Goal: Book appointment/travel/reservation

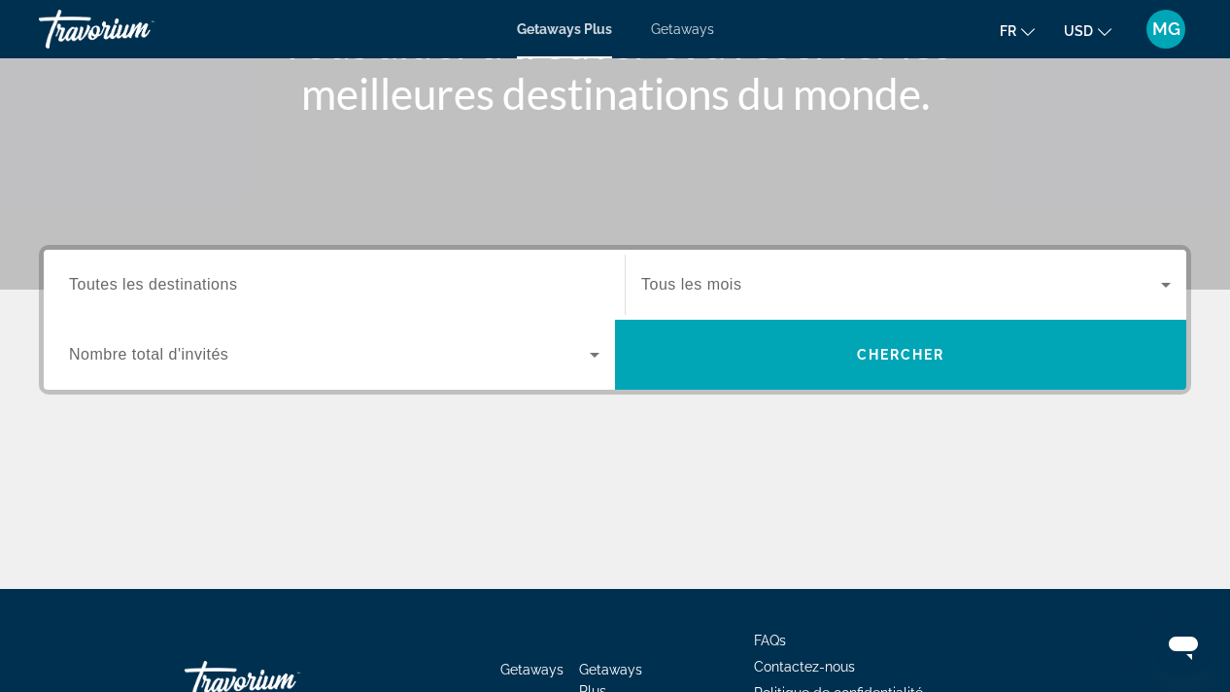
scroll to position [291, 0]
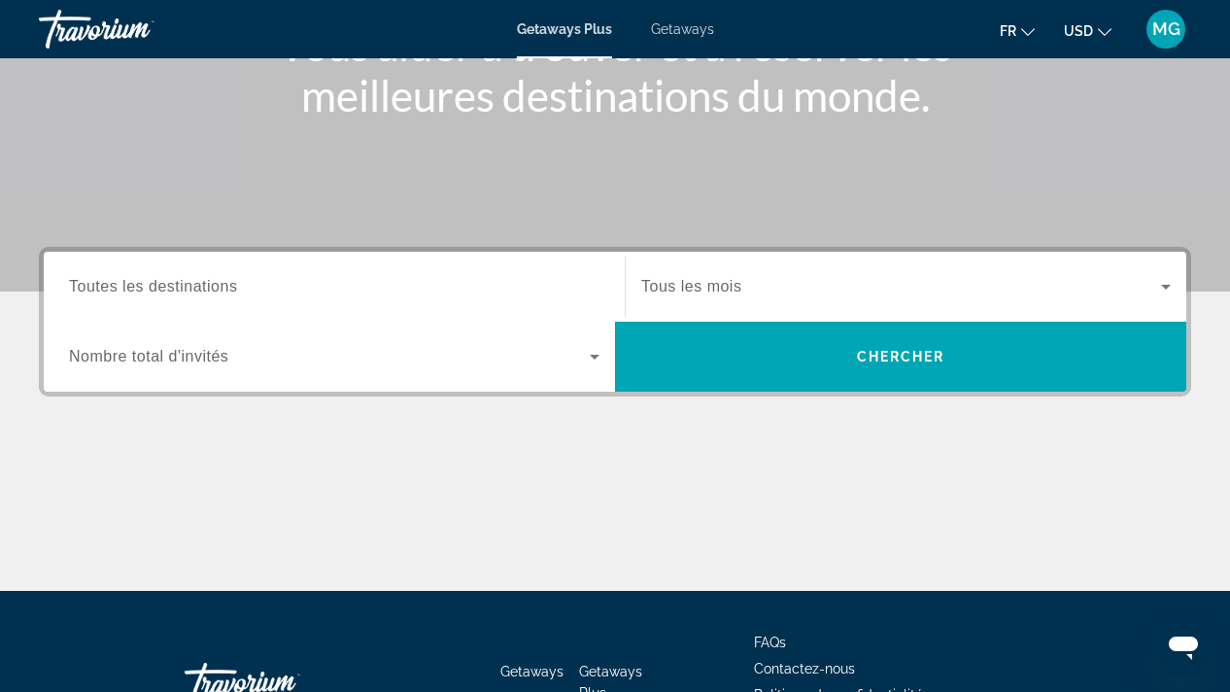
click at [593, 353] on icon "Search widget" at bounding box center [594, 356] width 23 height 23
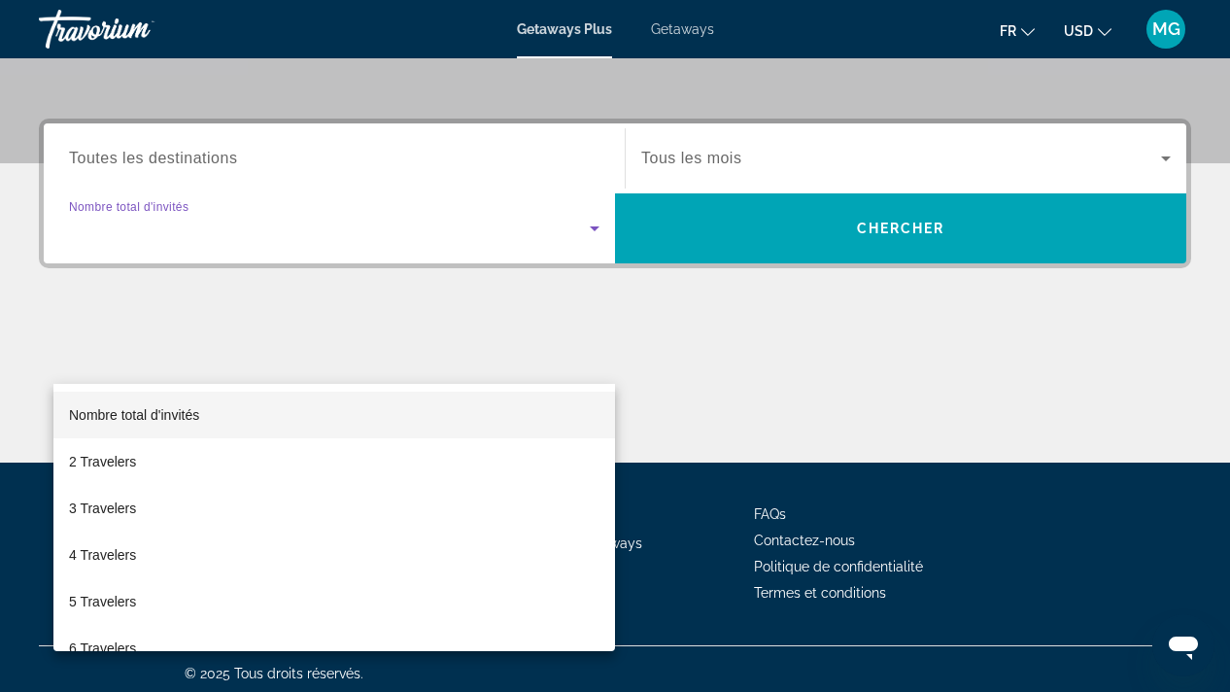
scroll to position [428, 0]
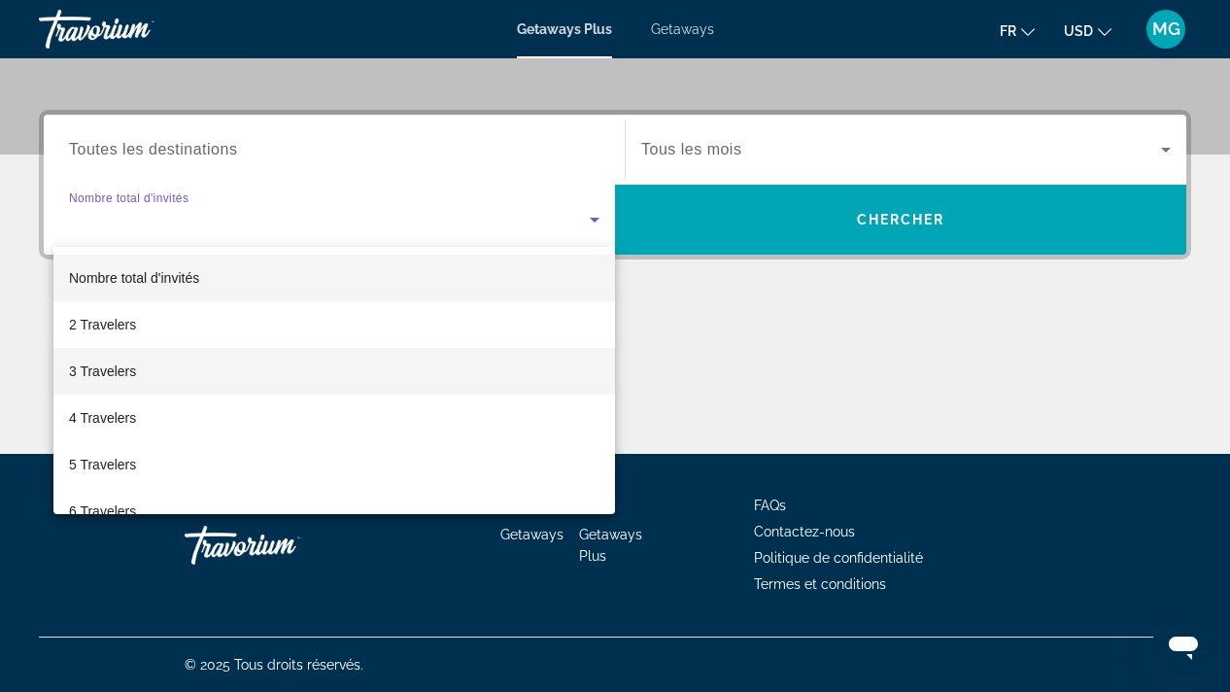
click at [105, 371] on span "3 Travelers" at bounding box center [102, 370] width 67 height 23
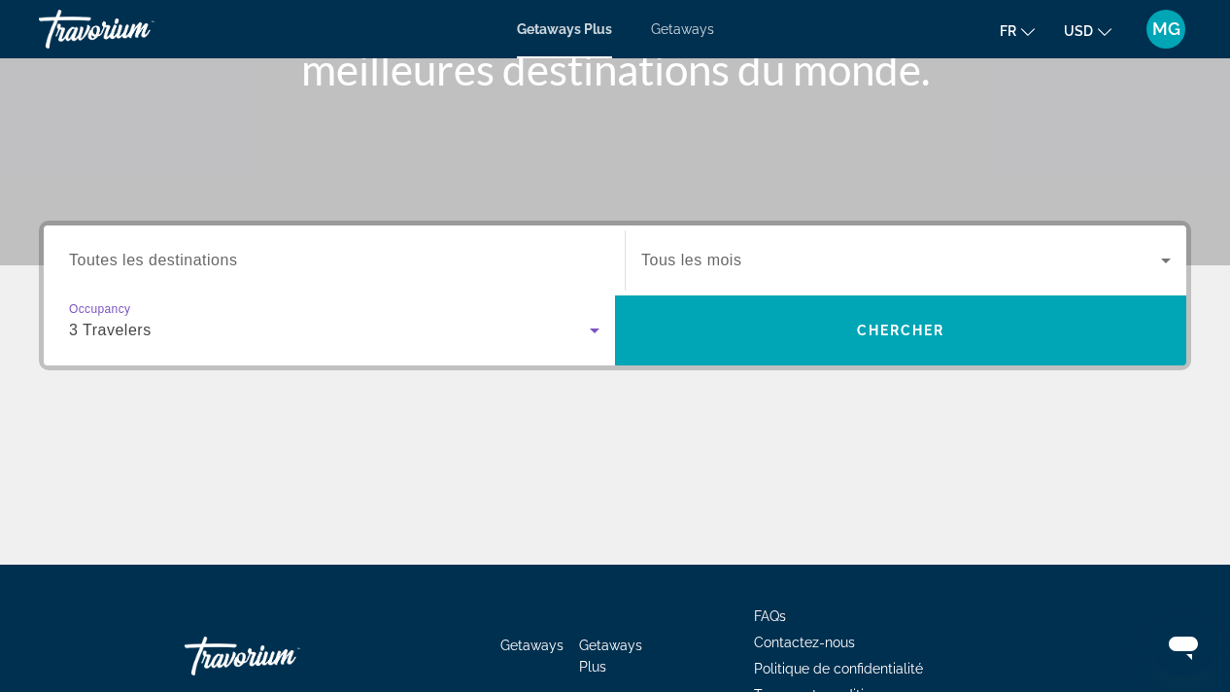
scroll to position [320, 0]
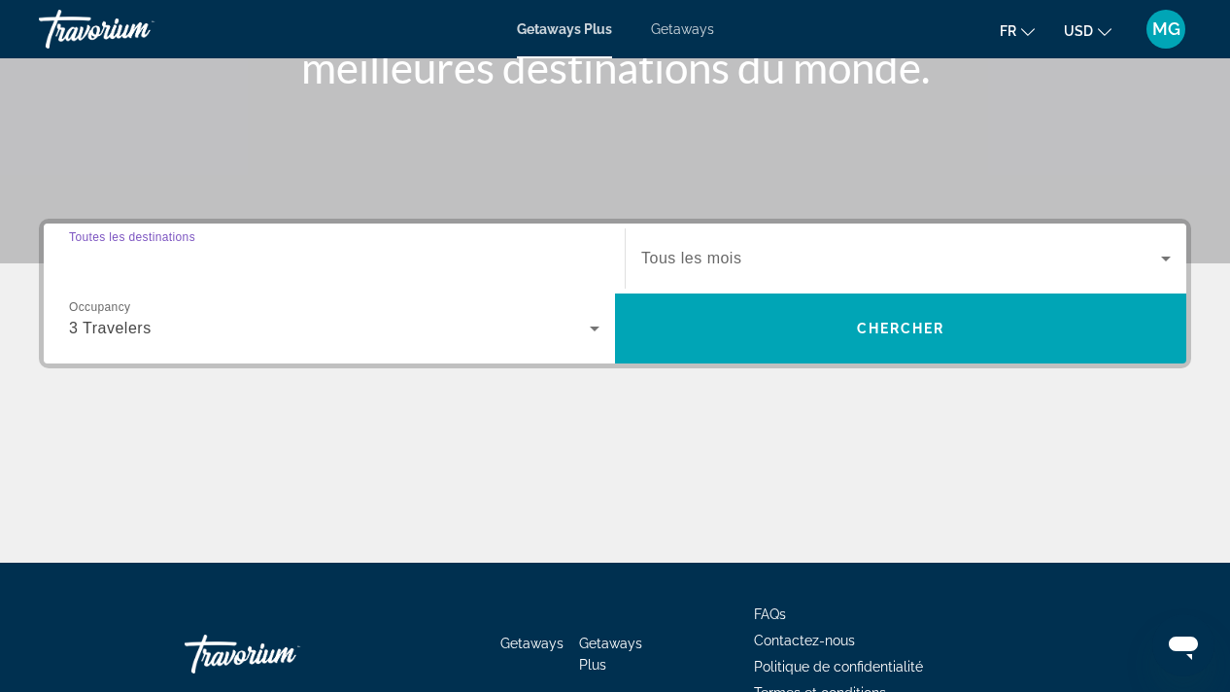
click at [246, 259] on input "Destination Toutes les destinations" at bounding box center [334, 259] width 530 height 23
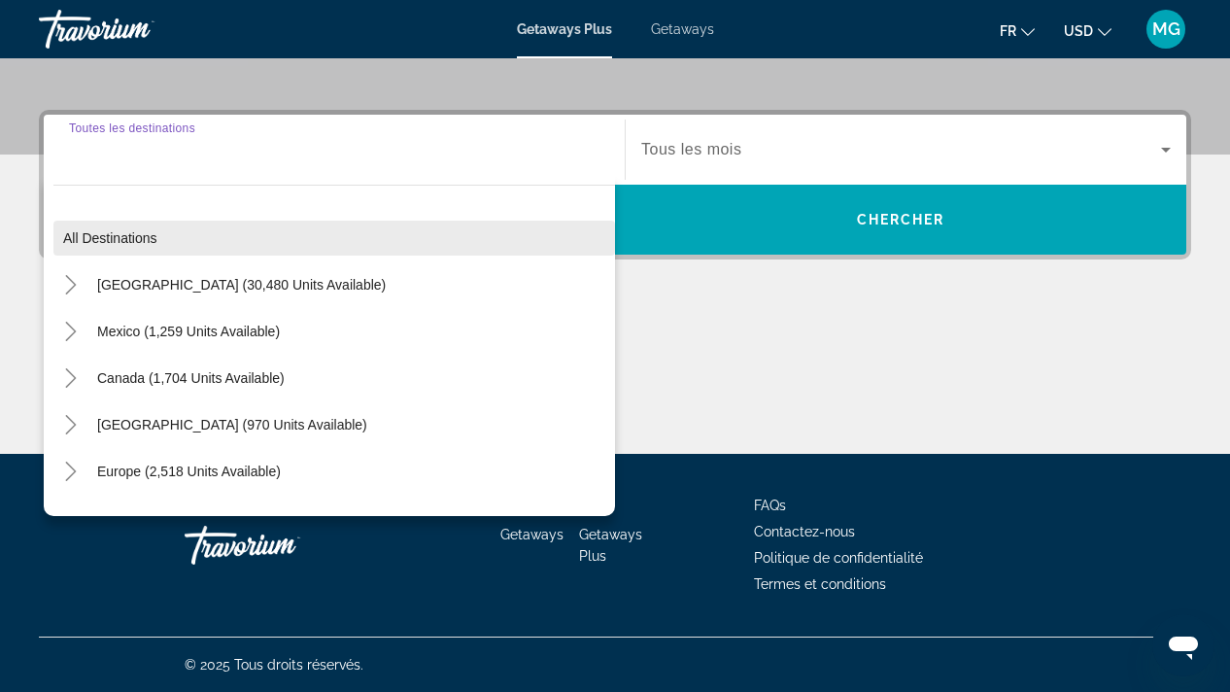
scroll to position [0, 0]
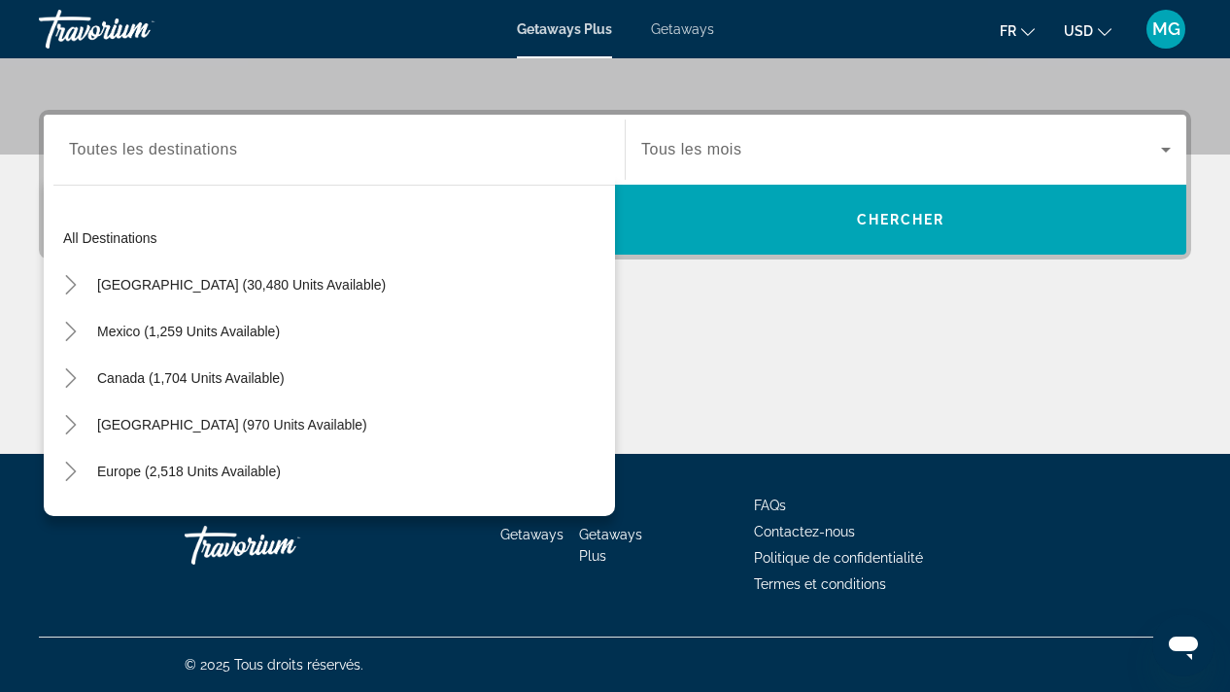
click at [697, 352] on div "Main content" at bounding box center [615, 381] width 1152 height 146
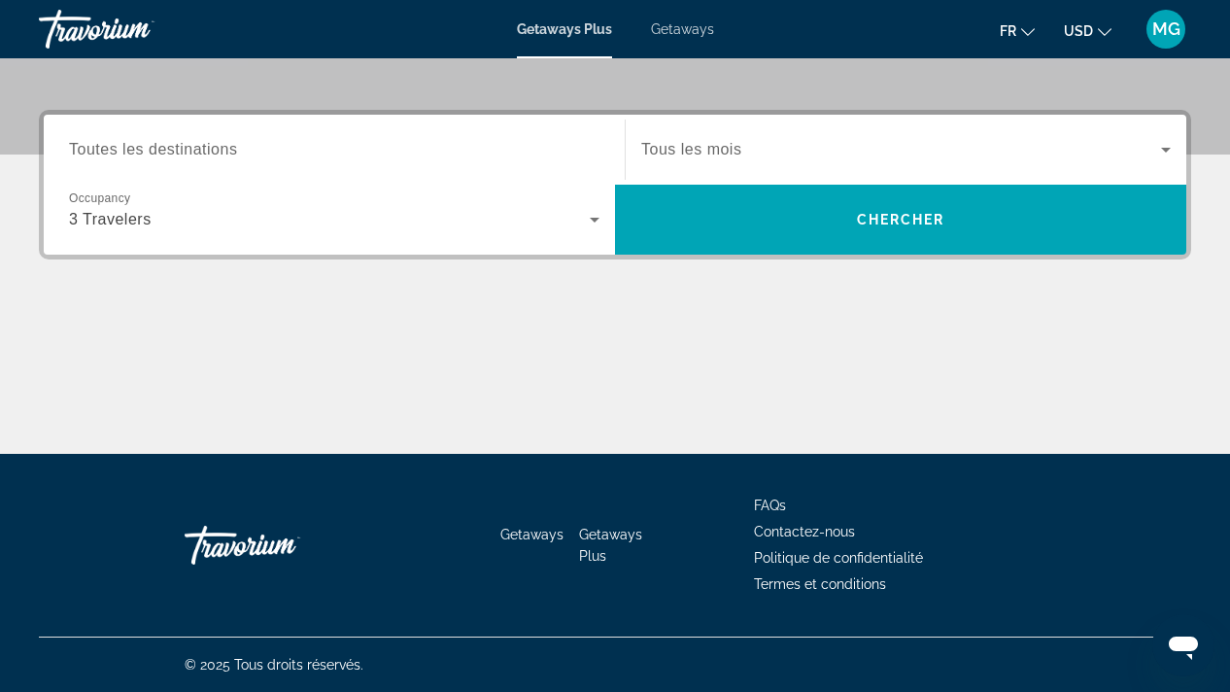
click at [216, 152] on span "Toutes les destinations" at bounding box center [153, 149] width 168 height 17
click at [216, 152] on input "Destination Toutes les destinations" at bounding box center [334, 150] width 530 height 23
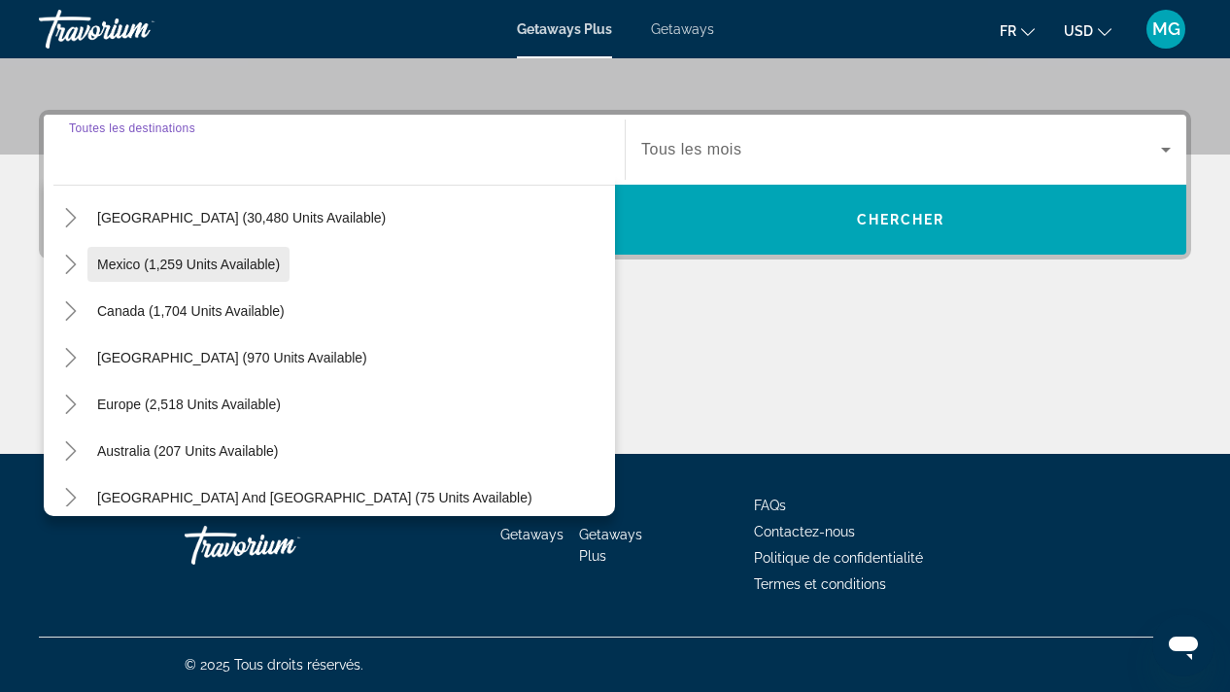
scroll to position [84, 0]
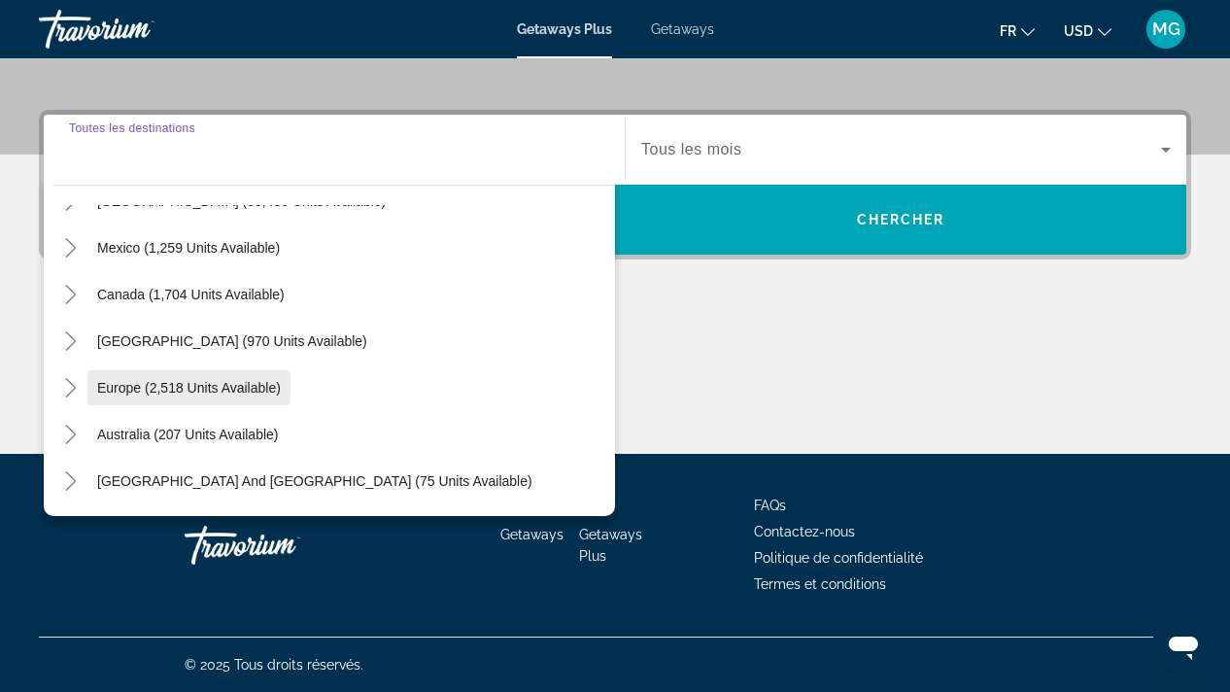
click at [220, 390] on span "Europe (2,518 units available)" at bounding box center [189, 388] width 184 height 16
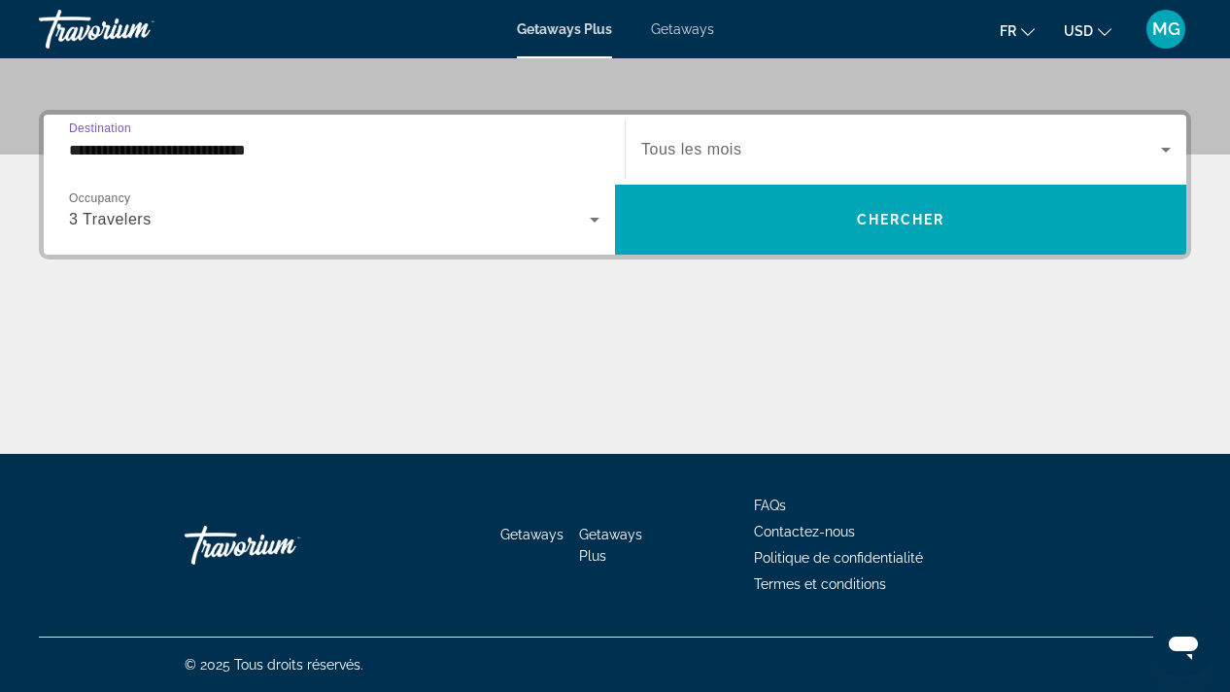
click at [254, 151] on input "**********" at bounding box center [334, 150] width 530 height 23
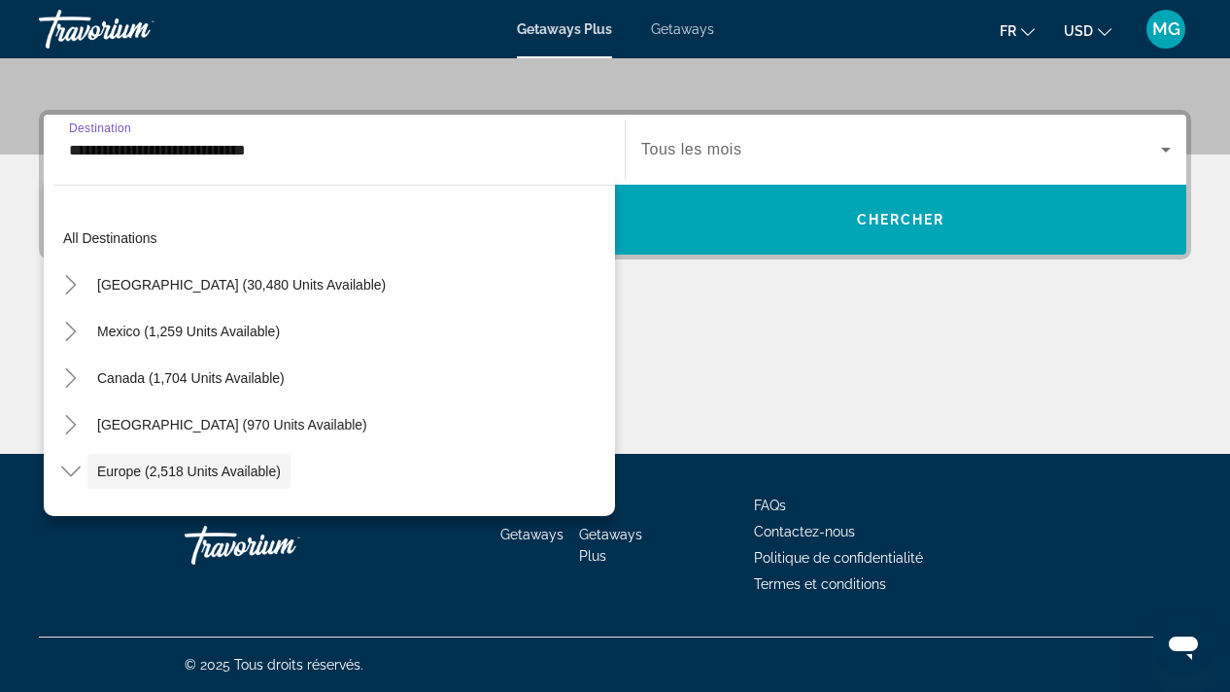
scroll to position [116, 0]
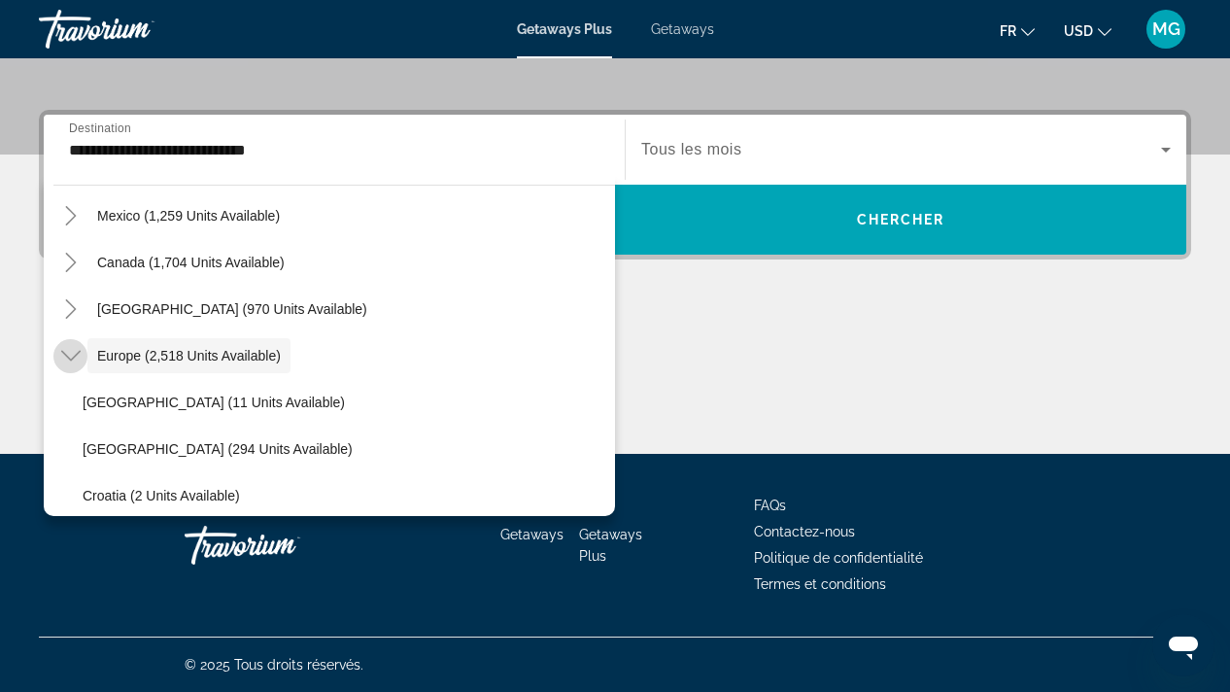
click at [73, 356] on icon "Toggle Europe (2,518 units available)" at bounding box center [70, 355] width 19 height 19
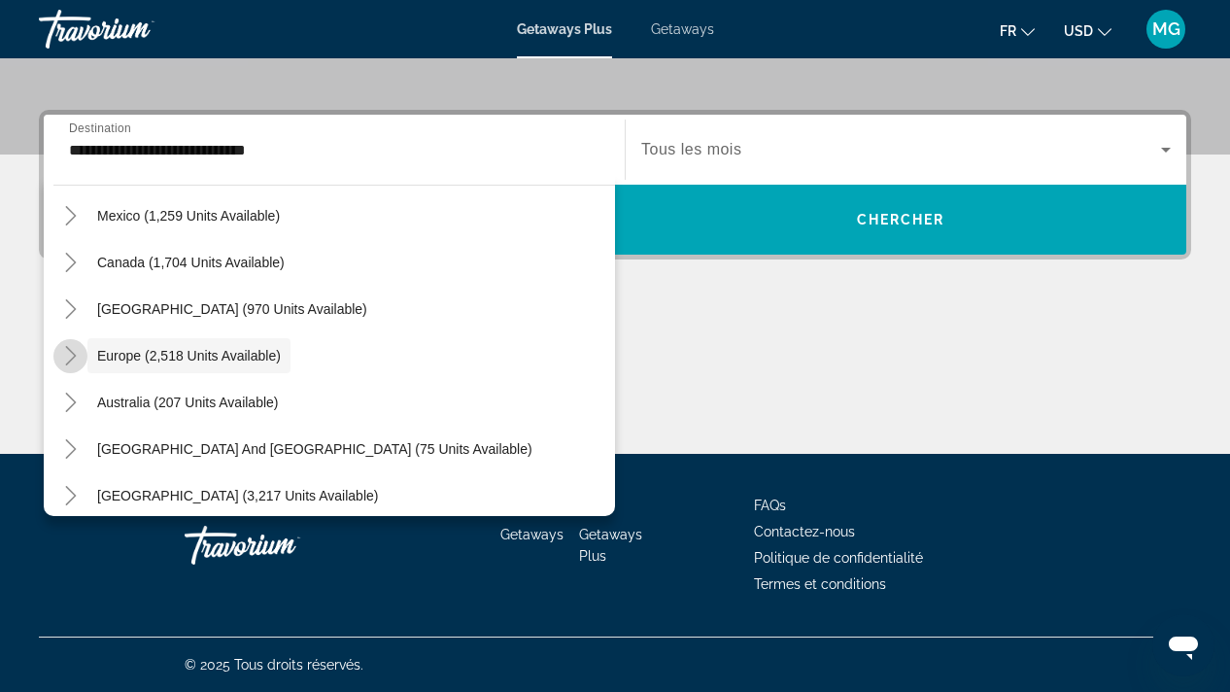
click at [74, 352] on icon "Toggle Europe (2,518 units available)" at bounding box center [70, 355] width 19 height 19
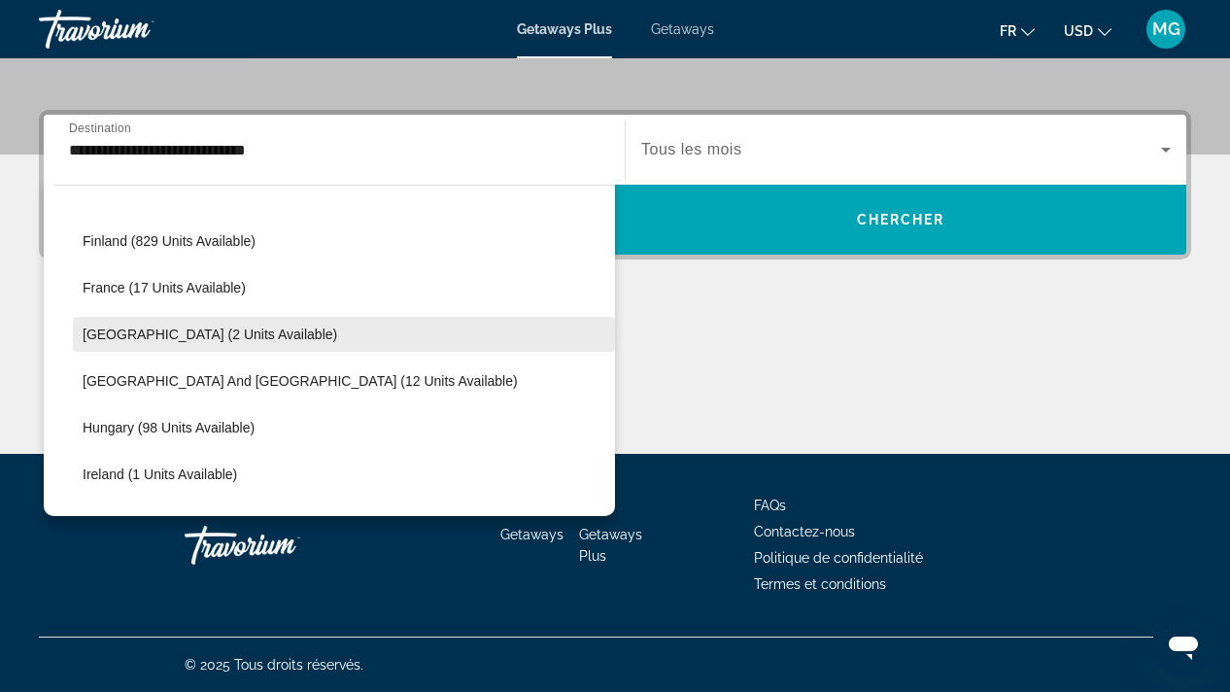
scroll to position [471, 0]
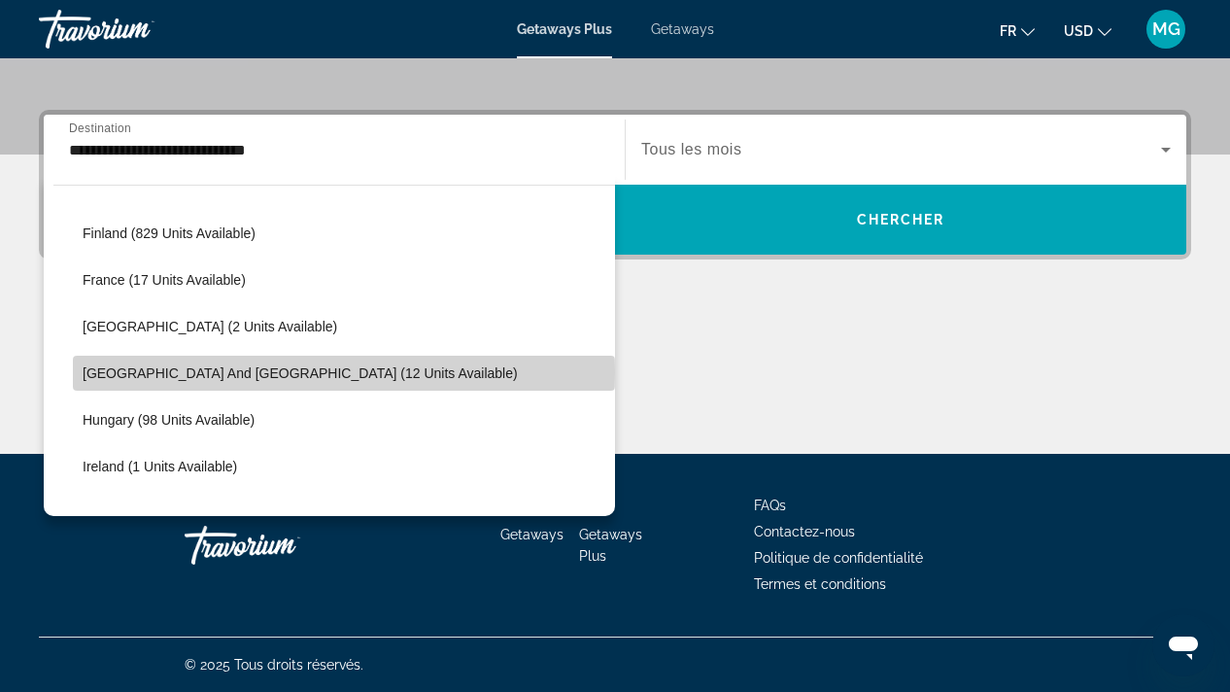
click at [186, 372] on span "[GEOGRAPHIC_DATA] and [GEOGRAPHIC_DATA] (12 units available)" at bounding box center [300, 373] width 435 height 16
type input "**********"
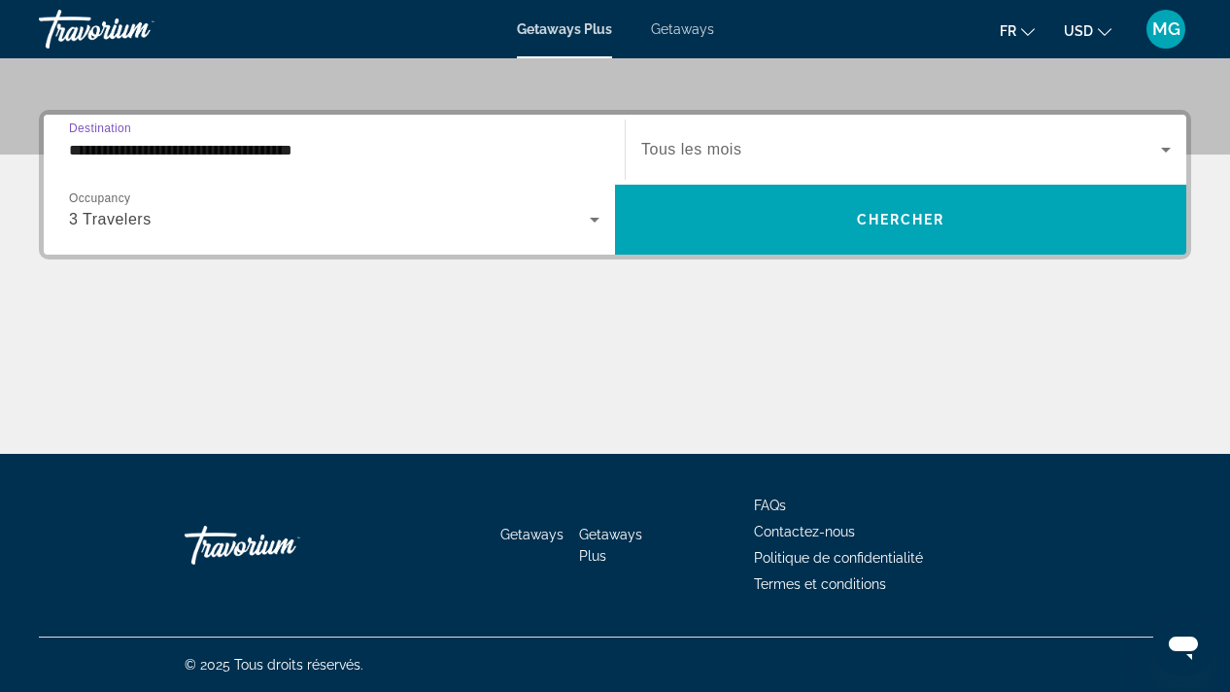
click at [1166, 148] on icon "Search widget" at bounding box center [1165, 149] width 23 height 23
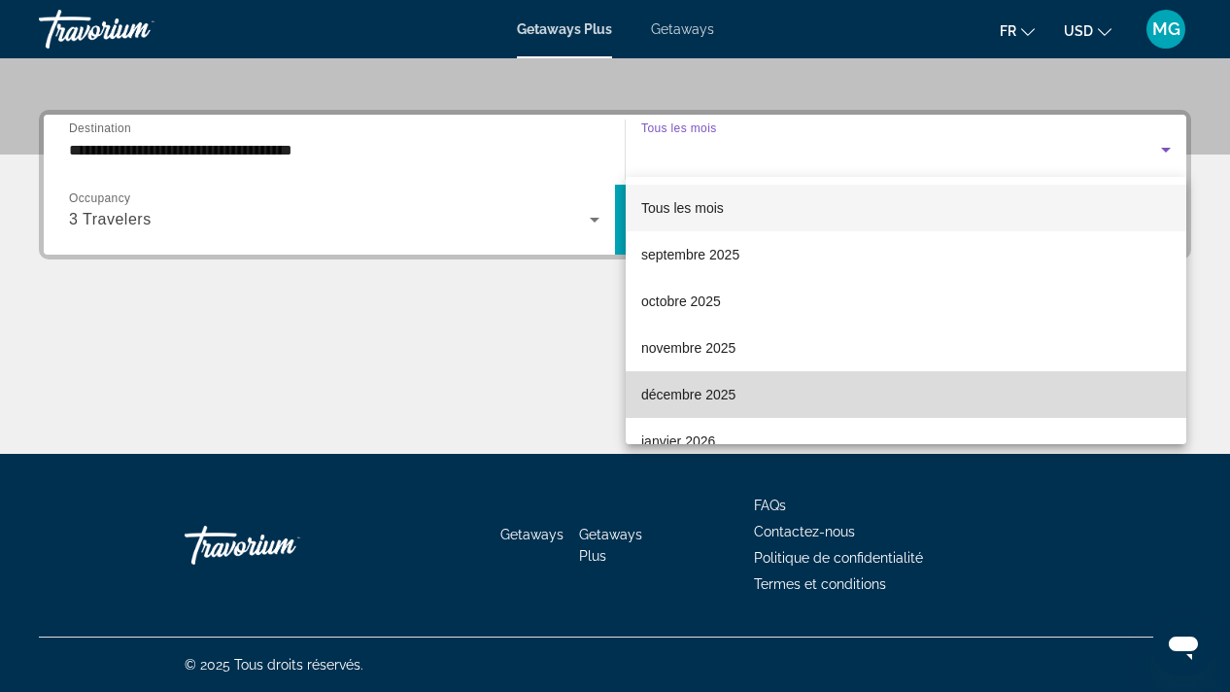
click at [718, 396] on span "décembre 2025" at bounding box center [688, 394] width 94 height 23
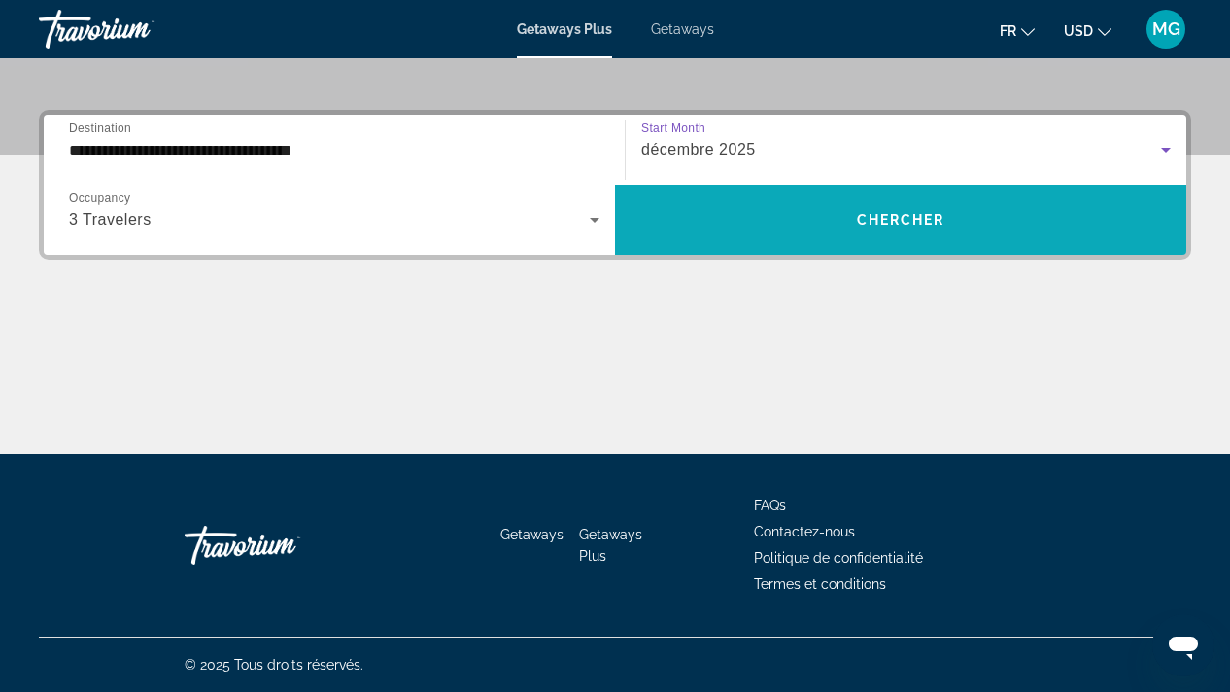
scroll to position [428, 0]
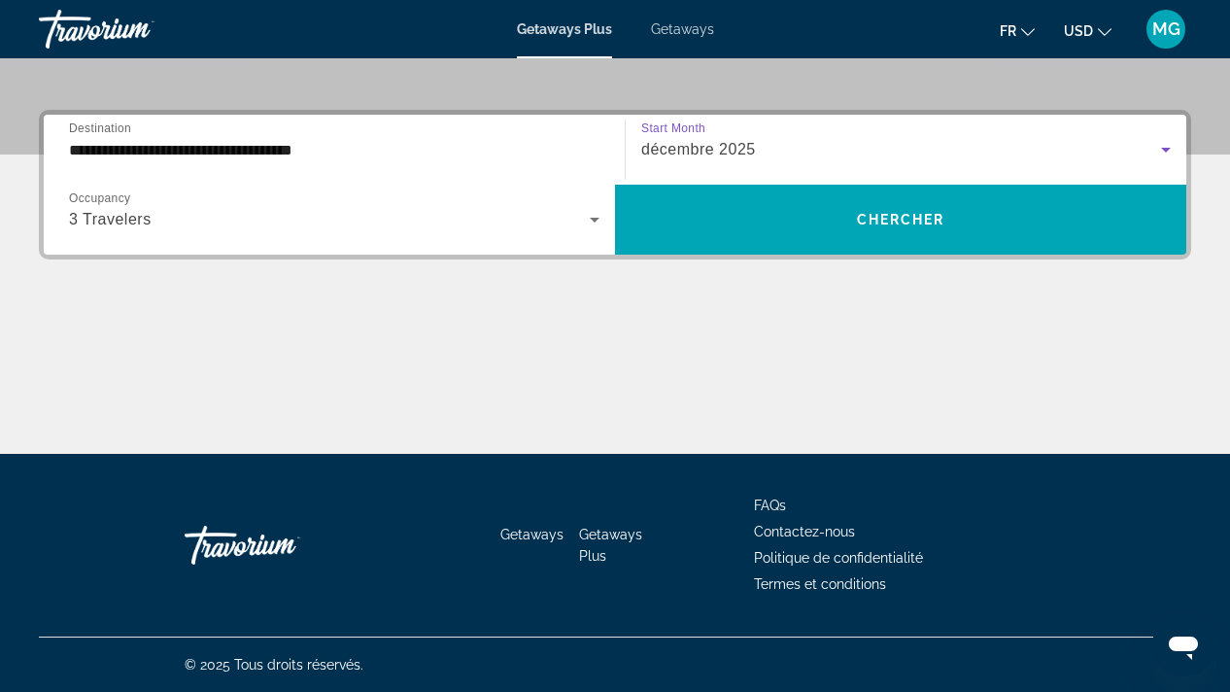
click at [1165, 148] on icon "Search widget" at bounding box center [1165, 149] width 23 height 23
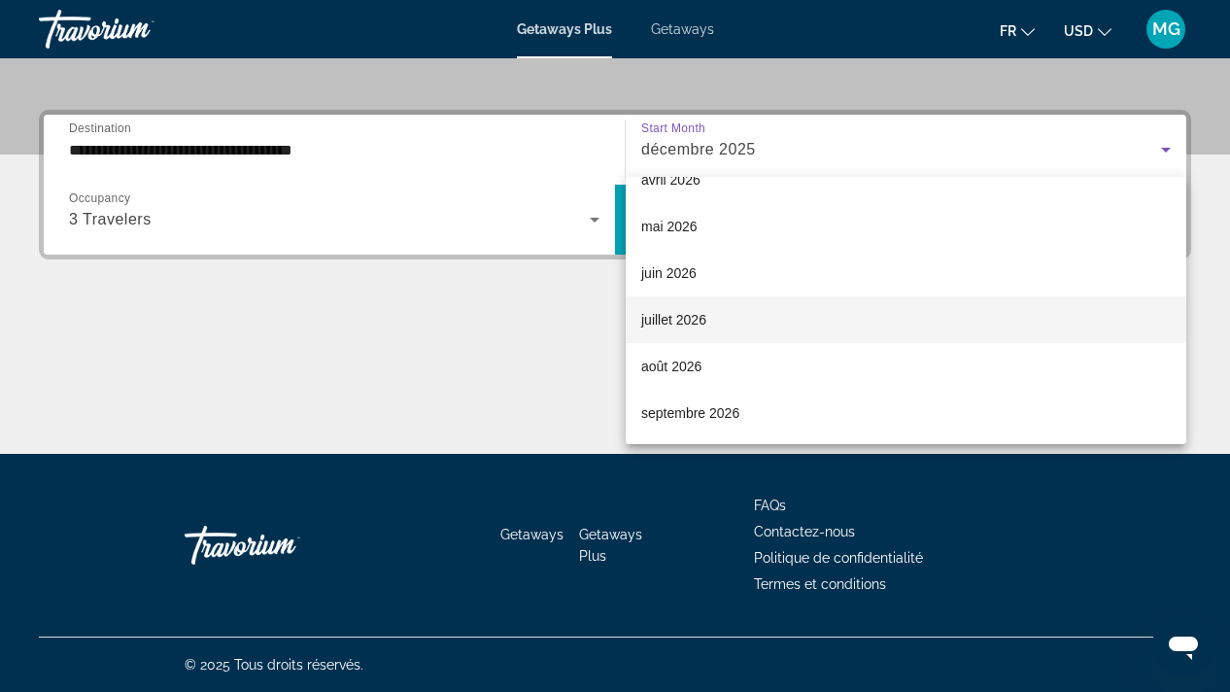
scroll to position [401, 0]
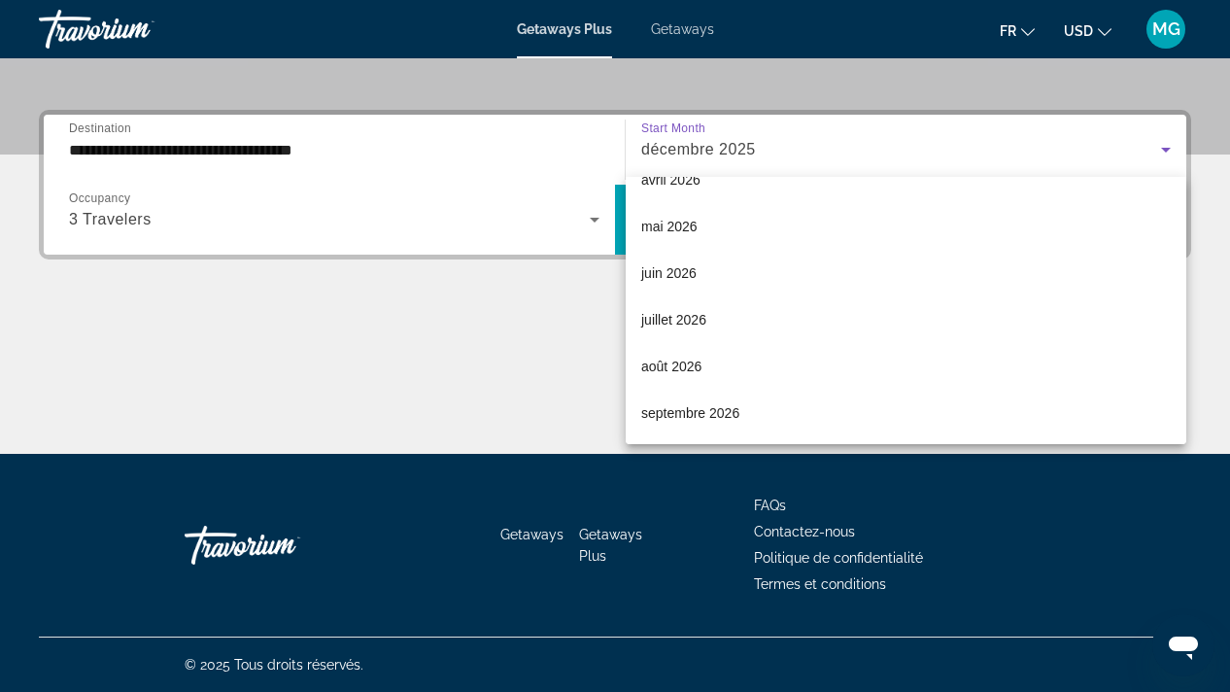
click at [466, 384] on div at bounding box center [615, 346] width 1230 height 692
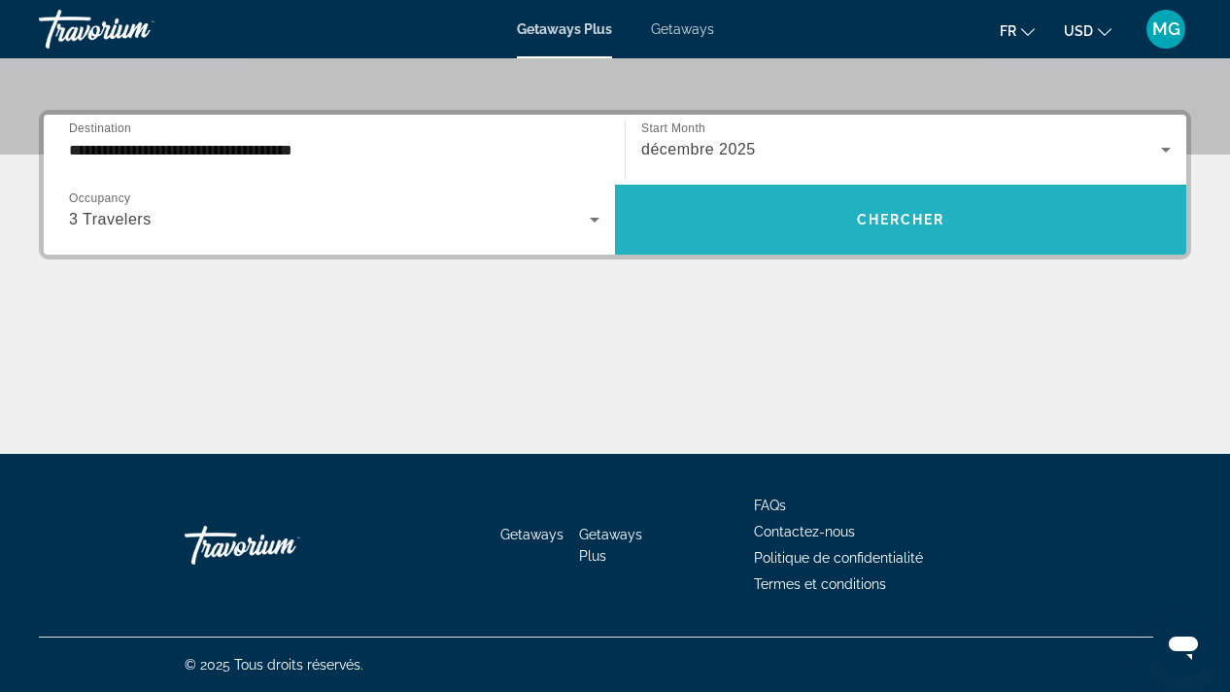
click at [900, 219] on span "Chercher" at bounding box center [901, 220] width 88 height 16
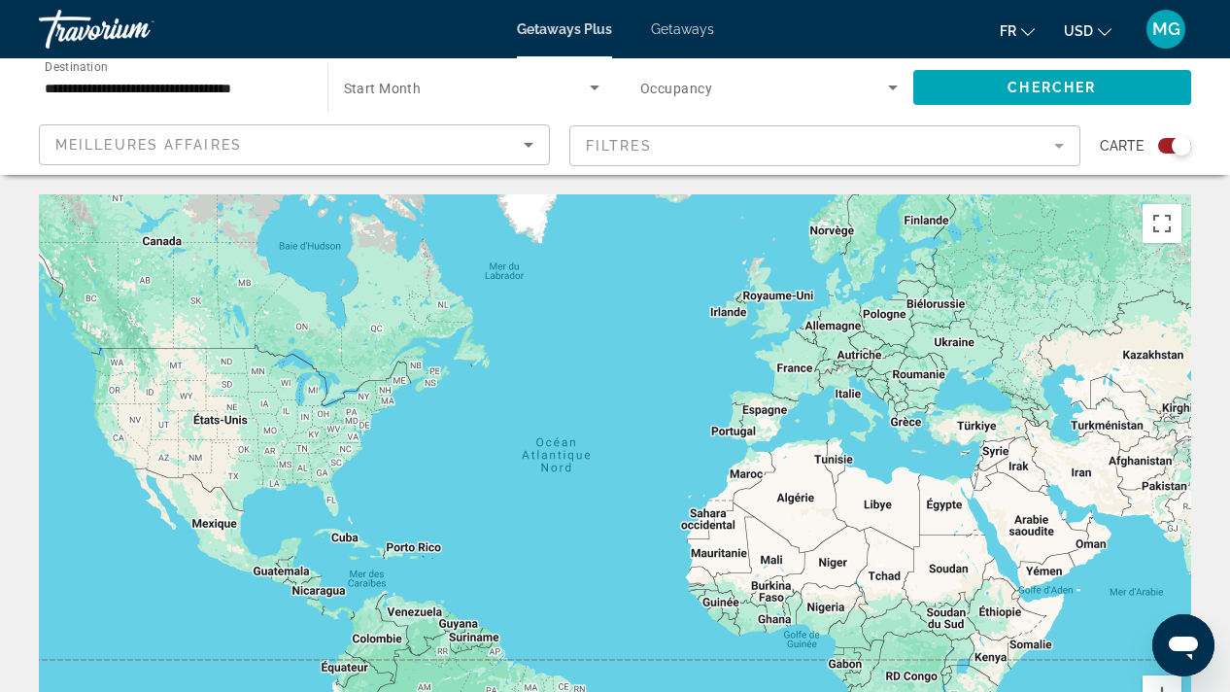
click at [688, 24] on span "Getaways" at bounding box center [682, 29] width 63 height 16
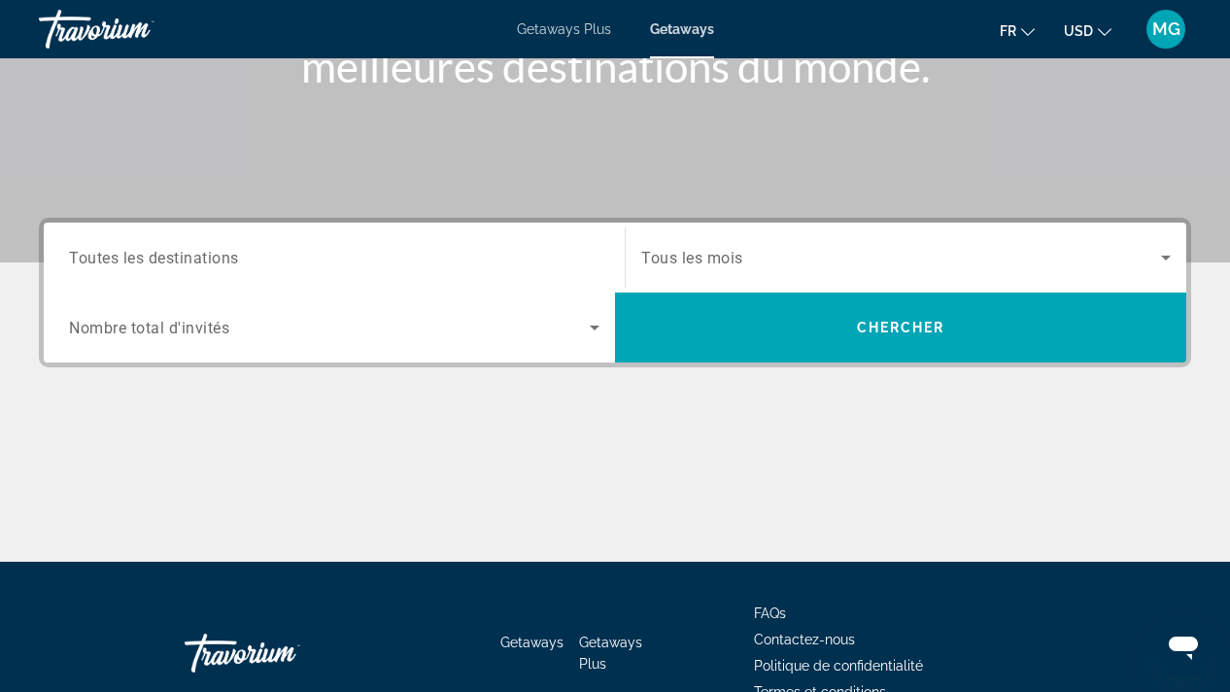
scroll to position [309, 0]
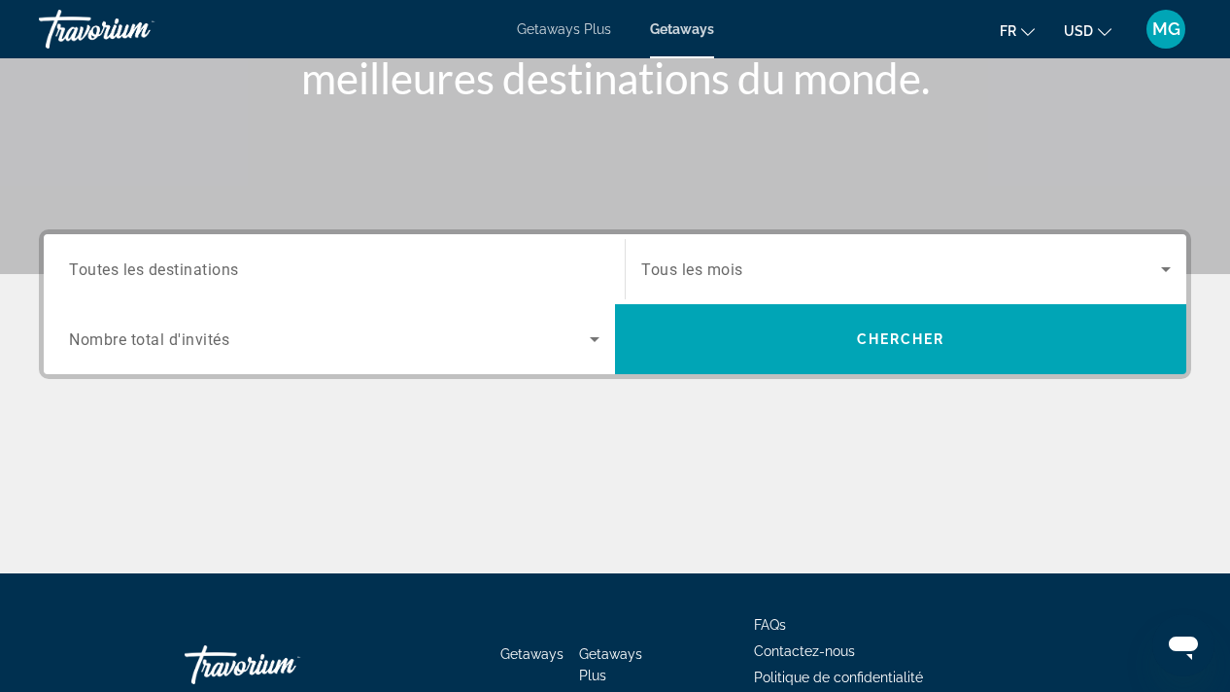
click at [204, 273] on span "Toutes les destinations" at bounding box center [154, 268] width 170 height 18
click at [204, 273] on input "Destination Toutes les destinations" at bounding box center [334, 269] width 530 height 23
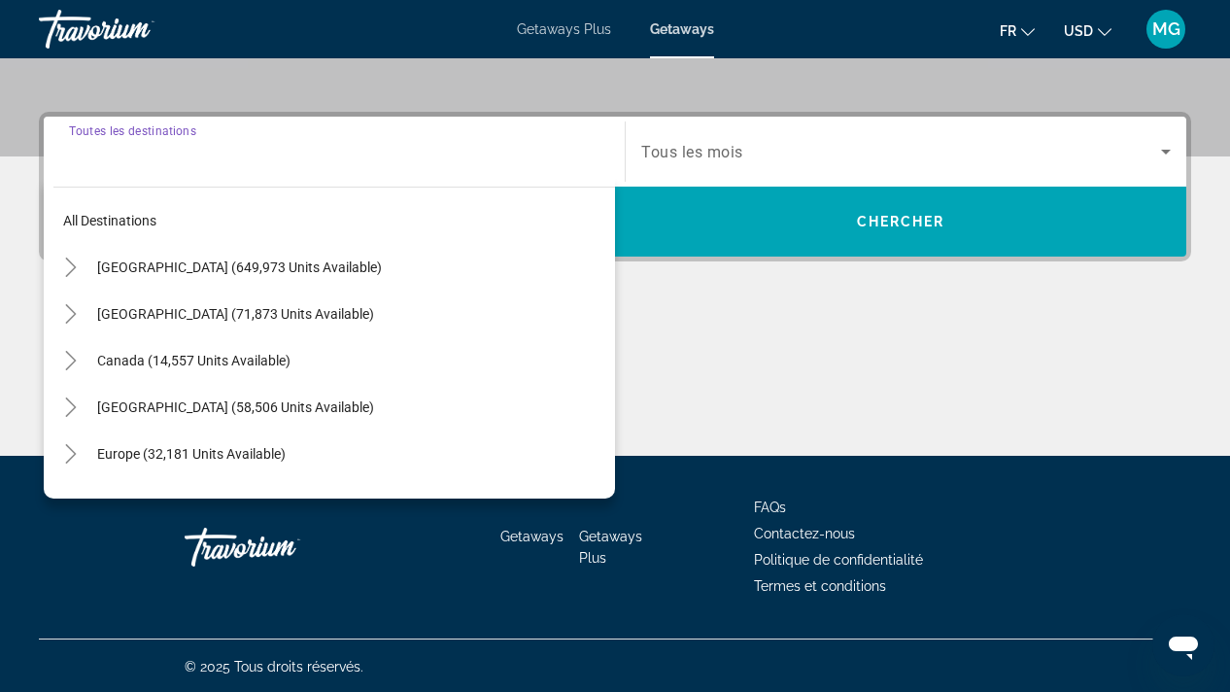
scroll to position [428, 0]
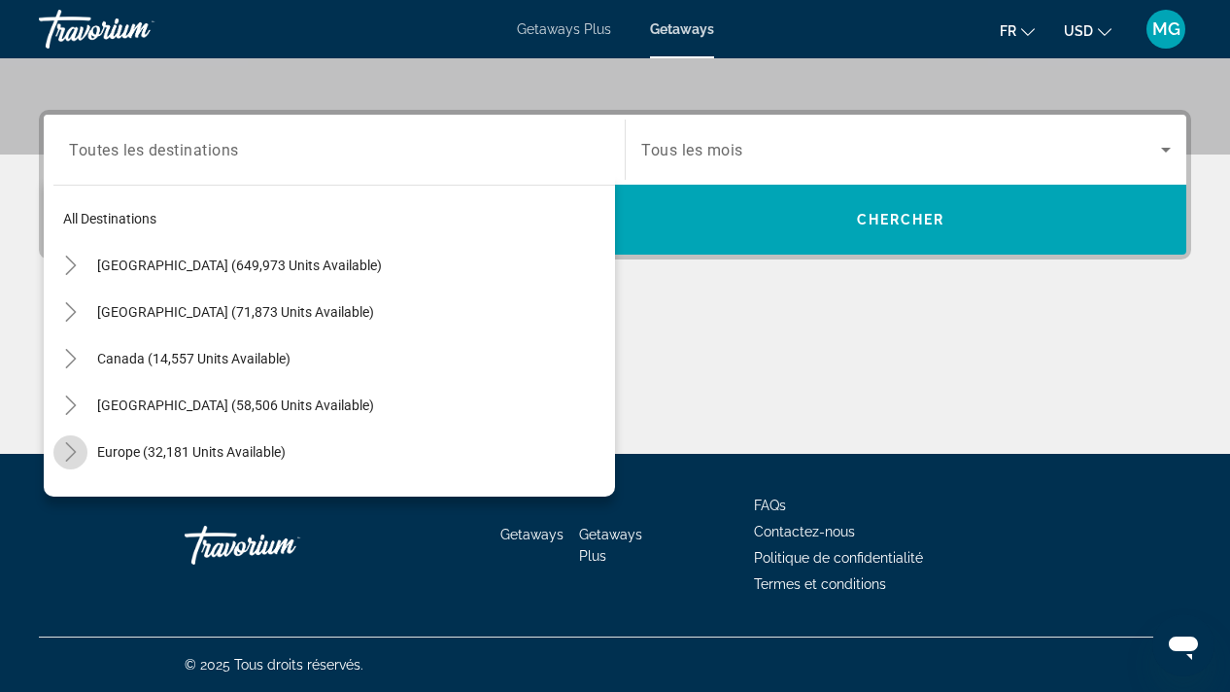
click at [69, 454] on icon "Toggle Europe (32,181 units available)" at bounding box center [70, 451] width 19 height 19
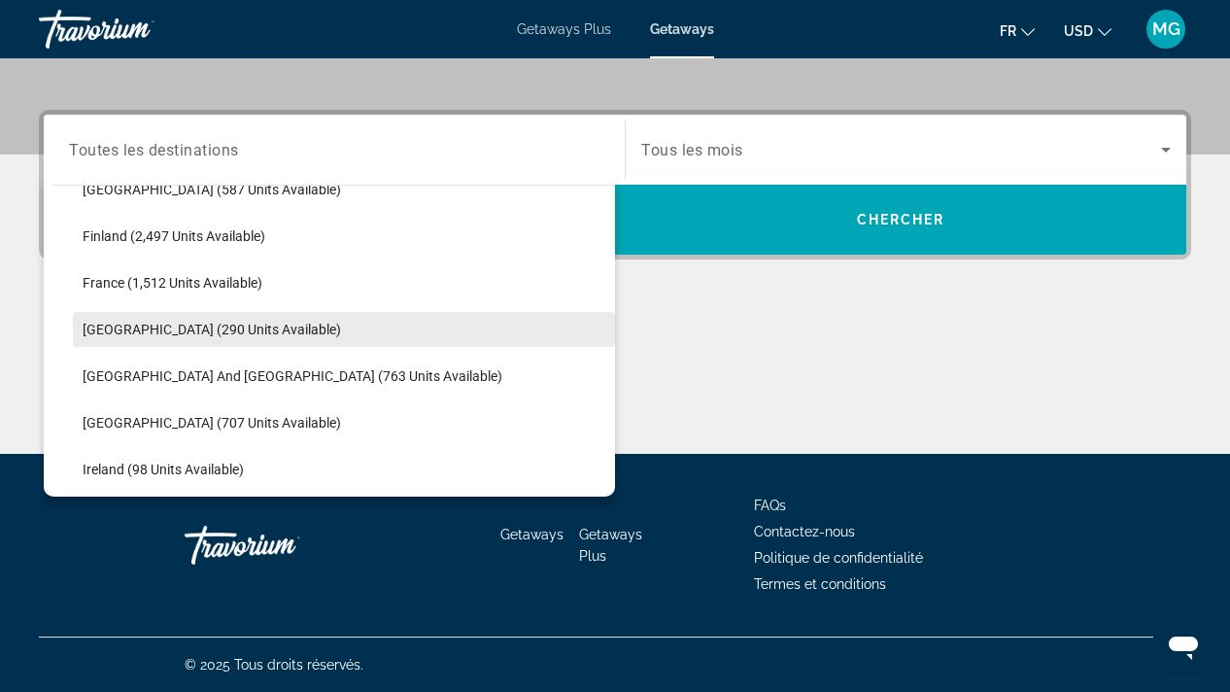
scroll to position [497, 0]
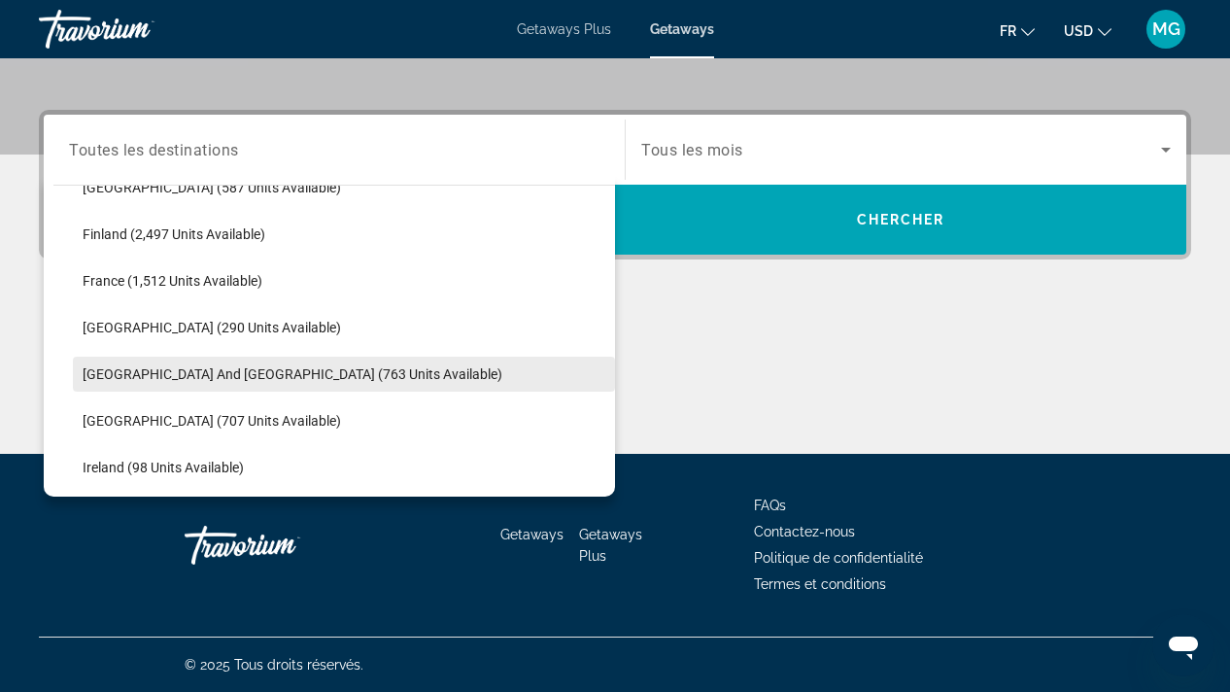
click at [200, 370] on span "[GEOGRAPHIC_DATA] and [GEOGRAPHIC_DATA] (763 units available)" at bounding box center [293, 374] width 420 height 16
type input "**********"
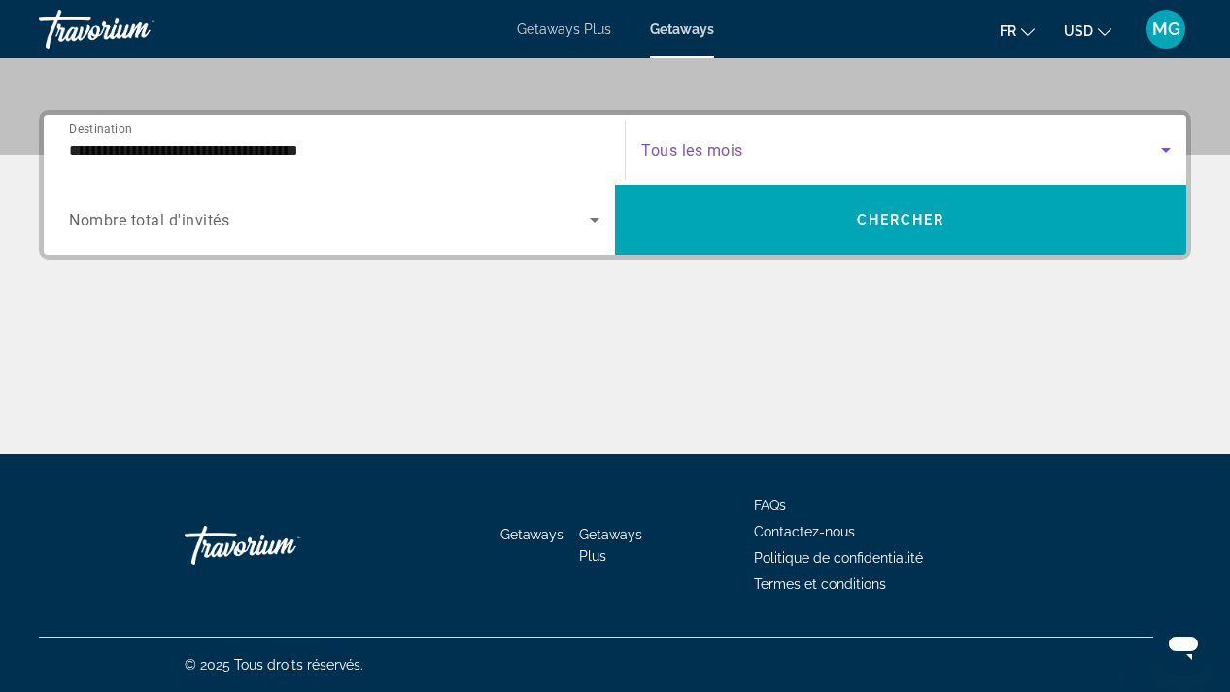
click at [1169, 150] on icon "Search widget" at bounding box center [1165, 149] width 23 height 23
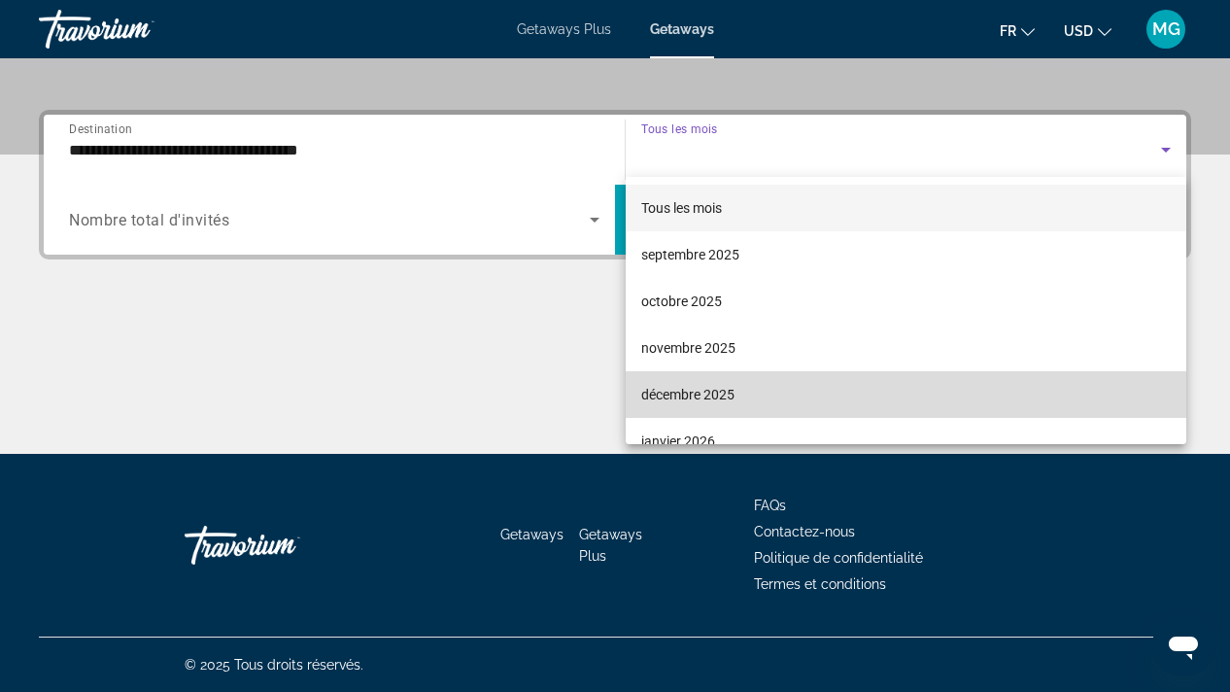
click at [712, 389] on span "décembre 2025" at bounding box center [687, 394] width 93 height 23
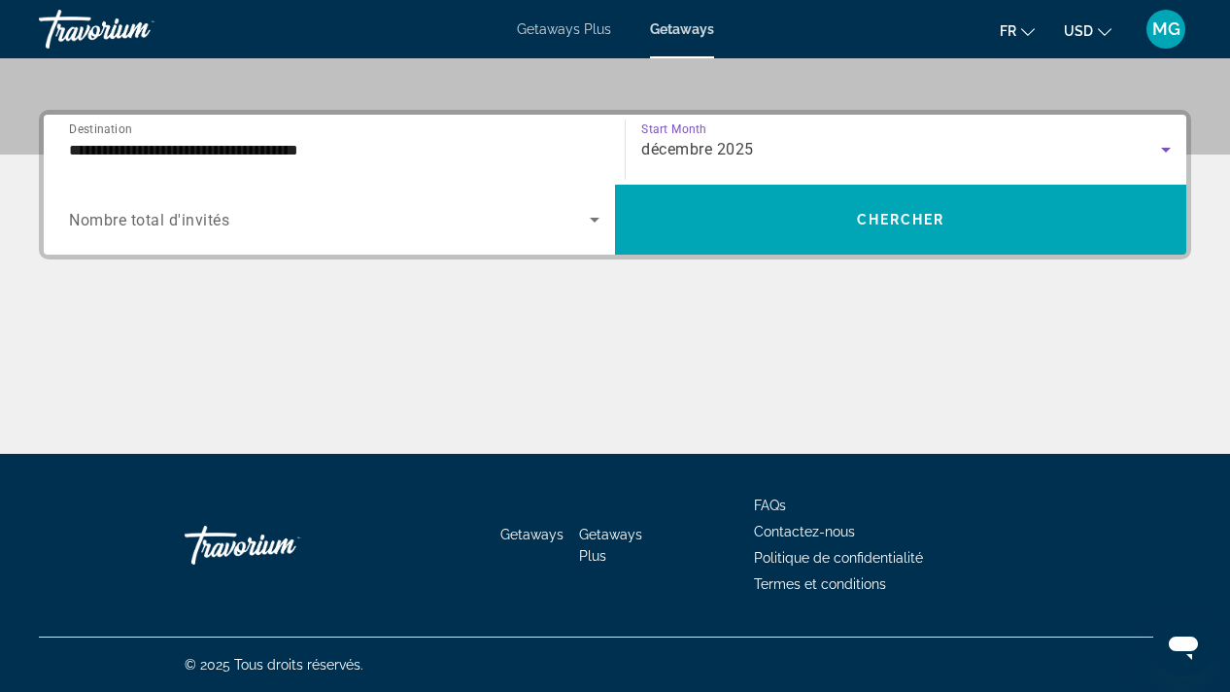
click at [596, 219] on icon "Search widget" at bounding box center [595, 220] width 10 height 5
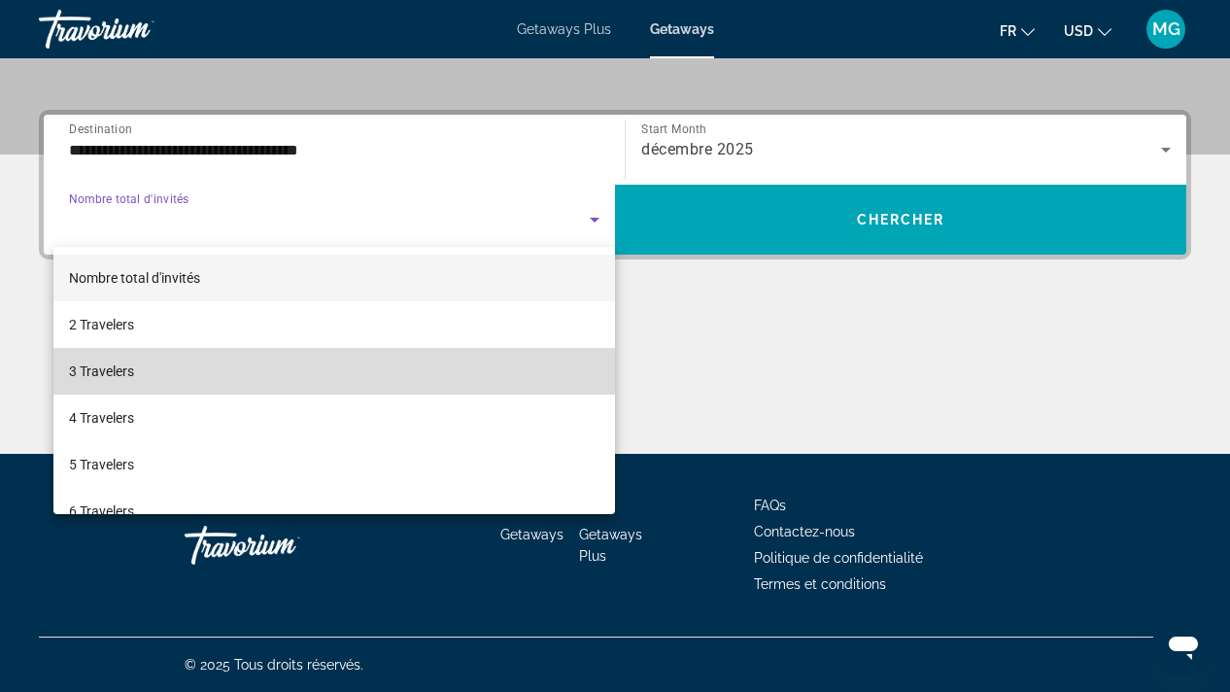
click at [333, 371] on mat-option "3 Travelers" at bounding box center [333, 371] width 561 height 47
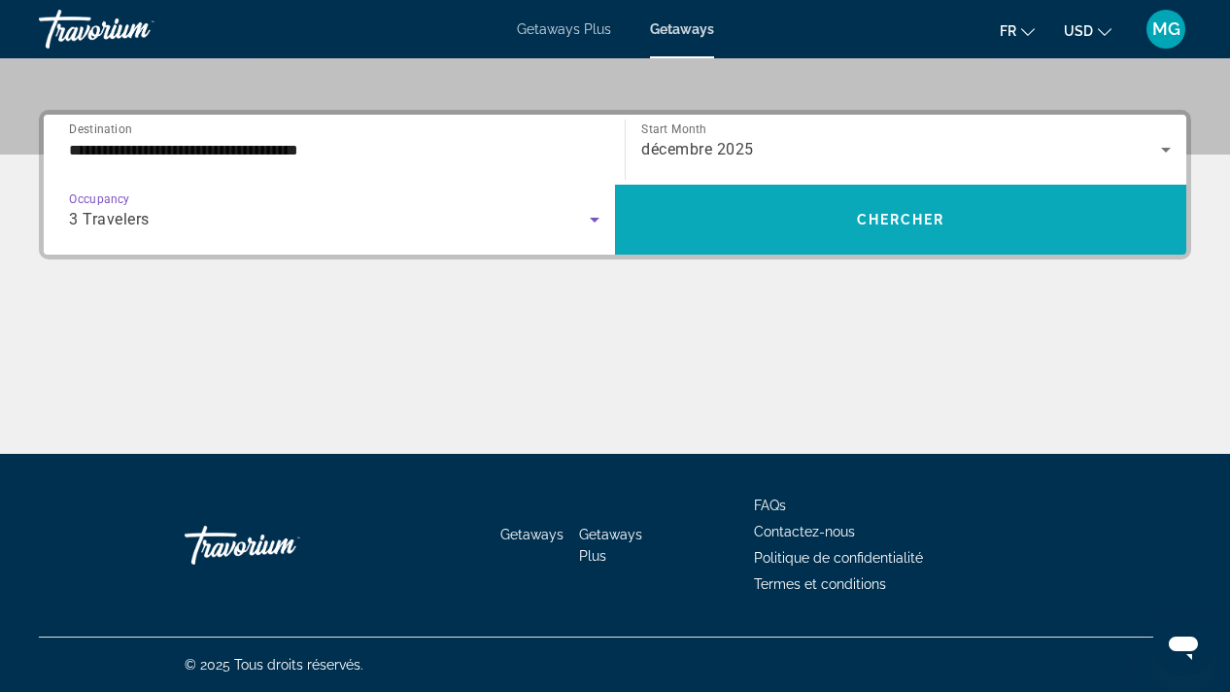
click at [806, 214] on span "Search widget" at bounding box center [900, 219] width 571 height 47
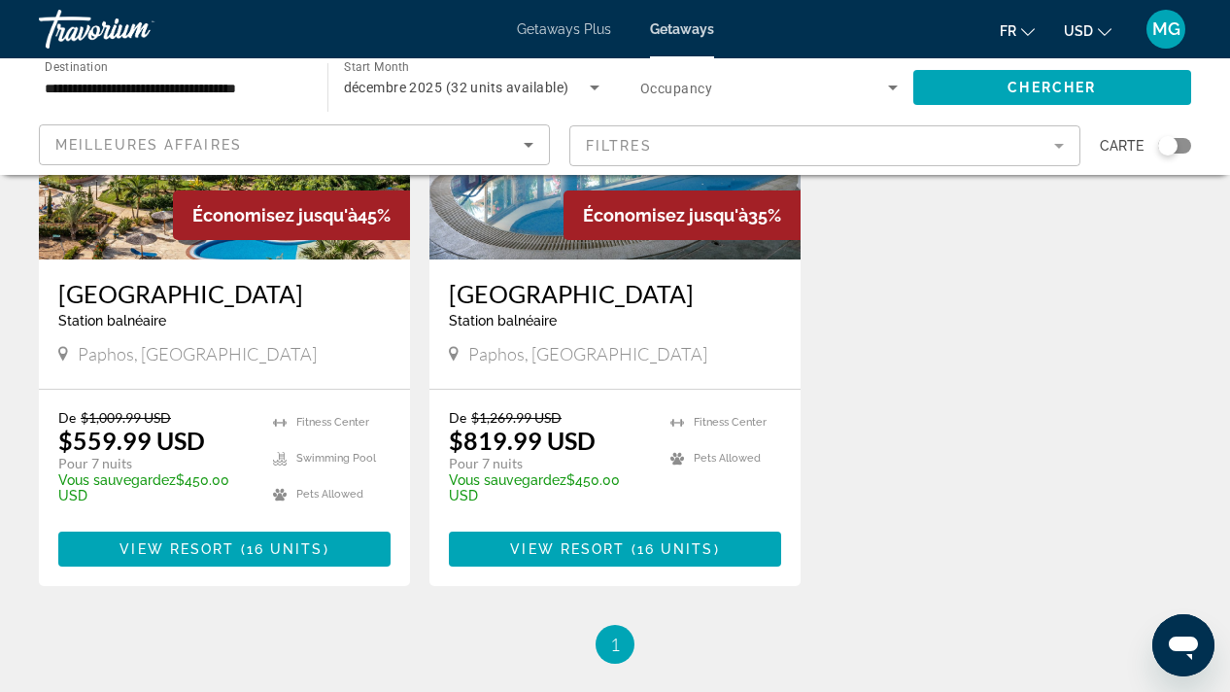
scroll to position [314, 0]
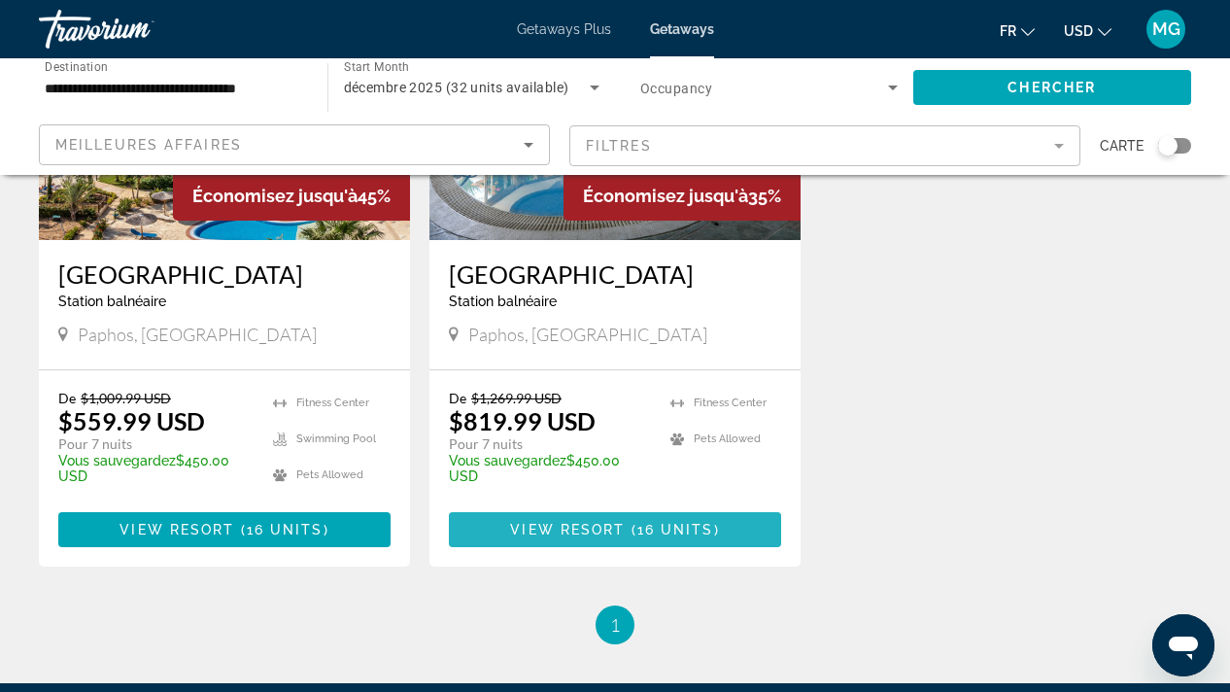
click at [627, 529] on span "Main content" at bounding box center [628, 530] width 6 height 16
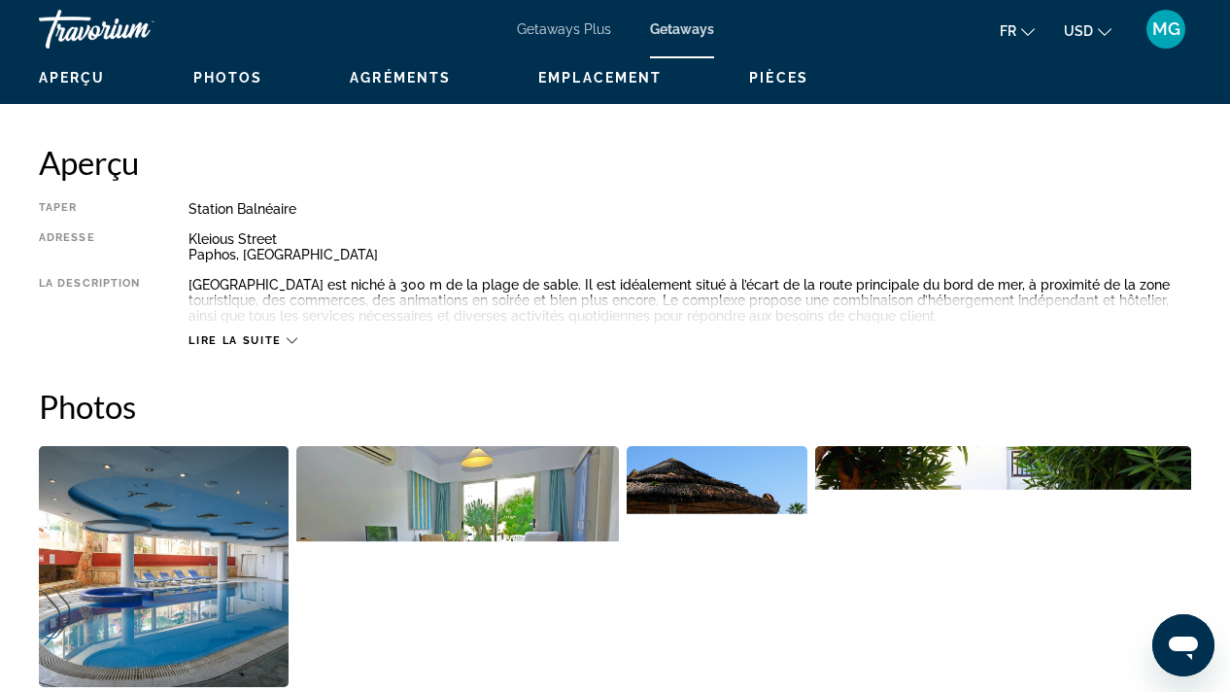
scroll to position [934, 0]
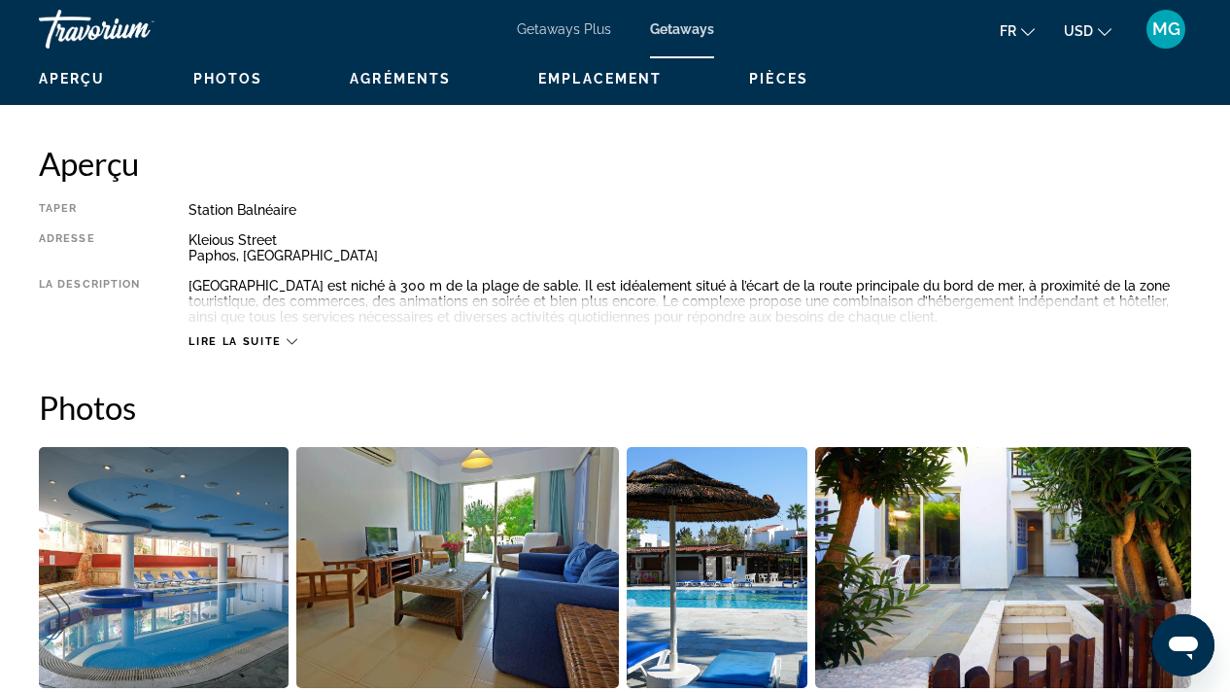
click at [287, 339] on icon "Main content" at bounding box center [292, 342] width 11 height 6
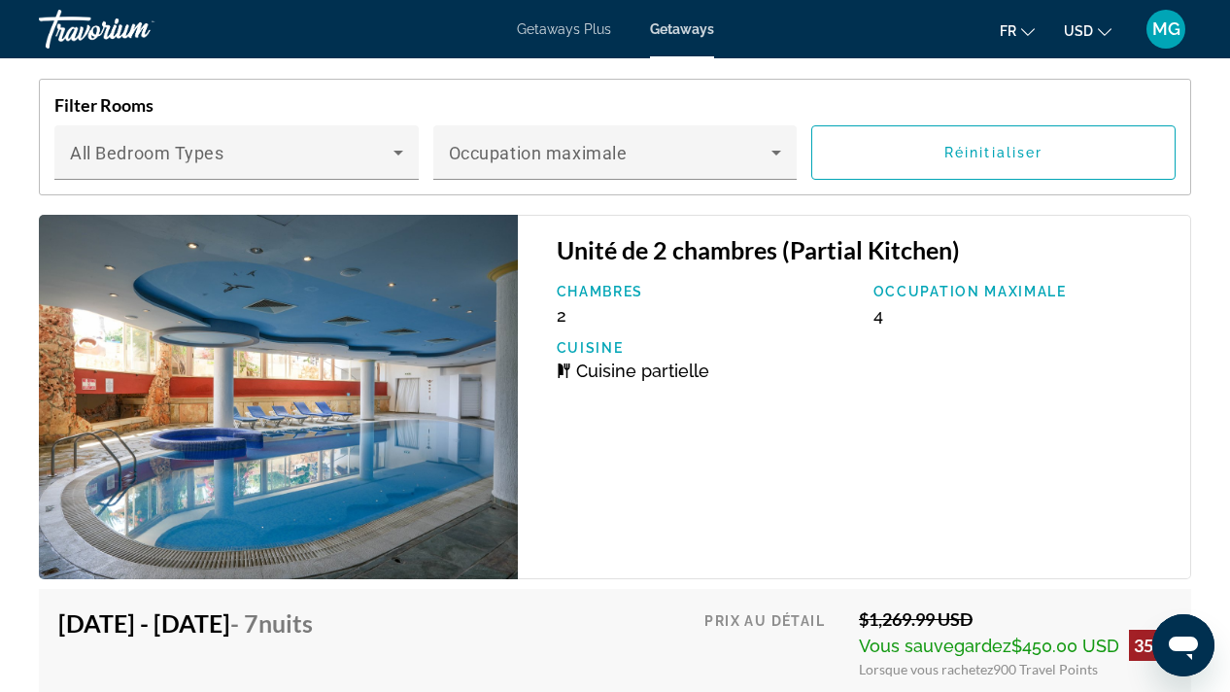
scroll to position [3218, 0]
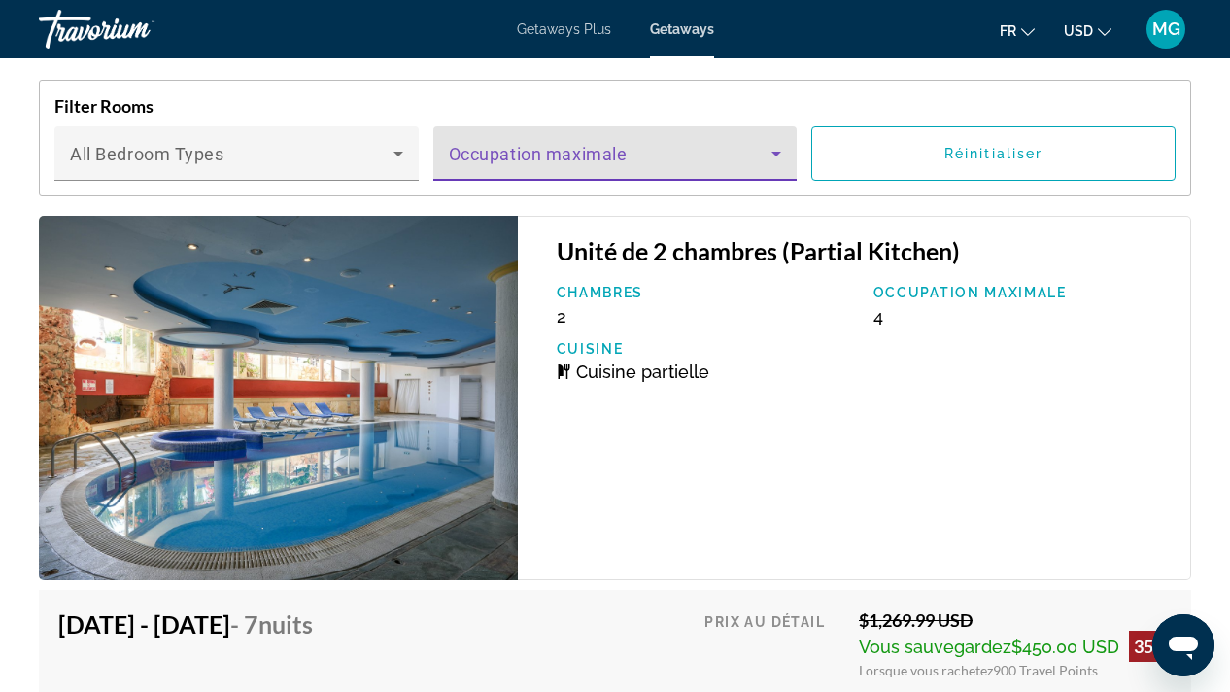
click at [778, 151] on icon "Main content" at bounding box center [775, 153] width 23 height 23
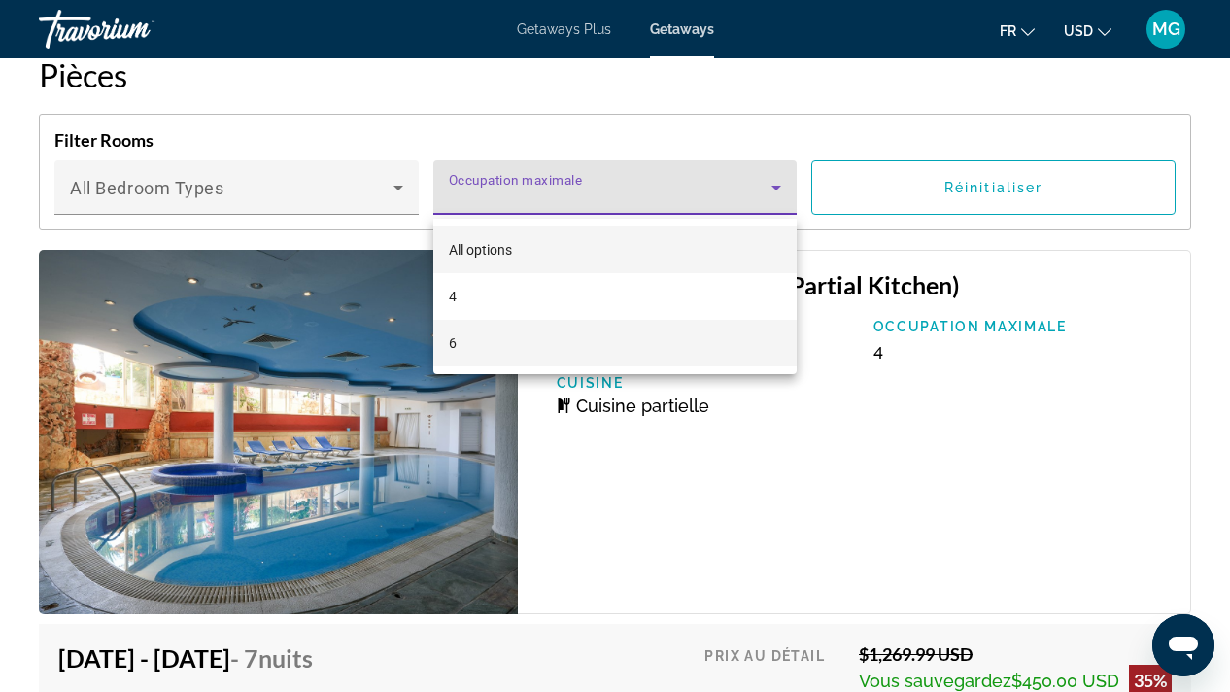
scroll to position [3180, 0]
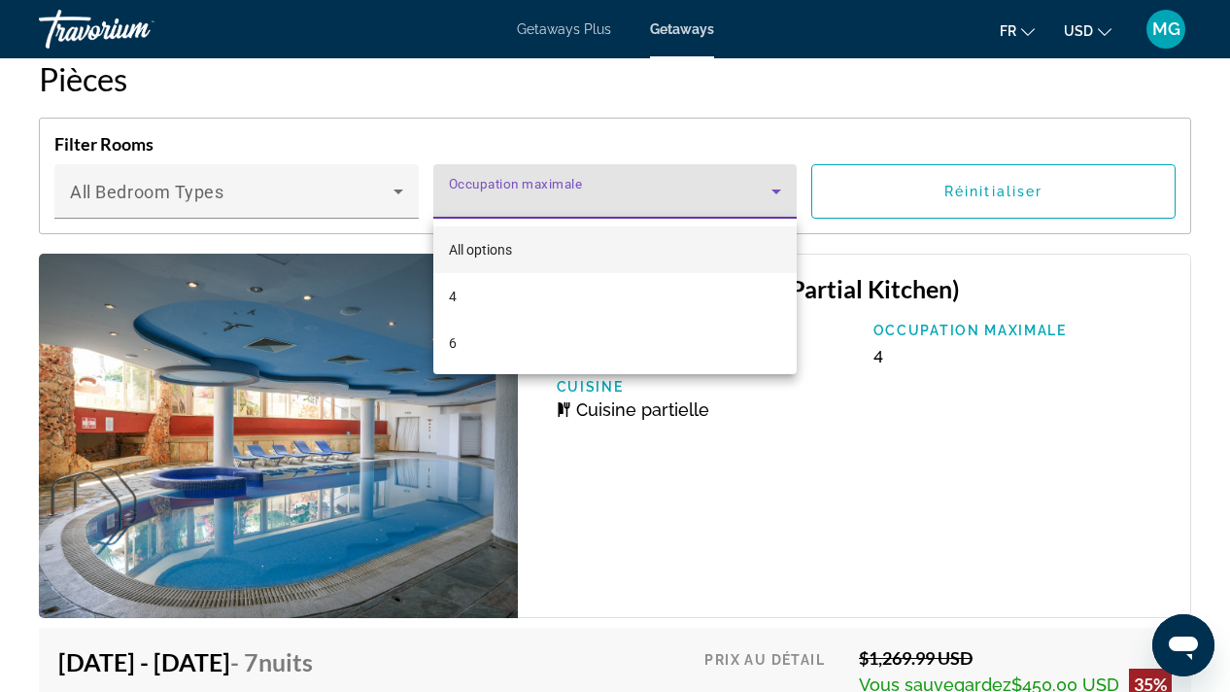
click at [778, 186] on div at bounding box center [615, 346] width 1230 height 692
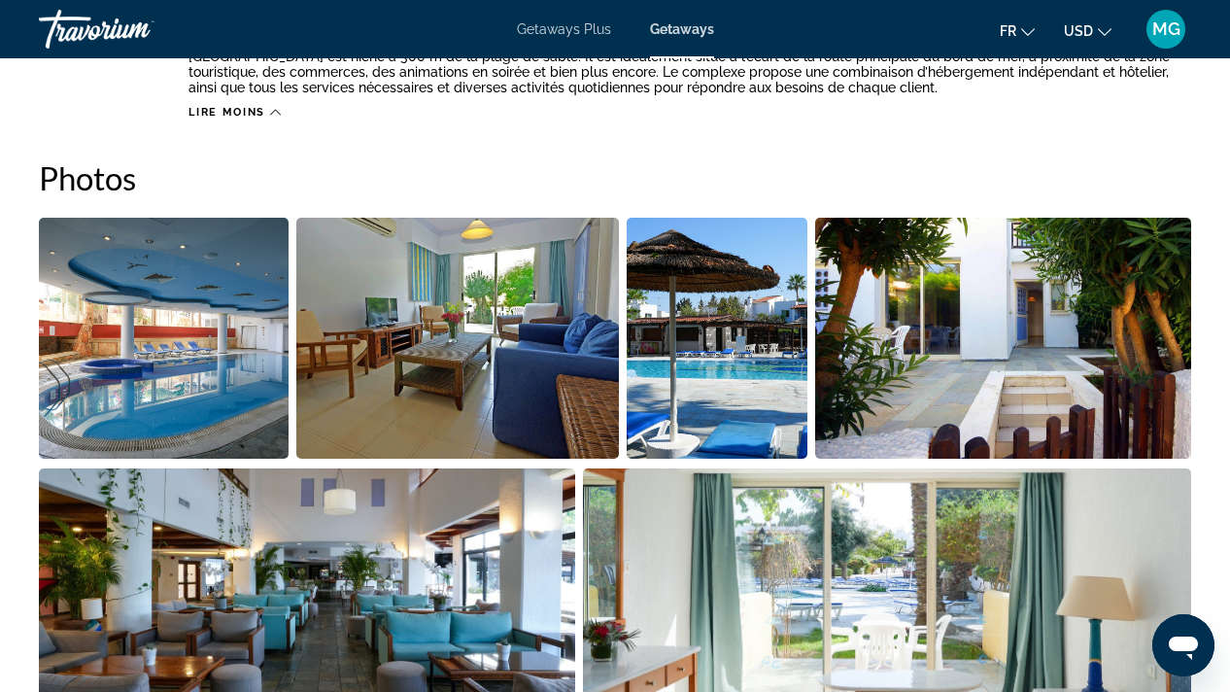
scroll to position [1165, 0]
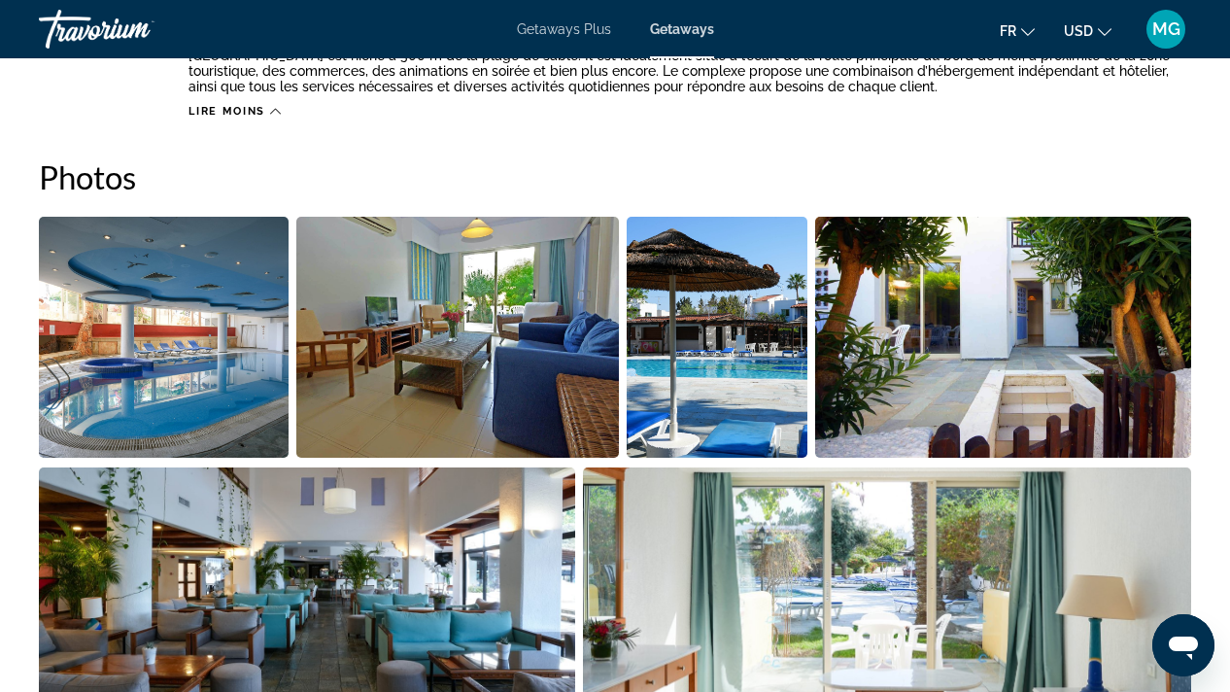
click at [498, 323] on img "Open full-screen image slider" at bounding box center [457, 337] width 322 height 241
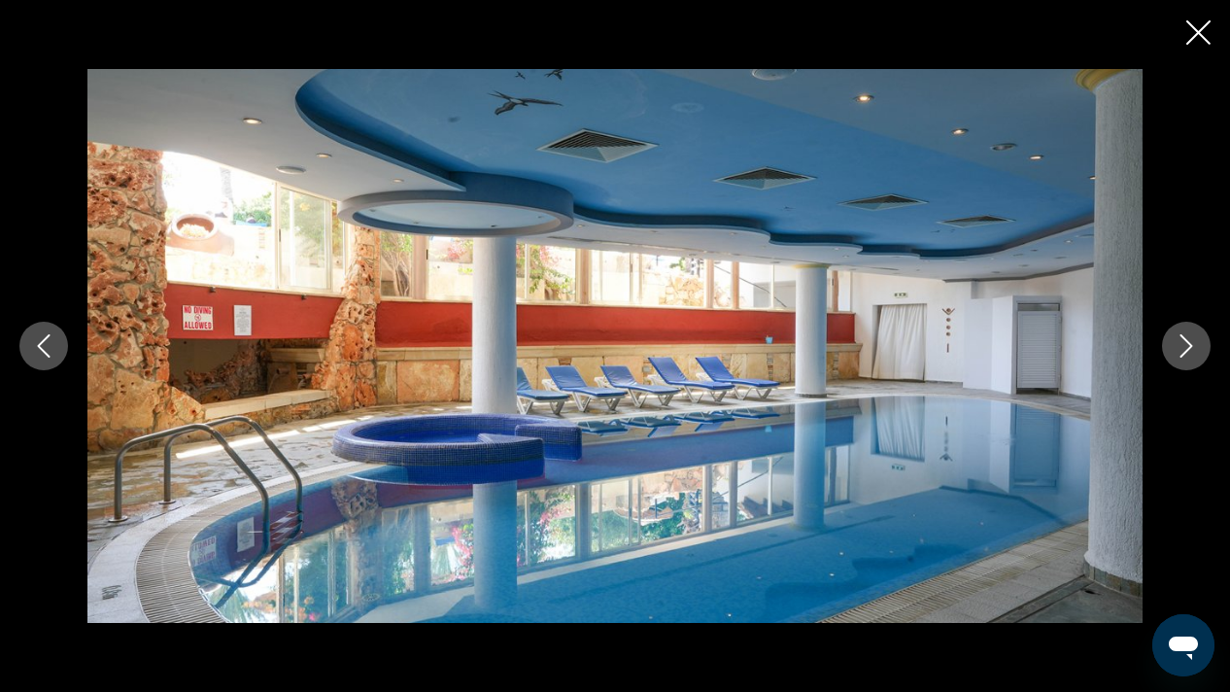
click at [1188, 347] on icon "Next image" at bounding box center [1185, 345] width 23 height 23
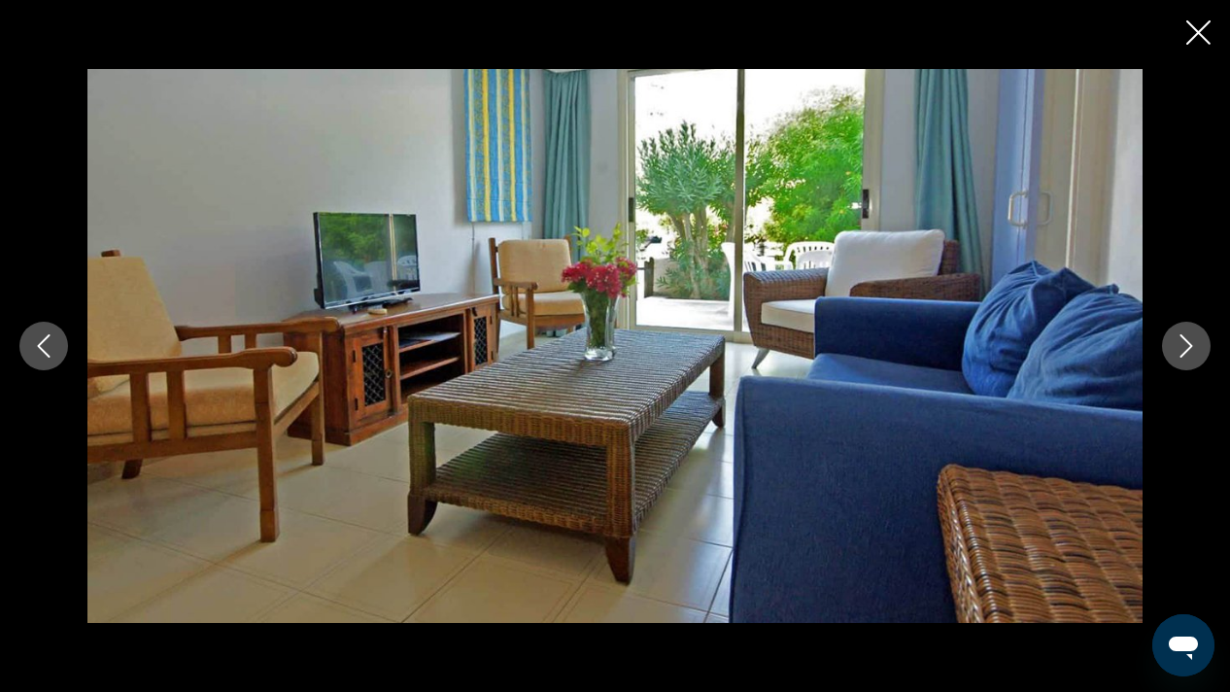
click at [1188, 347] on icon "Next image" at bounding box center [1185, 345] width 23 height 23
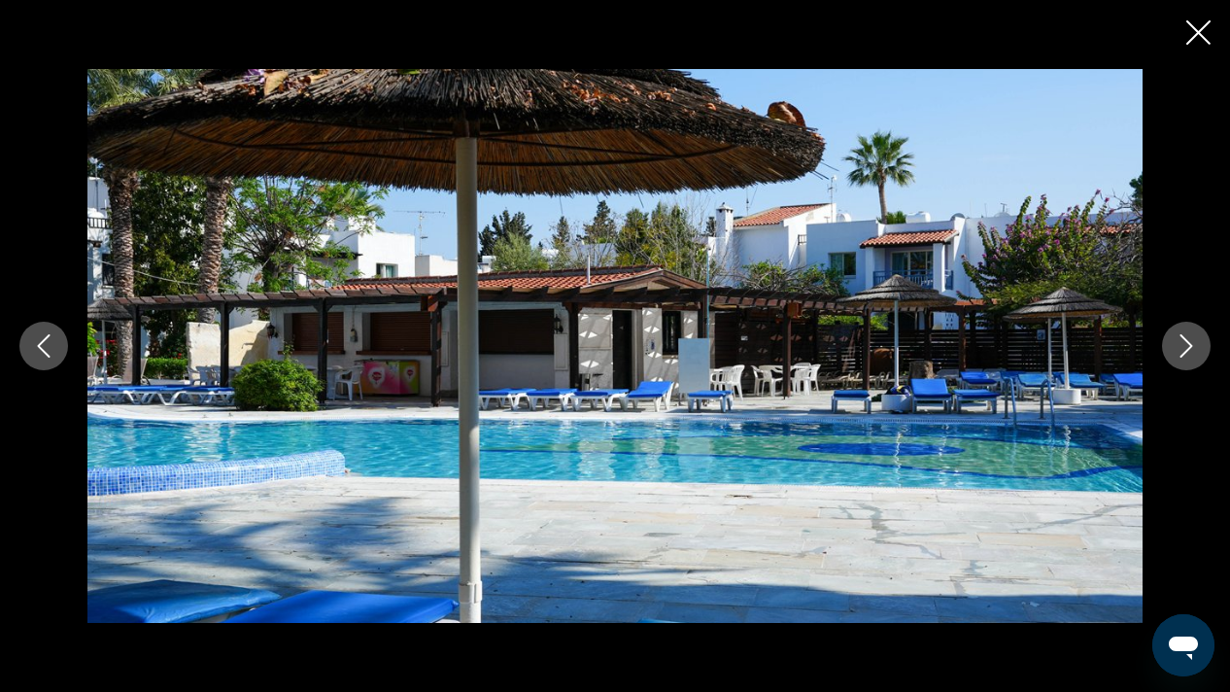
click at [1188, 347] on icon "Next image" at bounding box center [1185, 345] width 23 height 23
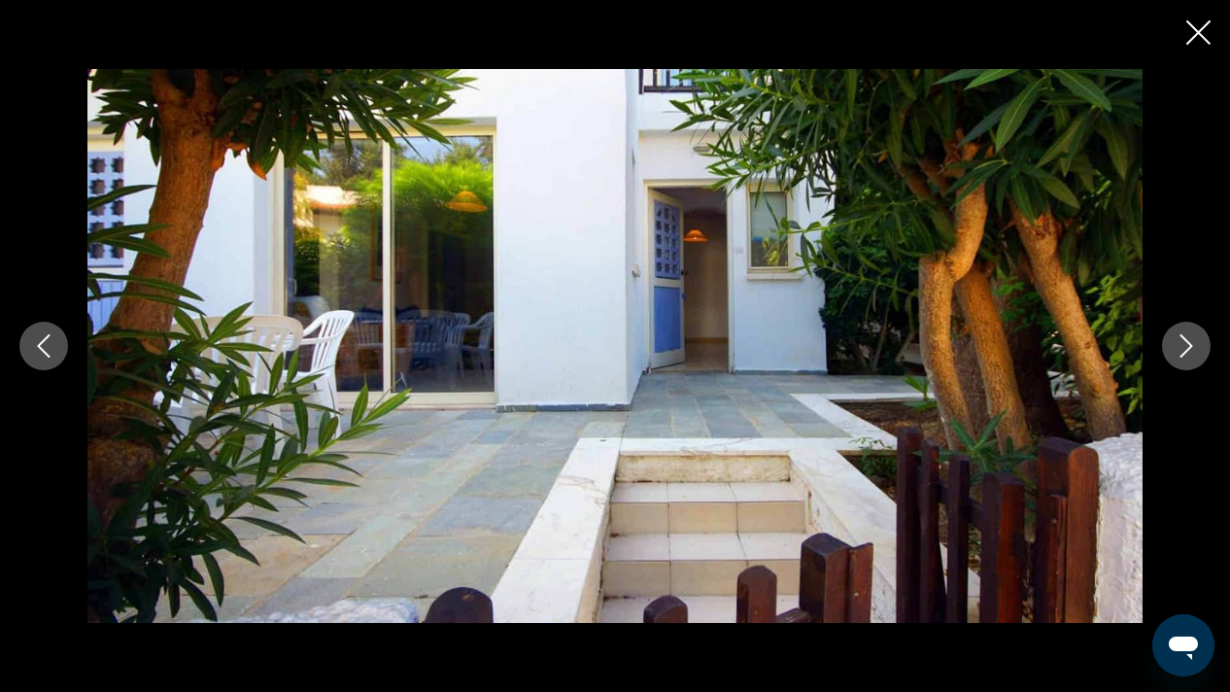
click at [1180, 348] on icon "Next image" at bounding box center [1185, 345] width 23 height 23
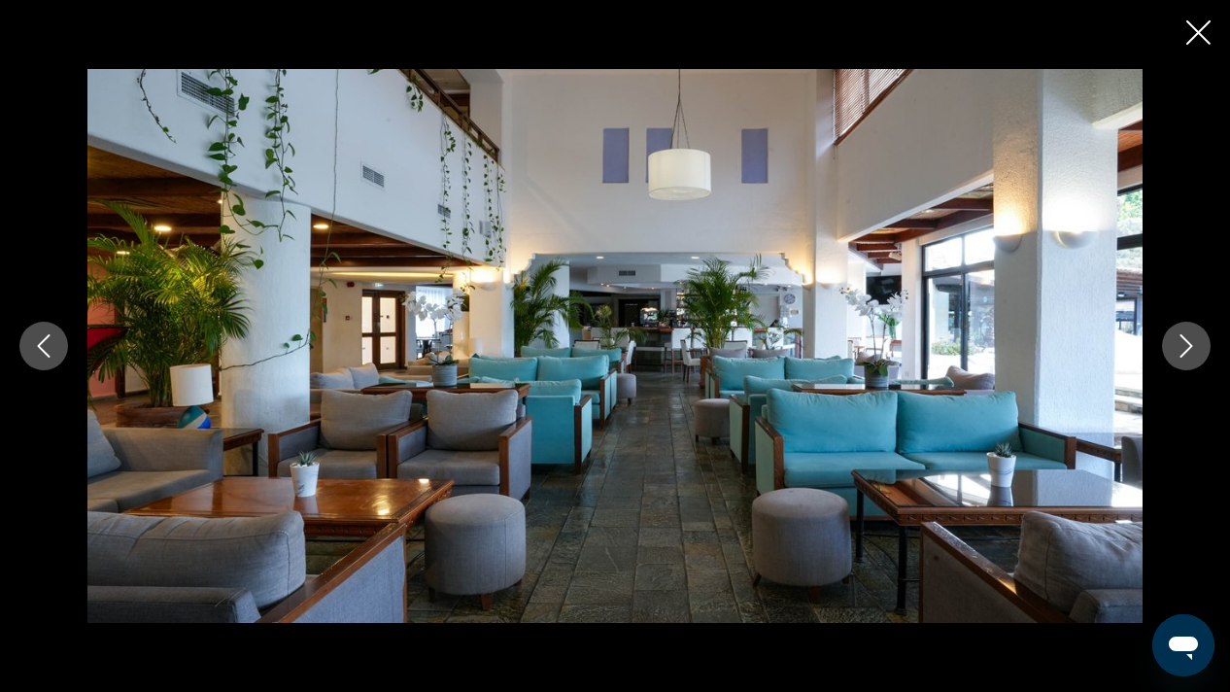
click at [1187, 341] on icon "Next image" at bounding box center [1186, 345] width 13 height 23
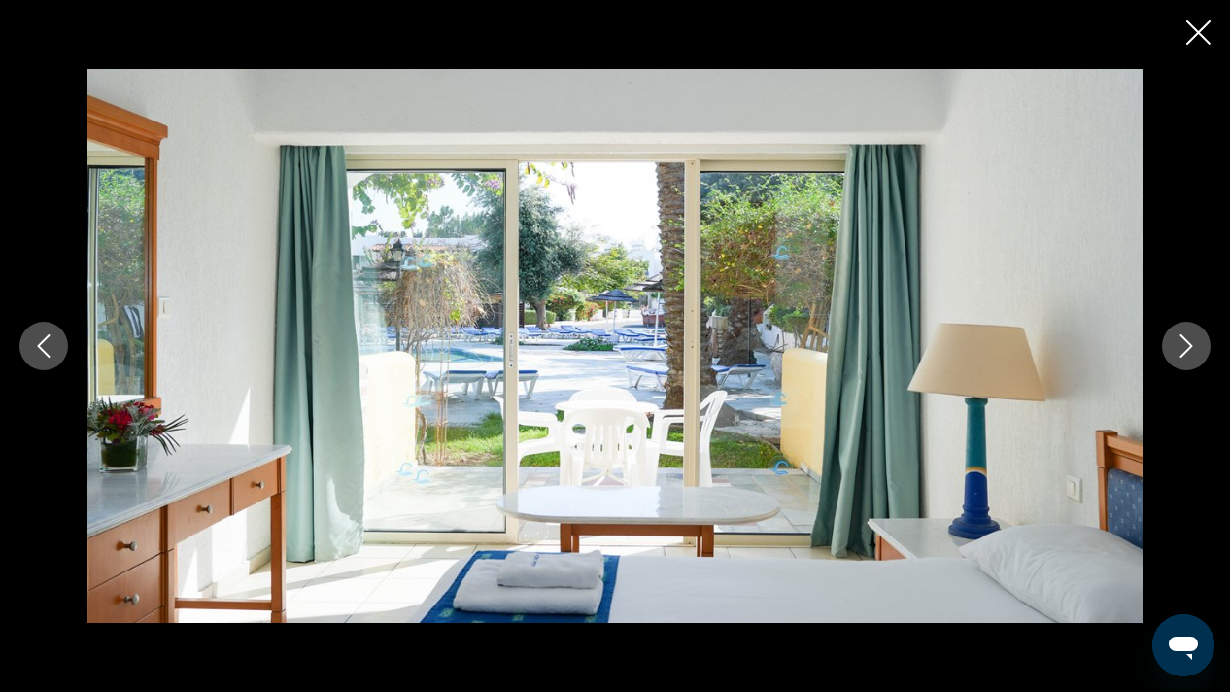
click at [1187, 341] on icon "Next image" at bounding box center [1186, 345] width 13 height 23
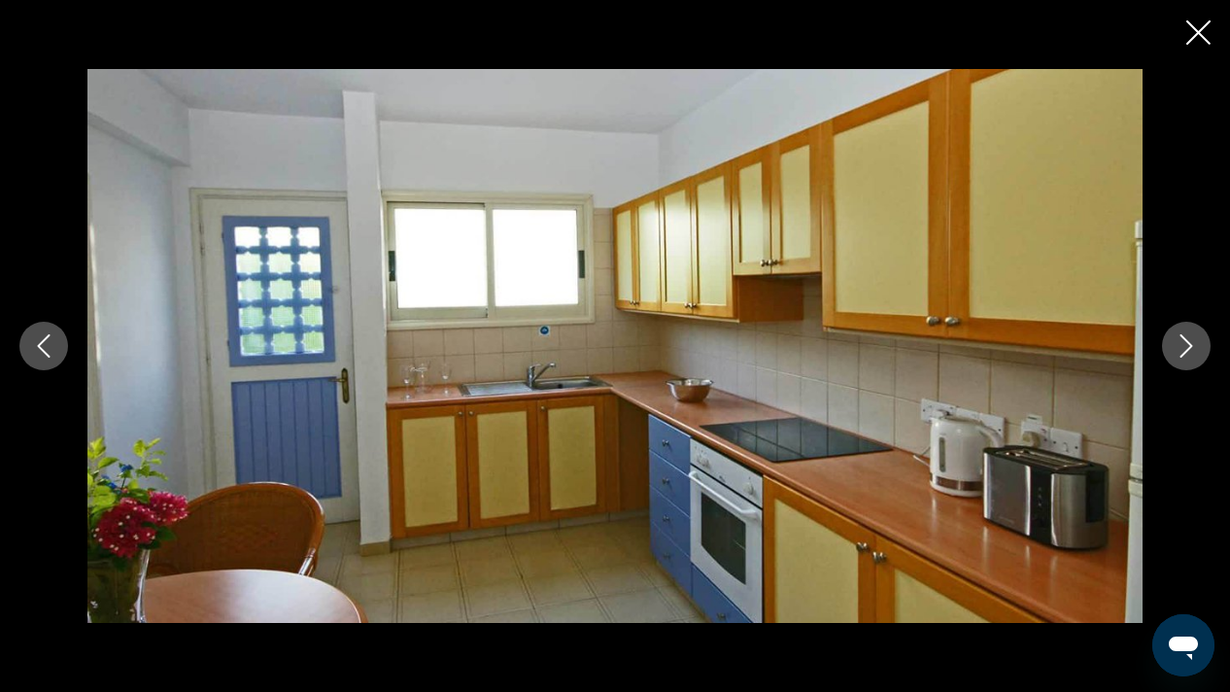
click at [1187, 341] on icon "Next image" at bounding box center [1186, 345] width 13 height 23
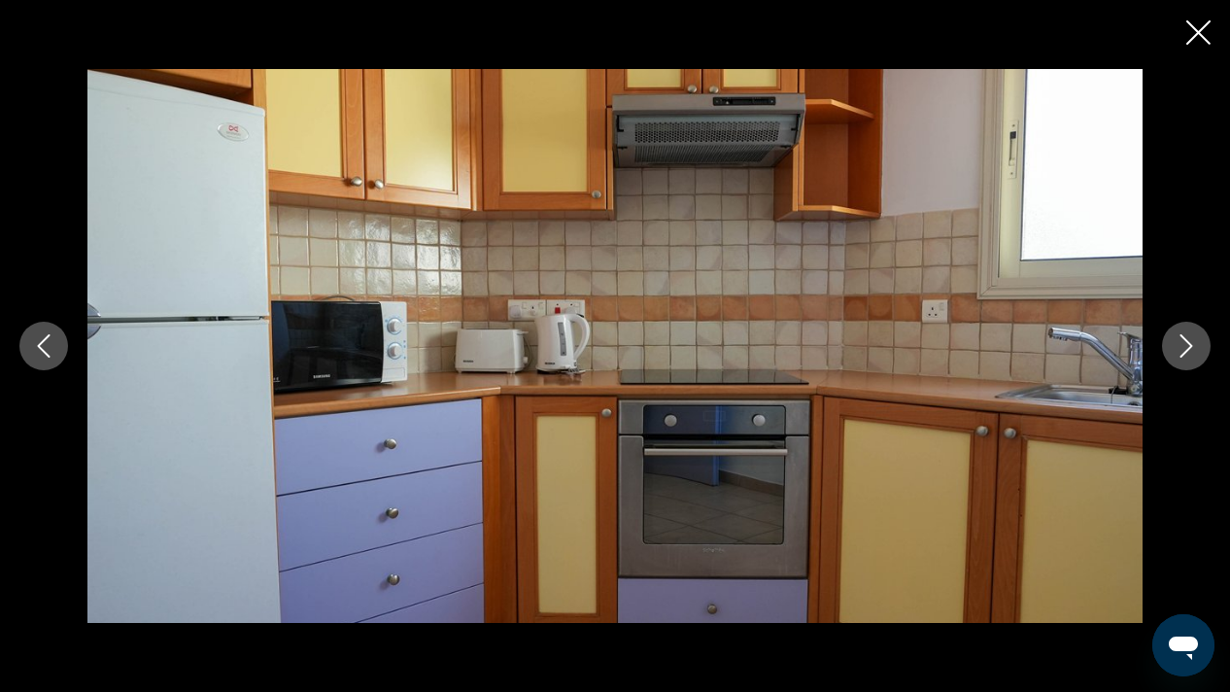
click at [1187, 341] on icon "Next image" at bounding box center [1186, 345] width 13 height 23
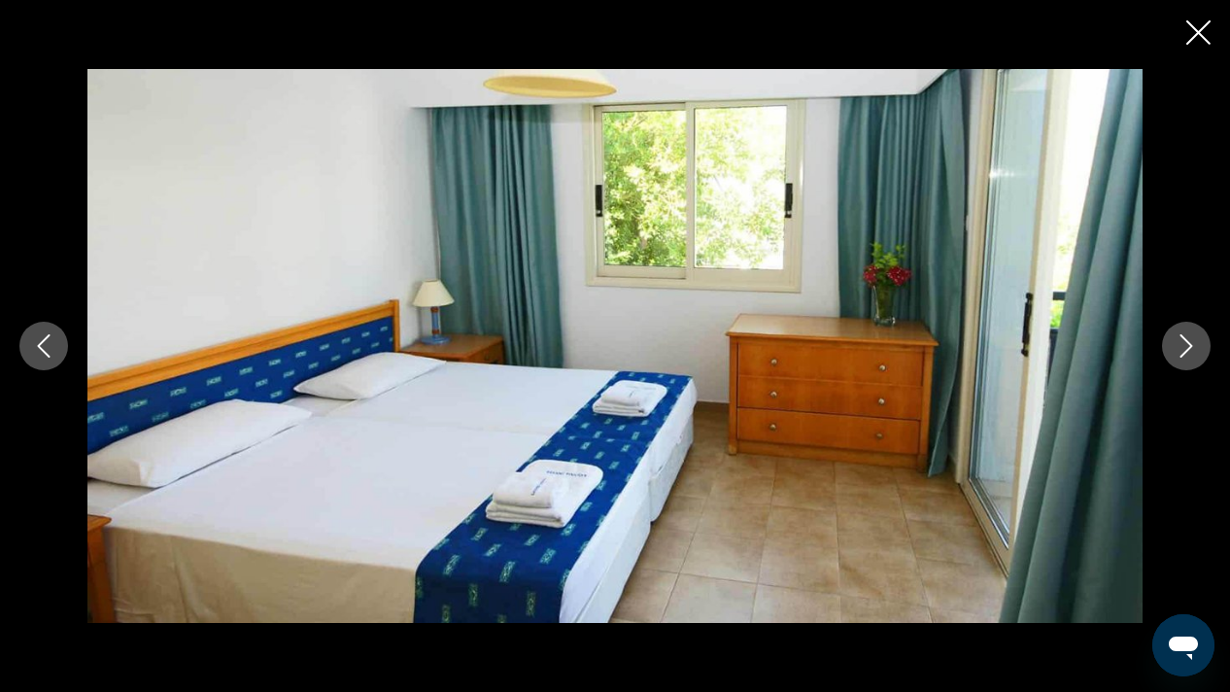
click at [1187, 341] on icon "Next image" at bounding box center [1186, 345] width 13 height 23
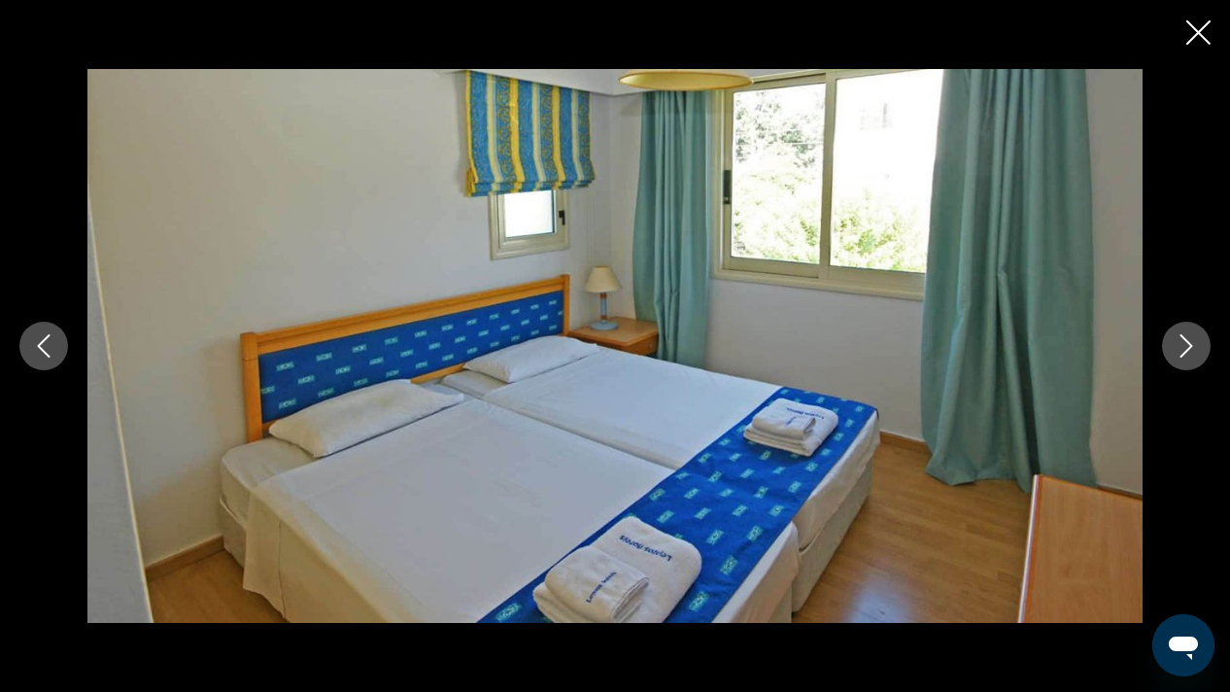
click at [1187, 341] on icon "Next image" at bounding box center [1186, 345] width 13 height 23
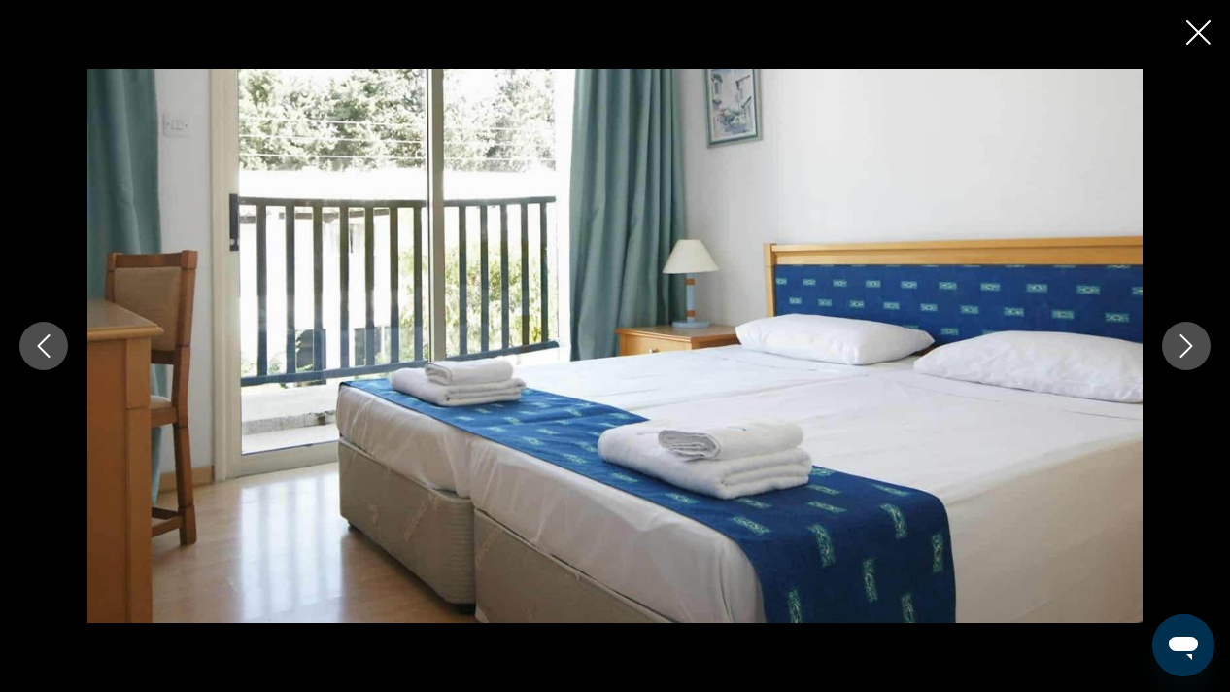
click at [1187, 341] on icon "Next image" at bounding box center [1186, 345] width 13 height 23
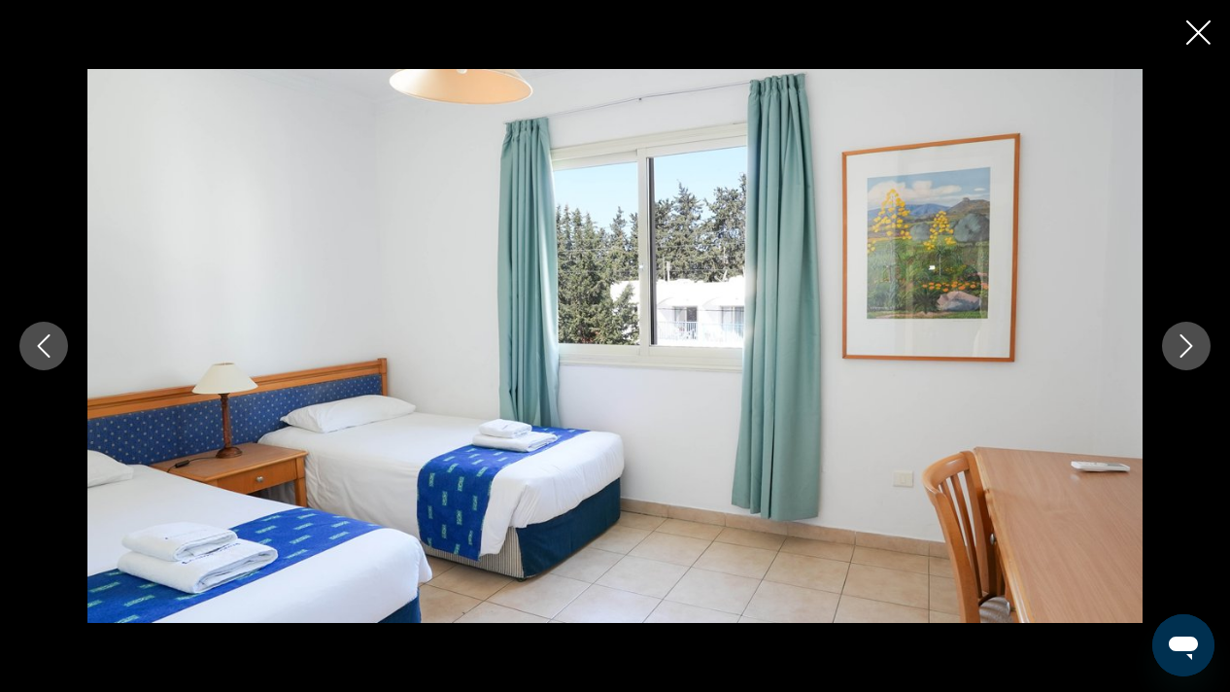
click at [1187, 341] on icon "Next image" at bounding box center [1186, 345] width 13 height 23
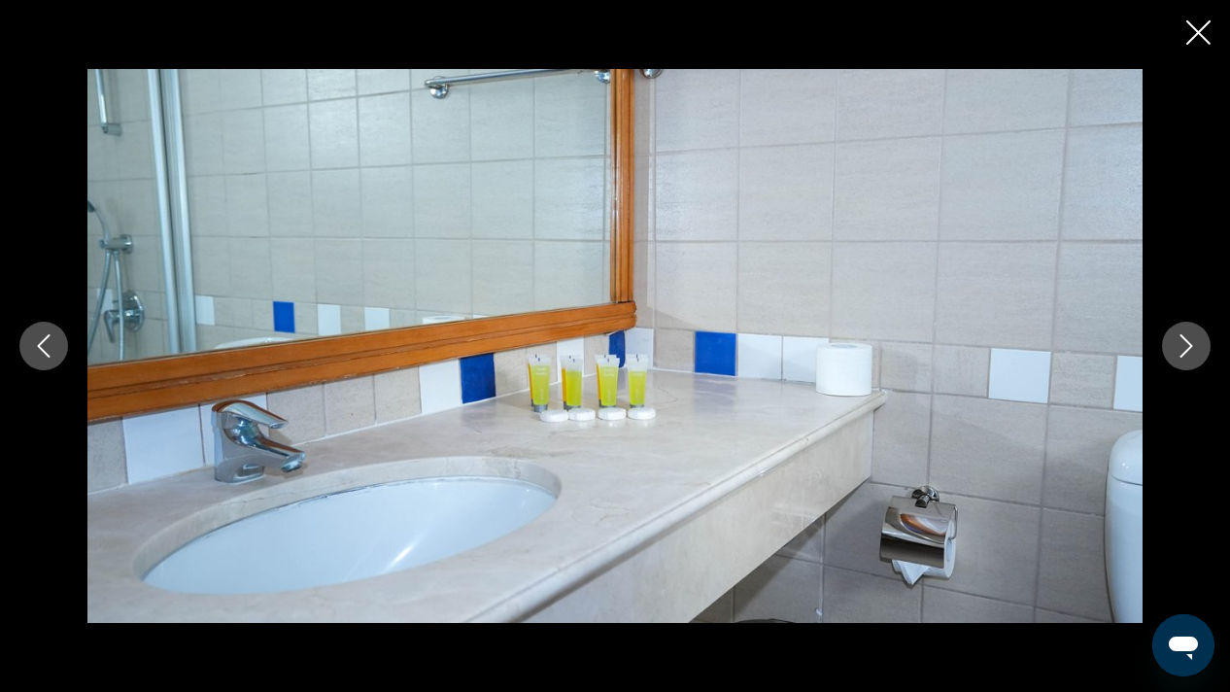
click at [1187, 341] on icon "Next image" at bounding box center [1186, 345] width 13 height 23
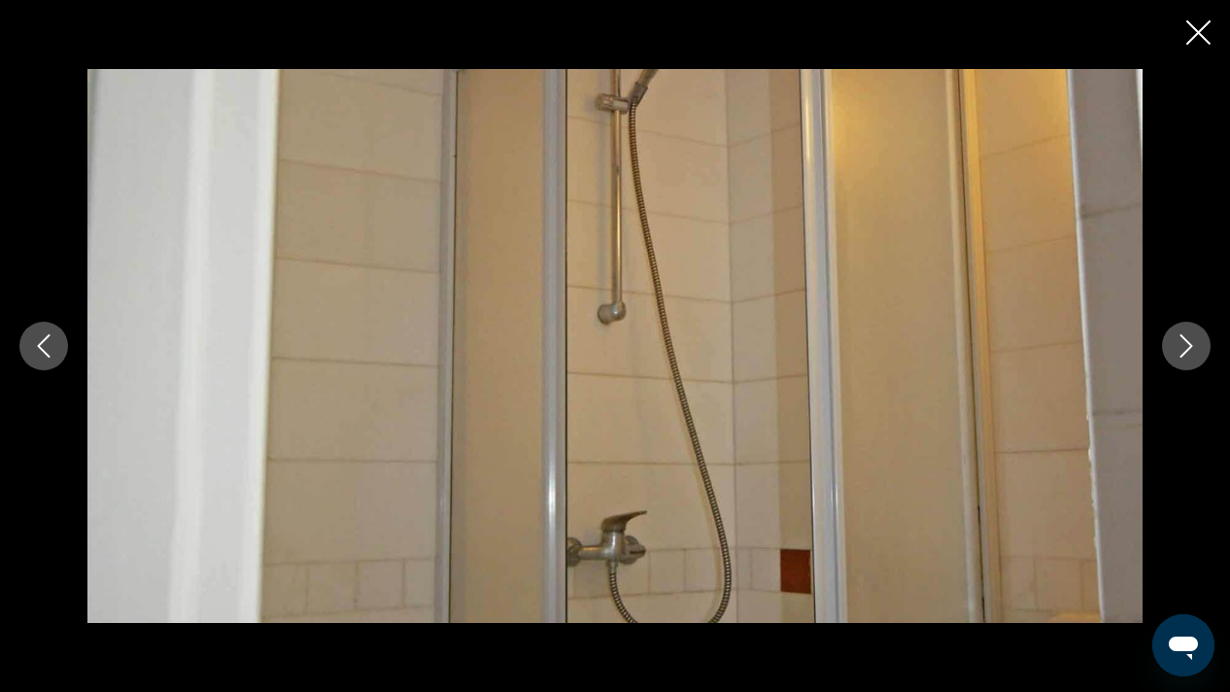
click at [1187, 341] on icon "Next image" at bounding box center [1186, 345] width 13 height 23
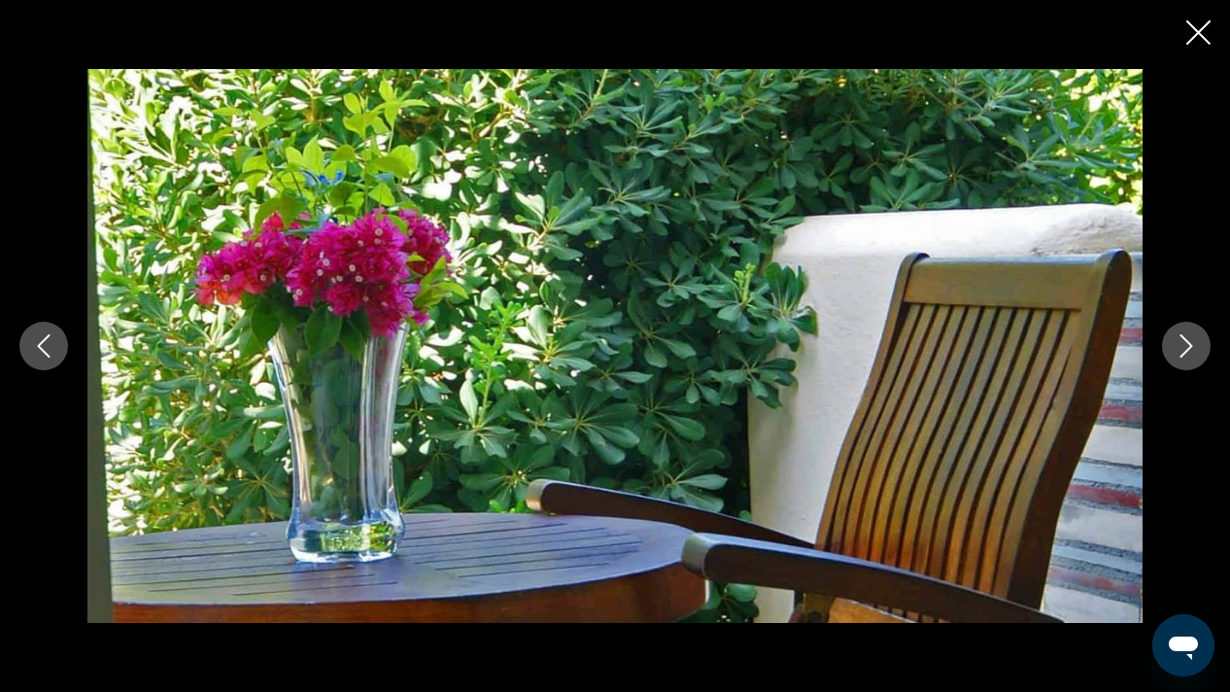
click at [1186, 343] on icon "Next image" at bounding box center [1185, 345] width 23 height 23
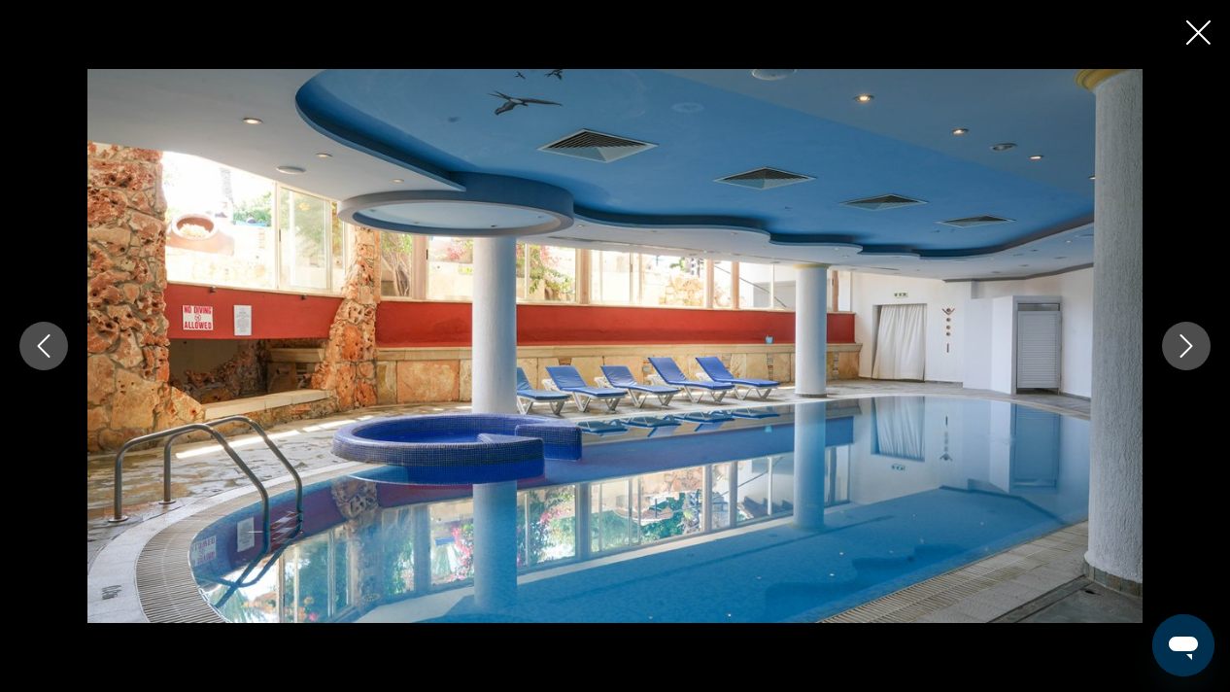
click at [1186, 343] on icon "Next image" at bounding box center [1185, 345] width 23 height 23
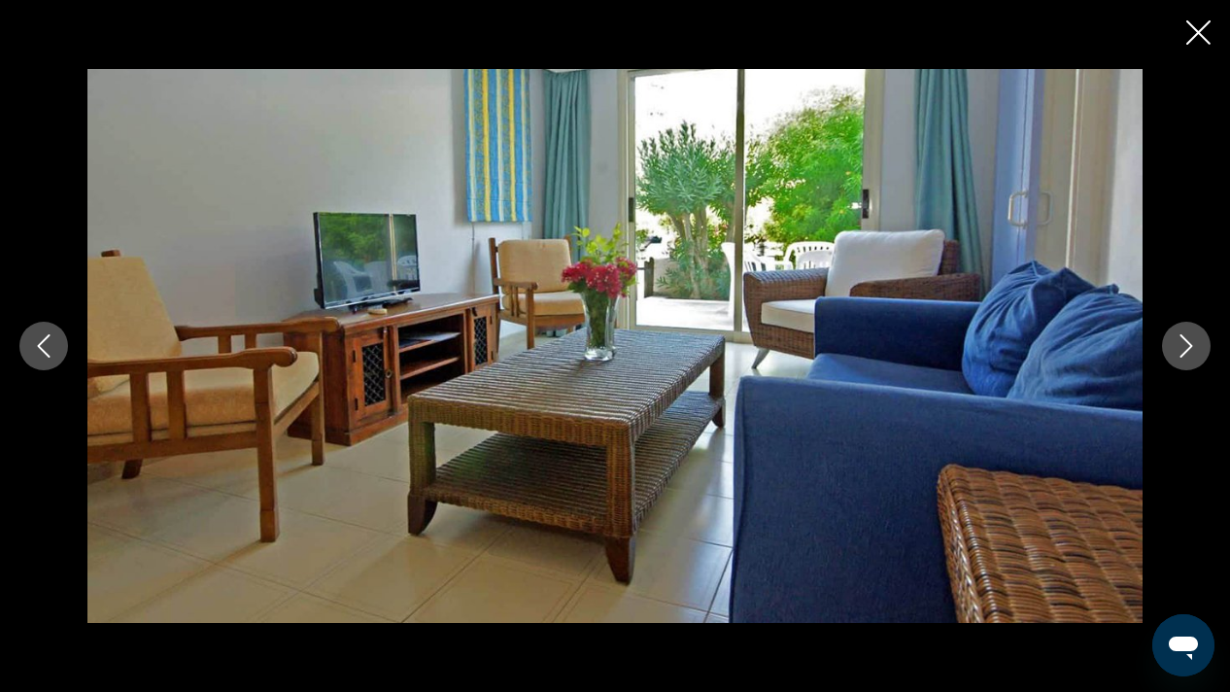
click at [1196, 29] on icon "Close slideshow" at bounding box center [1198, 32] width 24 height 24
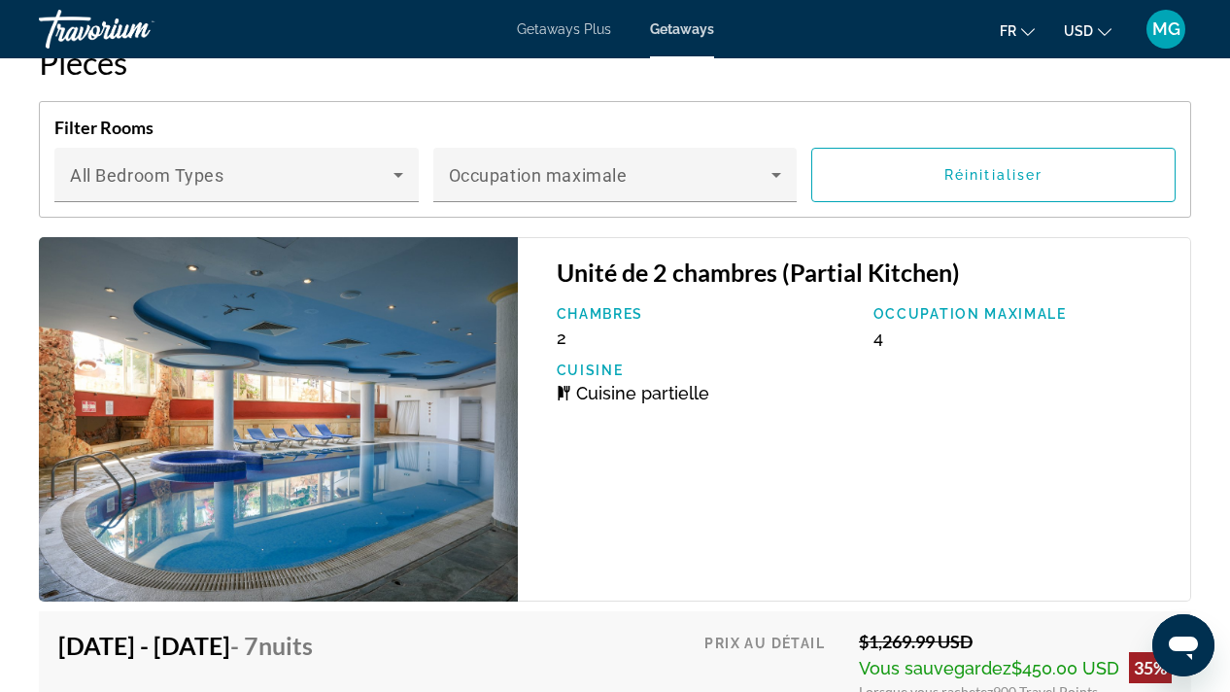
scroll to position [3197, 0]
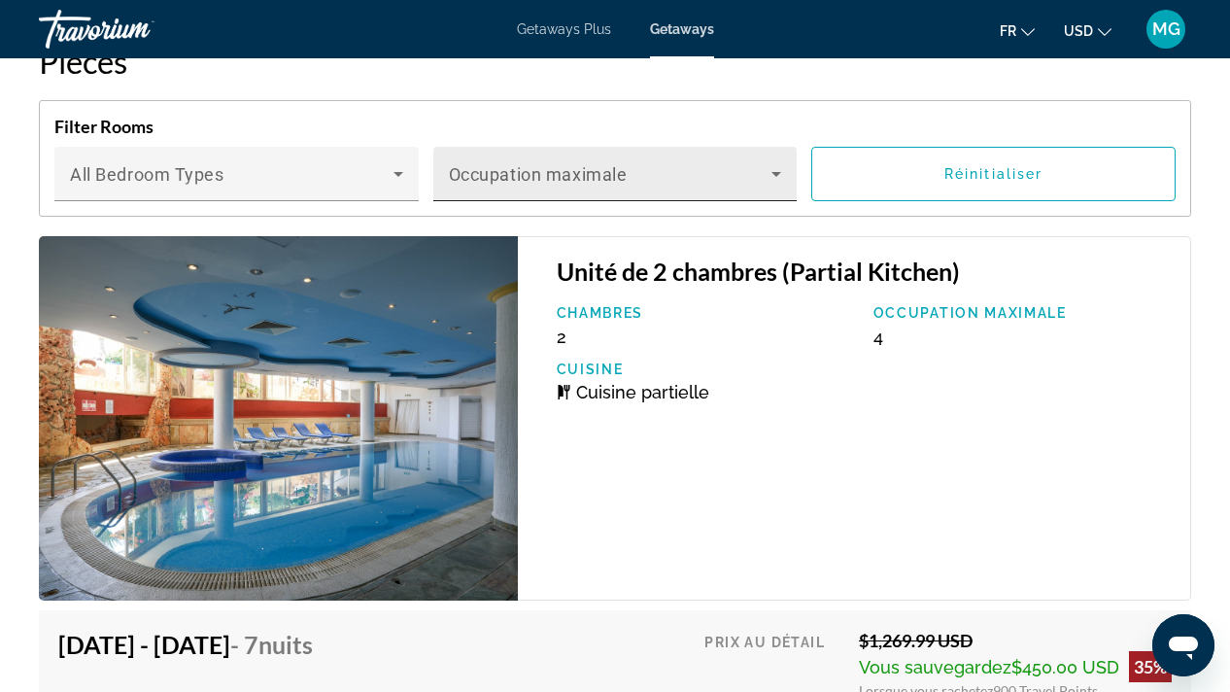
click at [777, 170] on icon "Main content" at bounding box center [775, 173] width 23 height 23
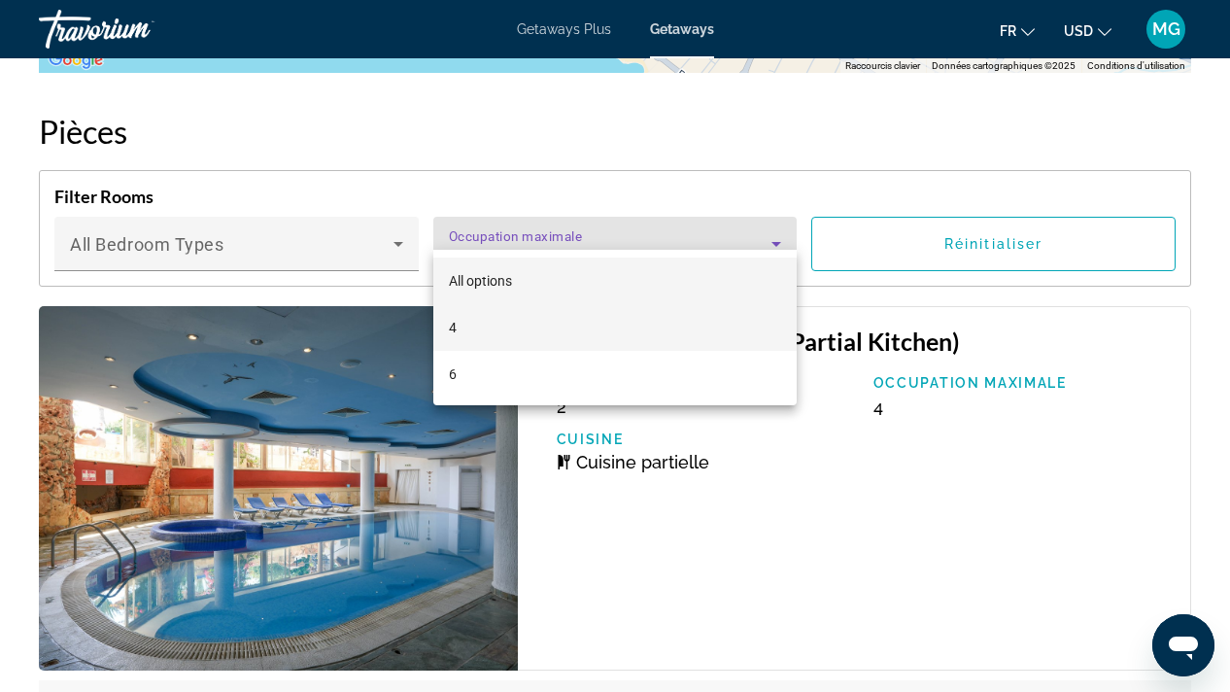
scroll to position [3154, 0]
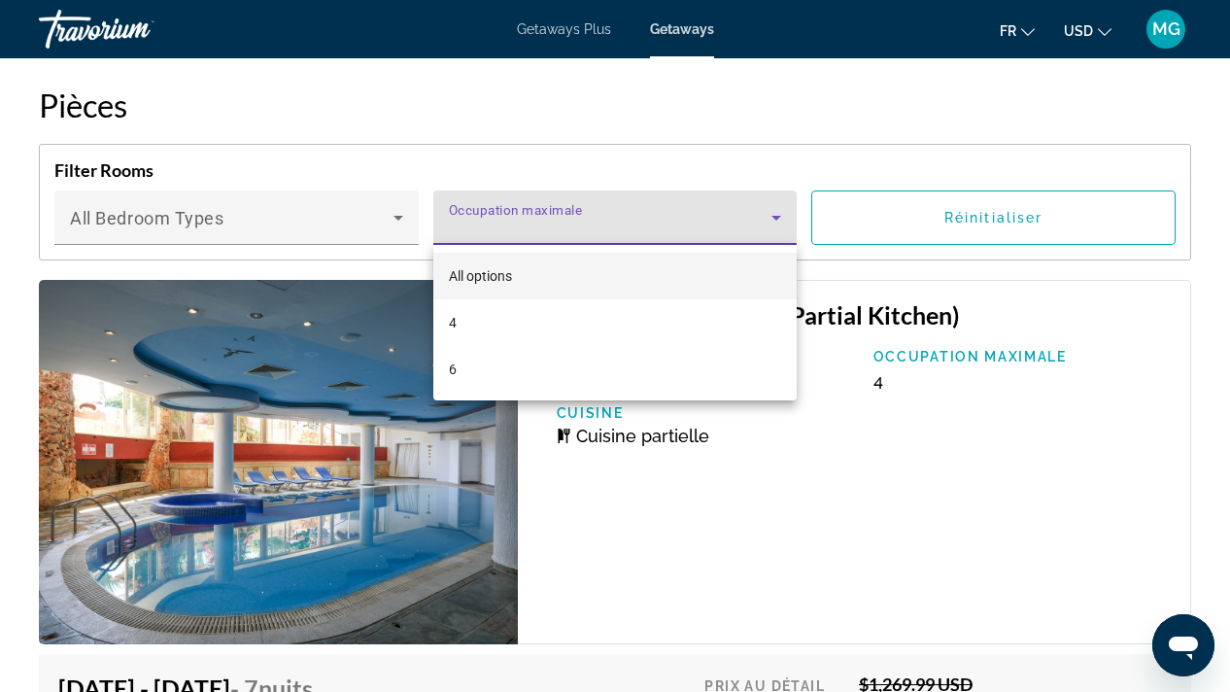
click at [398, 215] on div at bounding box center [615, 346] width 1230 height 692
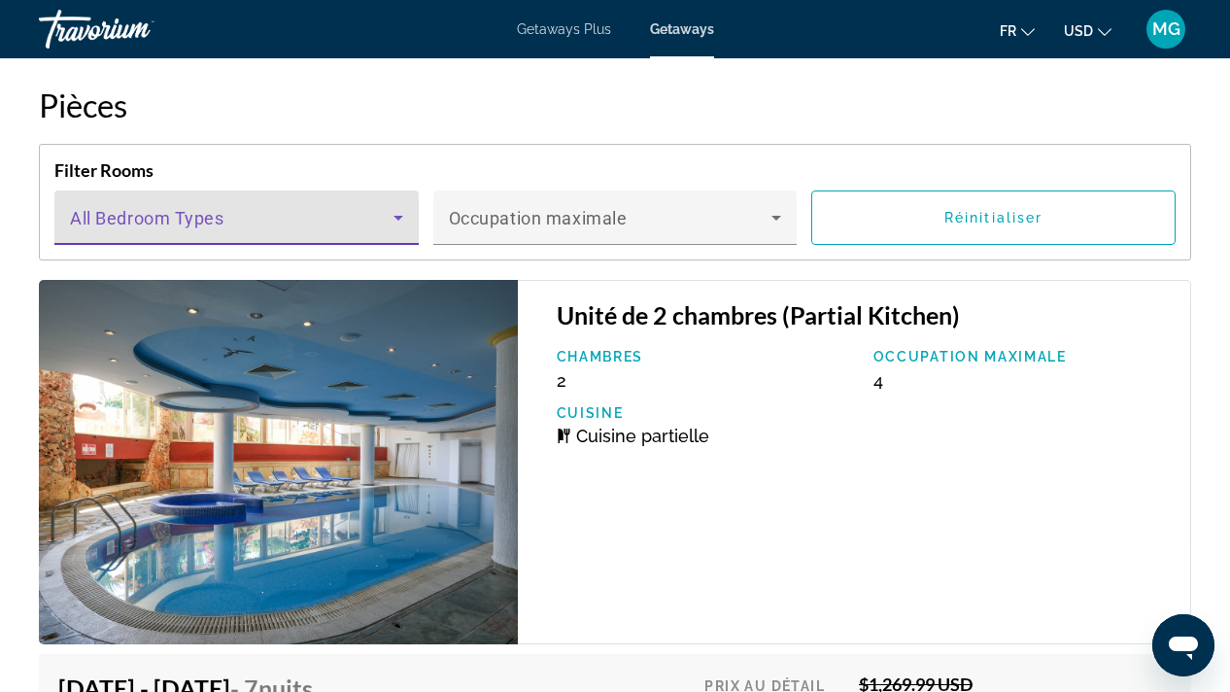
click at [398, 215] on icon "Main content" at bounding box center [398, 217] width 23 height 23
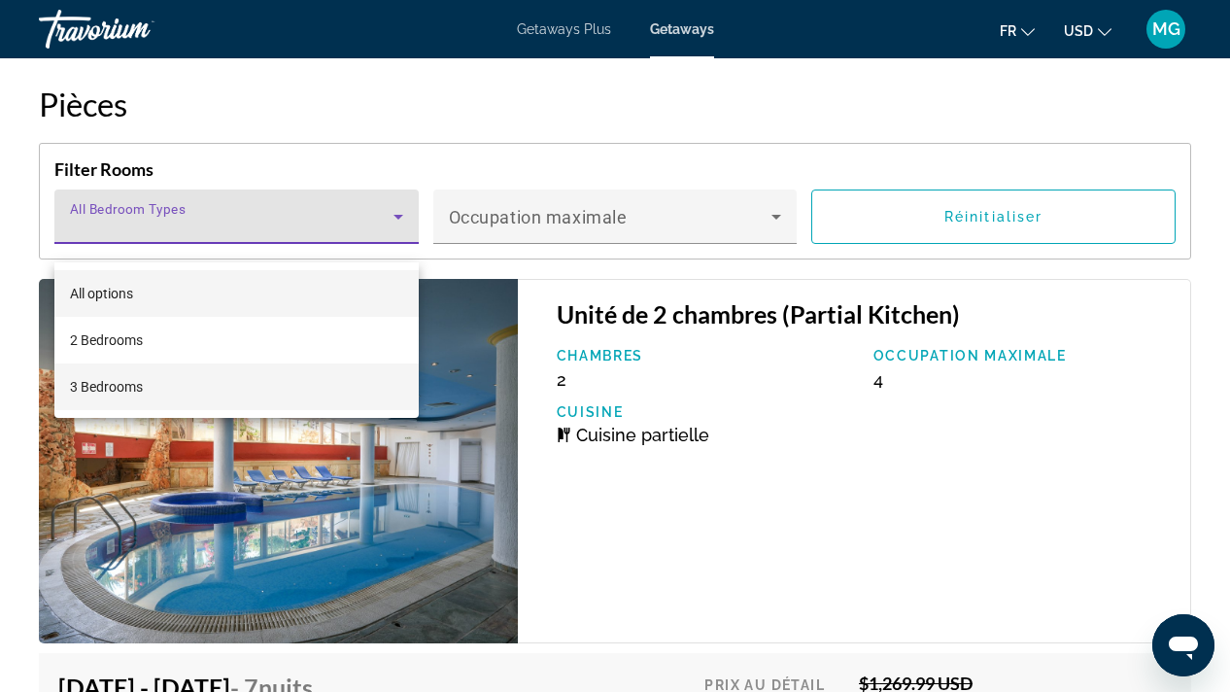
scroll to position [3134, 0]
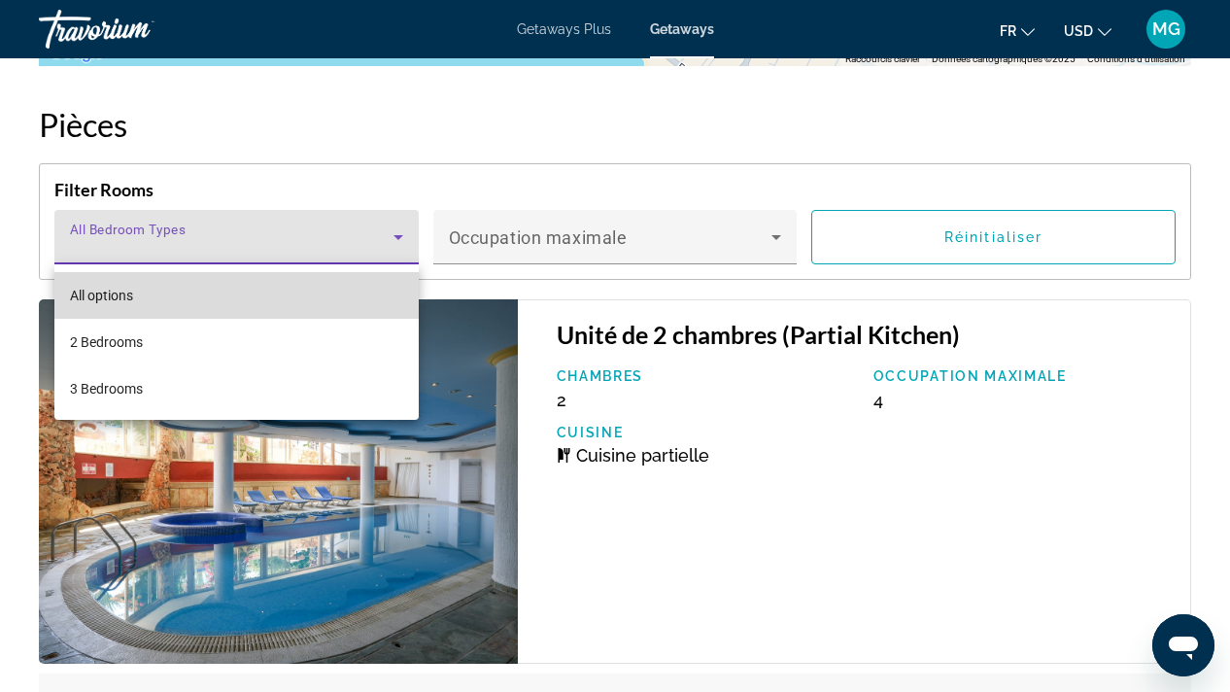
click at [238, 290] on mat-option "All options" at bounding box center [236, 295] width 364 height 47
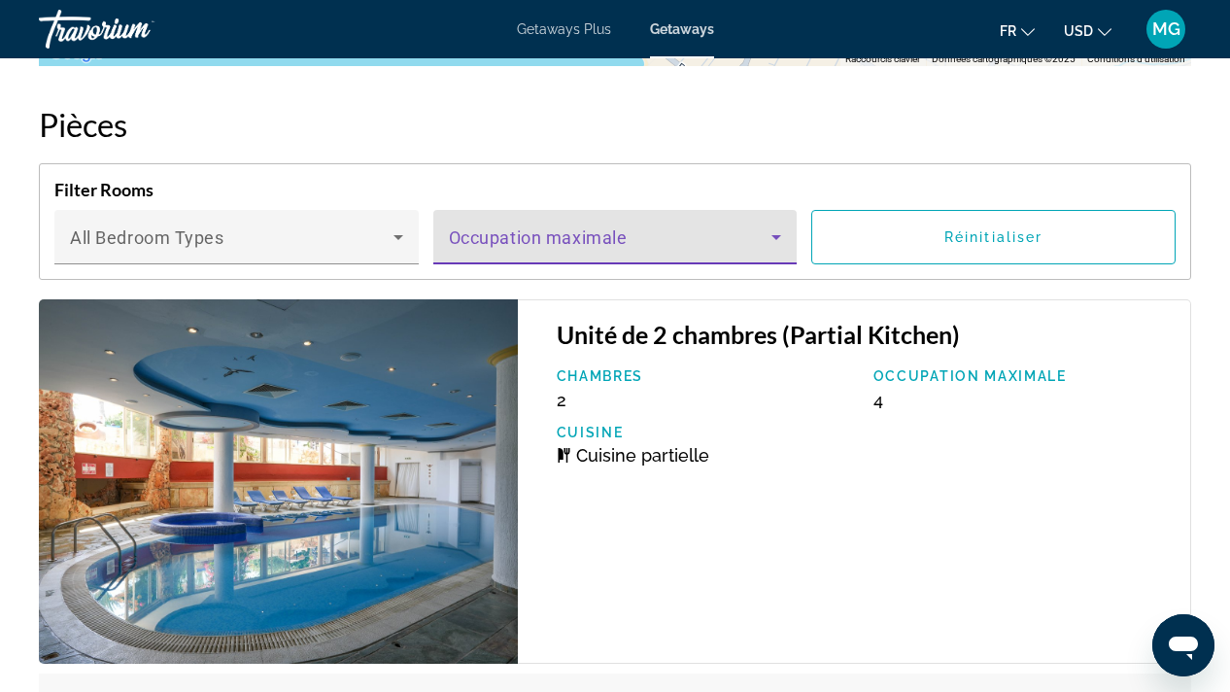
click at [775, 235] on icon "Main content" at bounding box center [775, 236] width 23 height 23
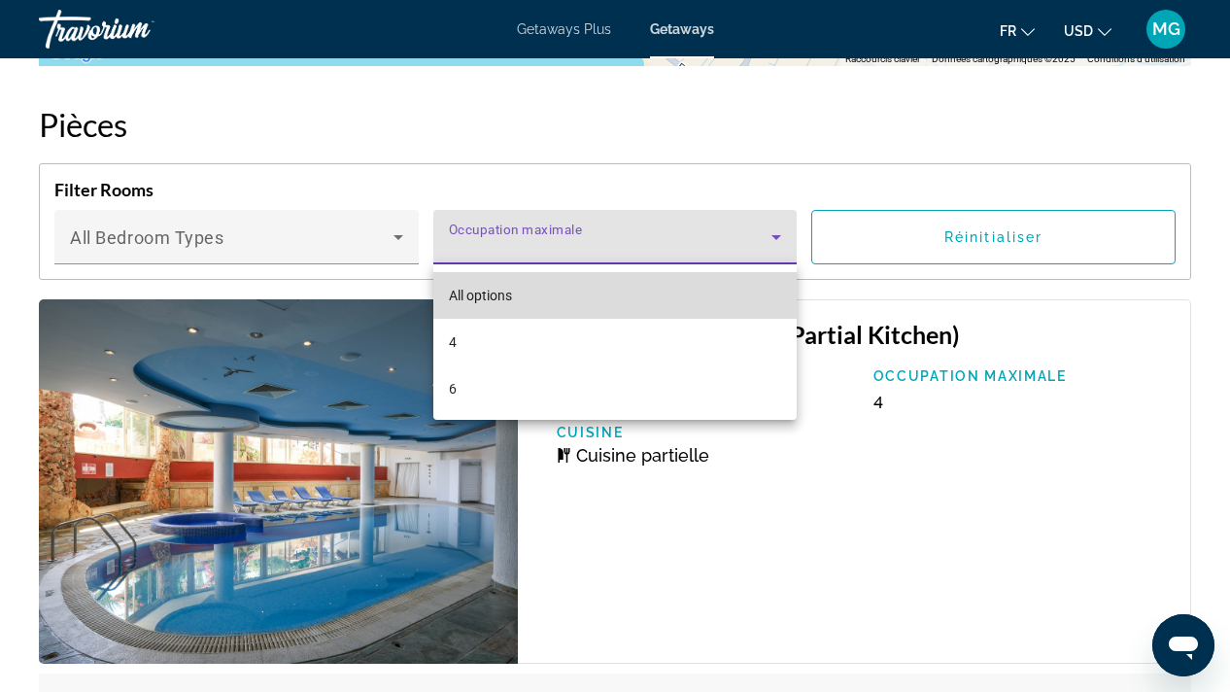
click at [576, 304] on mat-option "All options" at bounding box center [615, 295] width 364 height 47
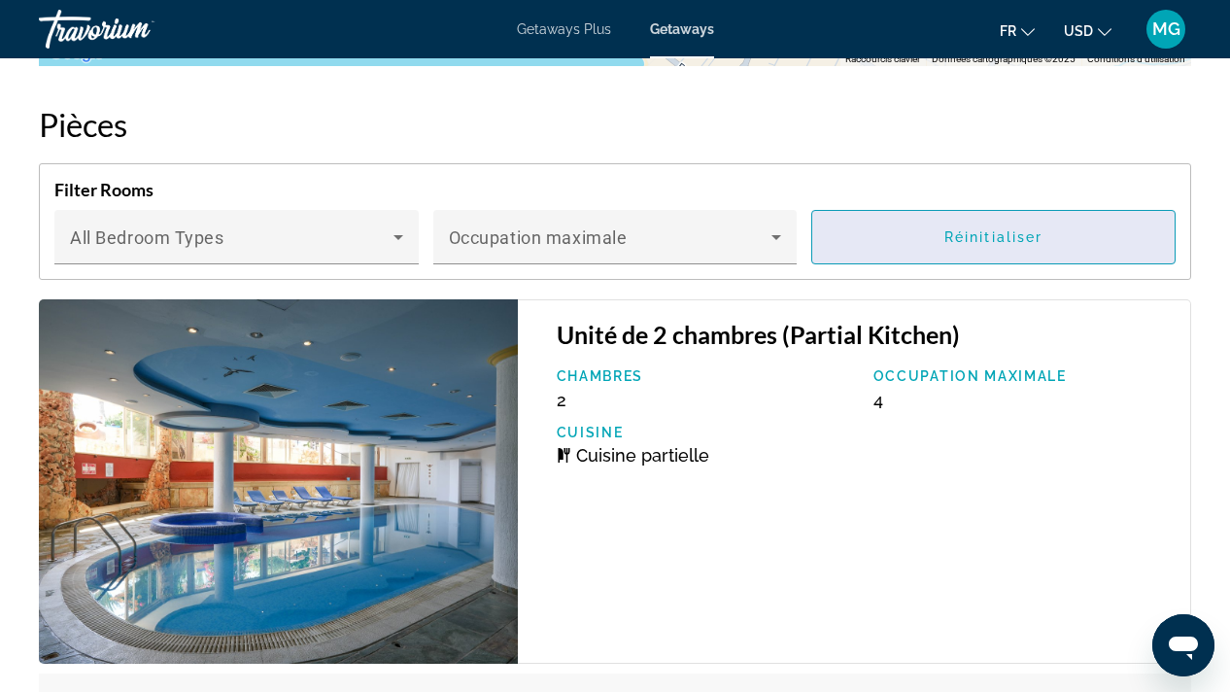
click at [1011, 236] on span "Réinitialiser" at bounding box center [993, 237] width 98 height 16
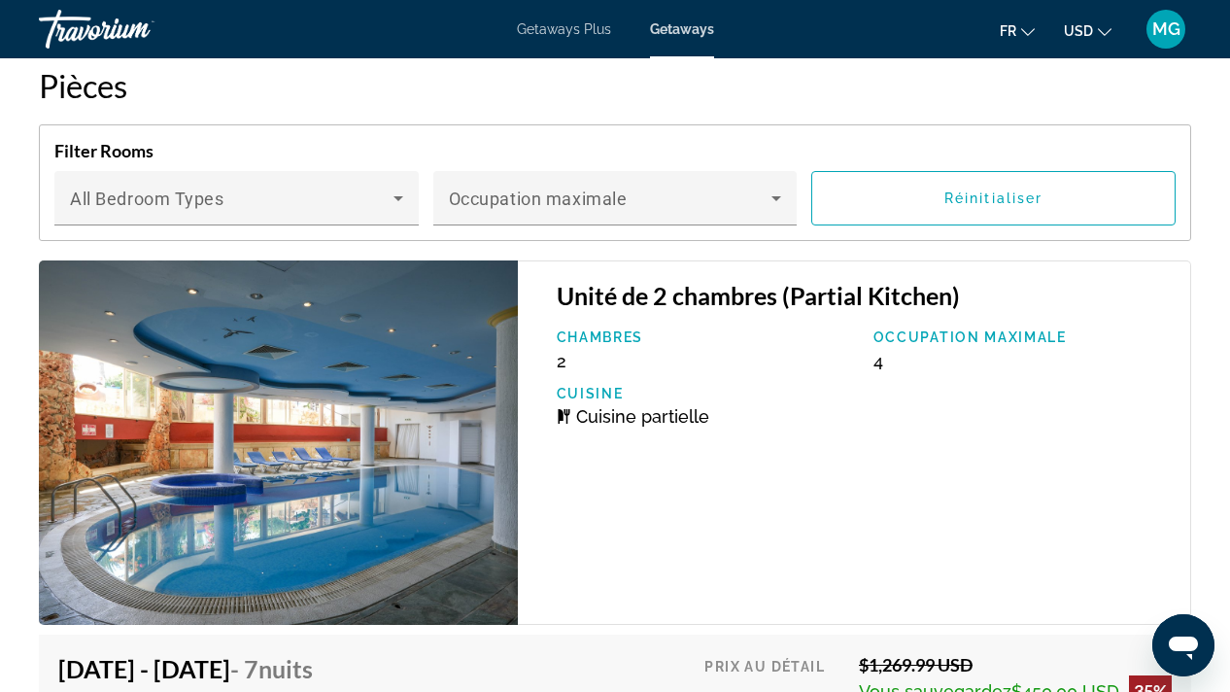
scroll to position [3164, 0]
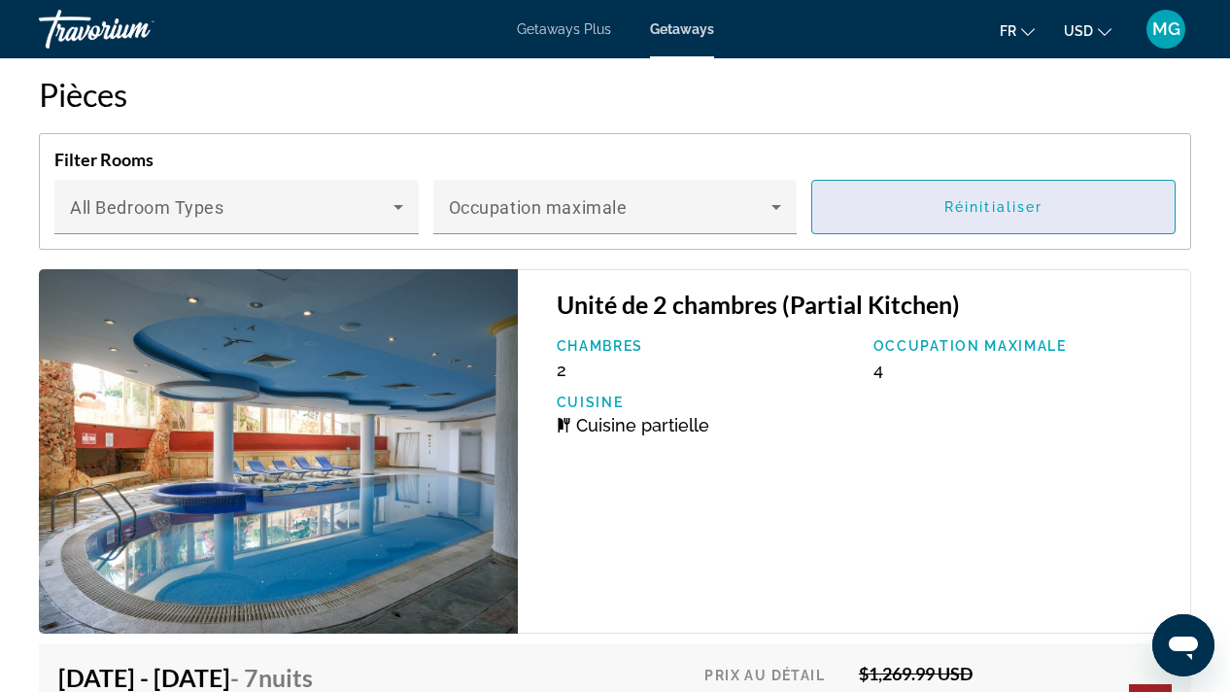
click at [963, 199] on span "Réinitialiser" at bounding box center [993, 207] width 98 height 16
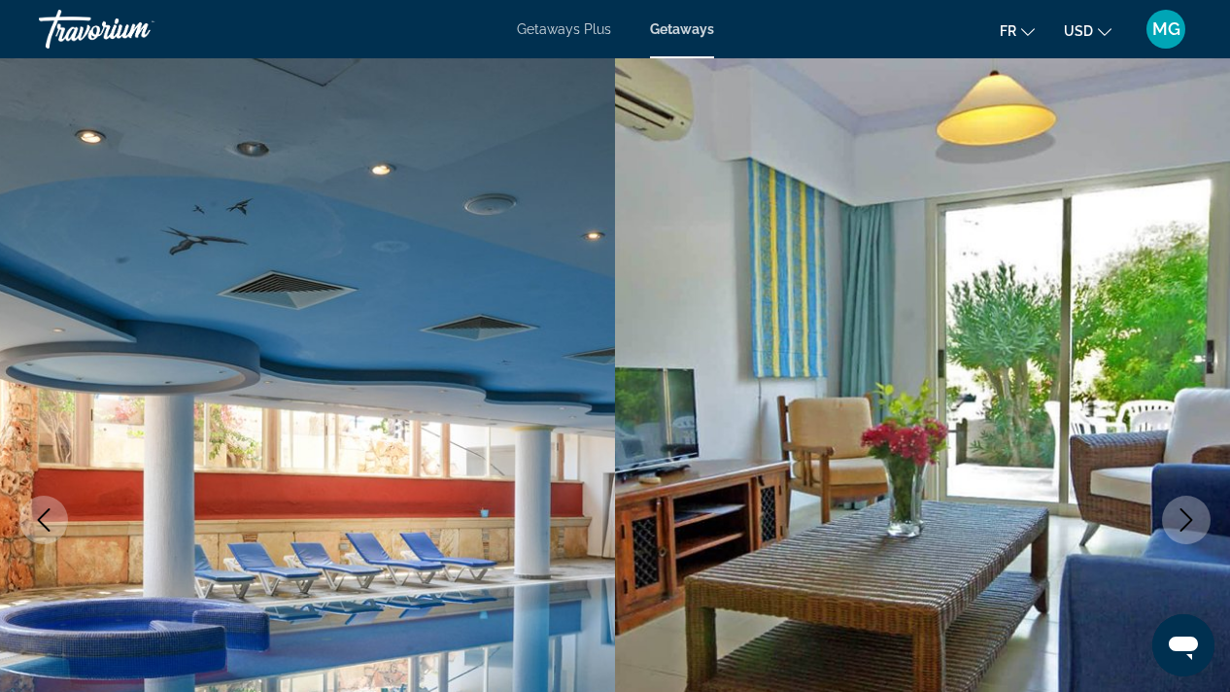
scroll to position [0, 0]
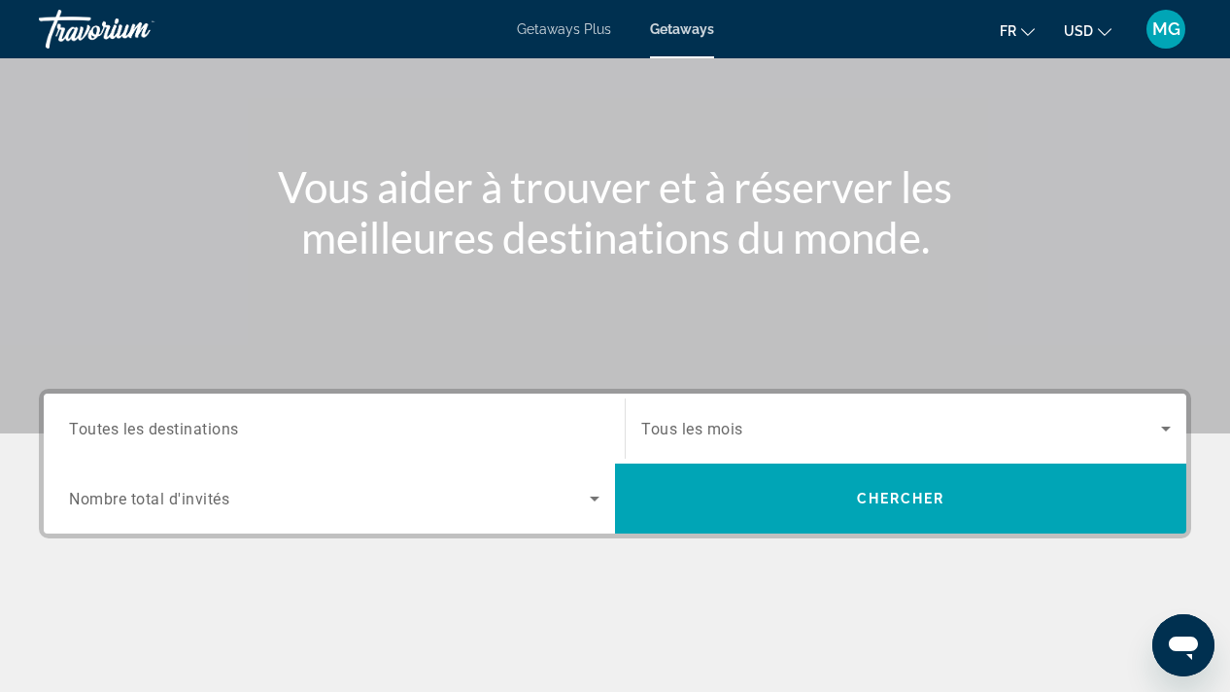
scroll to position [170, 0]
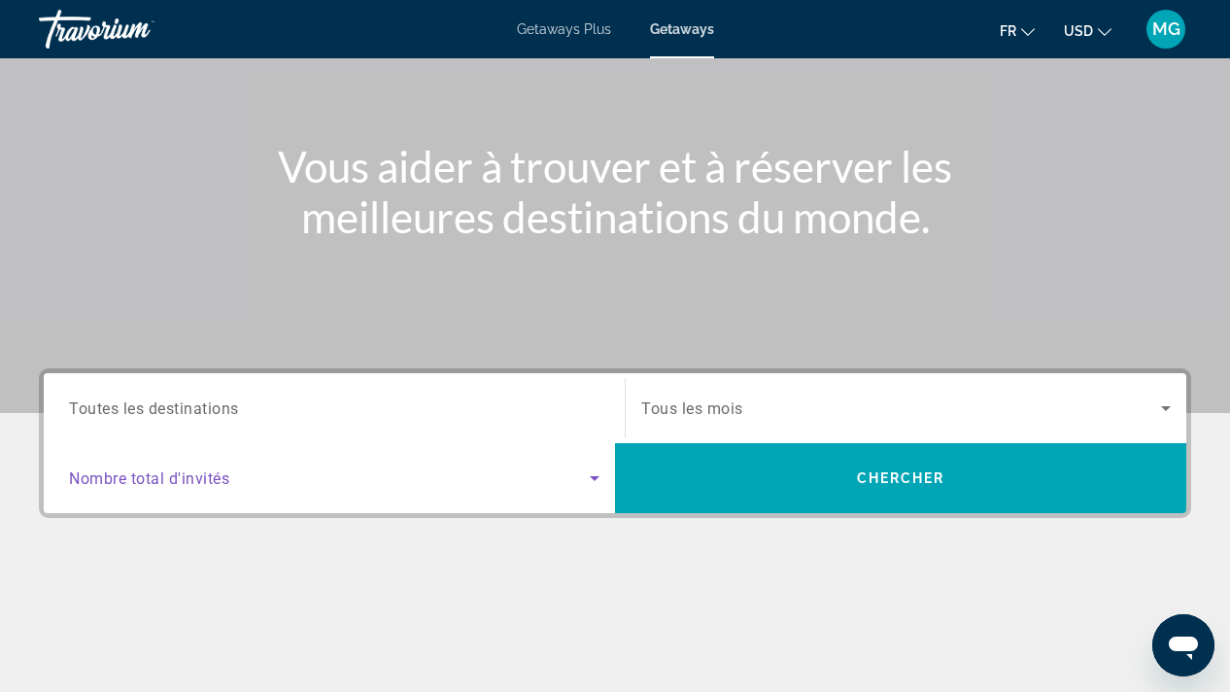
click at [592, 476] on icon "Search widget" at bounding box center [594, 477] width 23 height 23
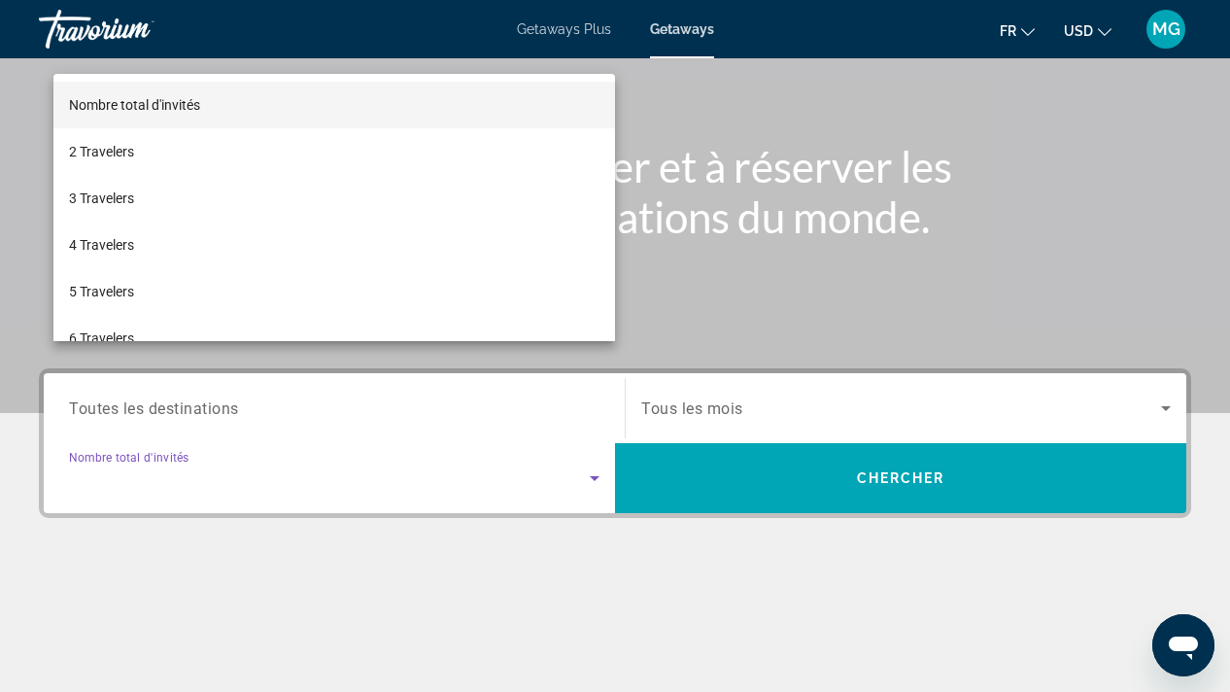
scroll to position [428, 0]
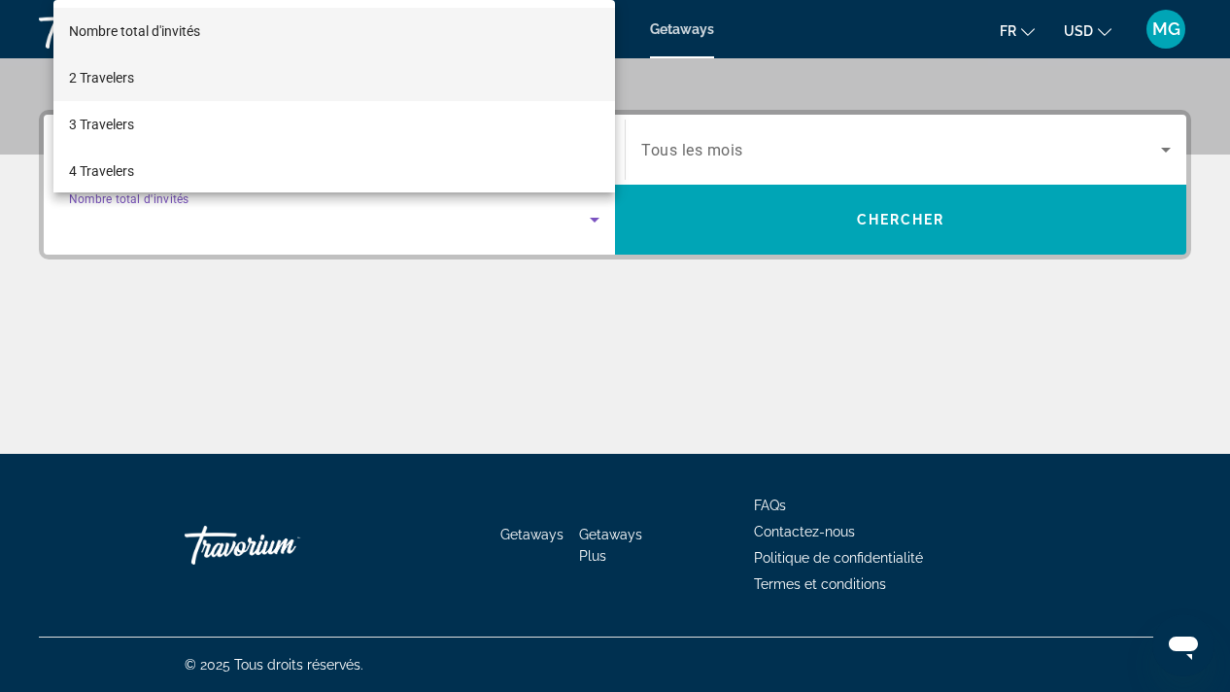
click at [125, 76] on span "2 Travelers" at bounding box center [101, 77] width 65 height 23
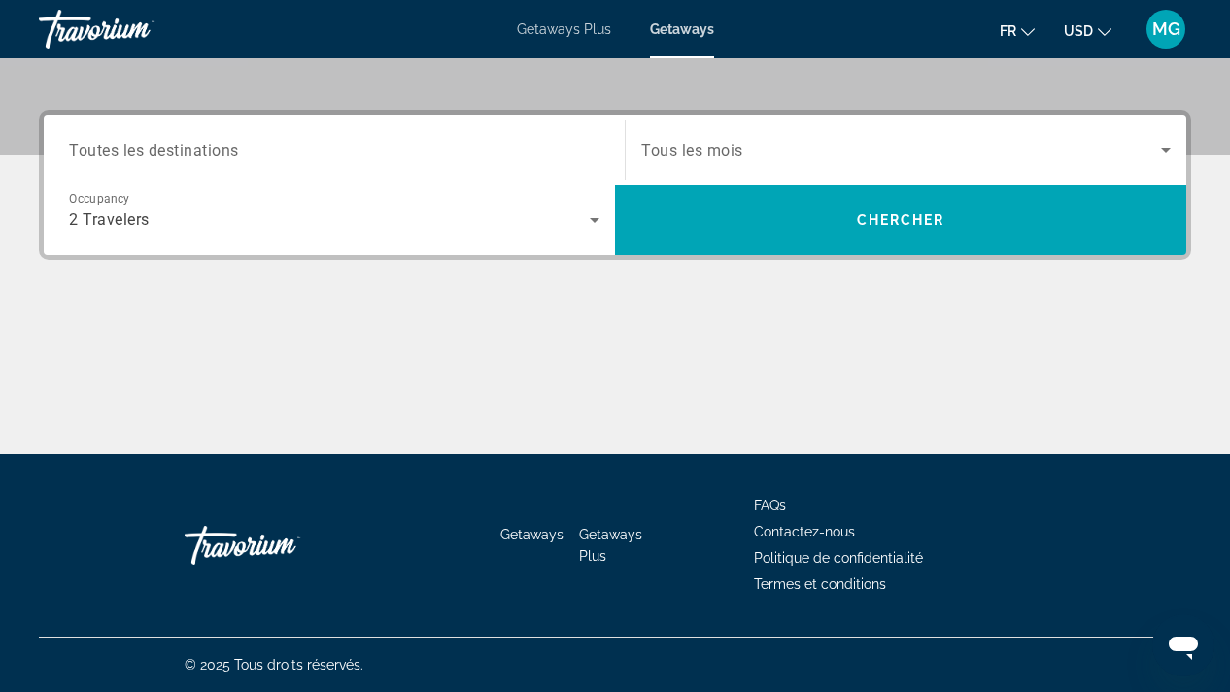
click at [180, 153] on span "Toutes les destinations" at bounding box center [154, 149] width 170 height 18
click at [180, 153] on input "Destination Toutes les destinations" at bounding box center [334, 150] width 530 height 23
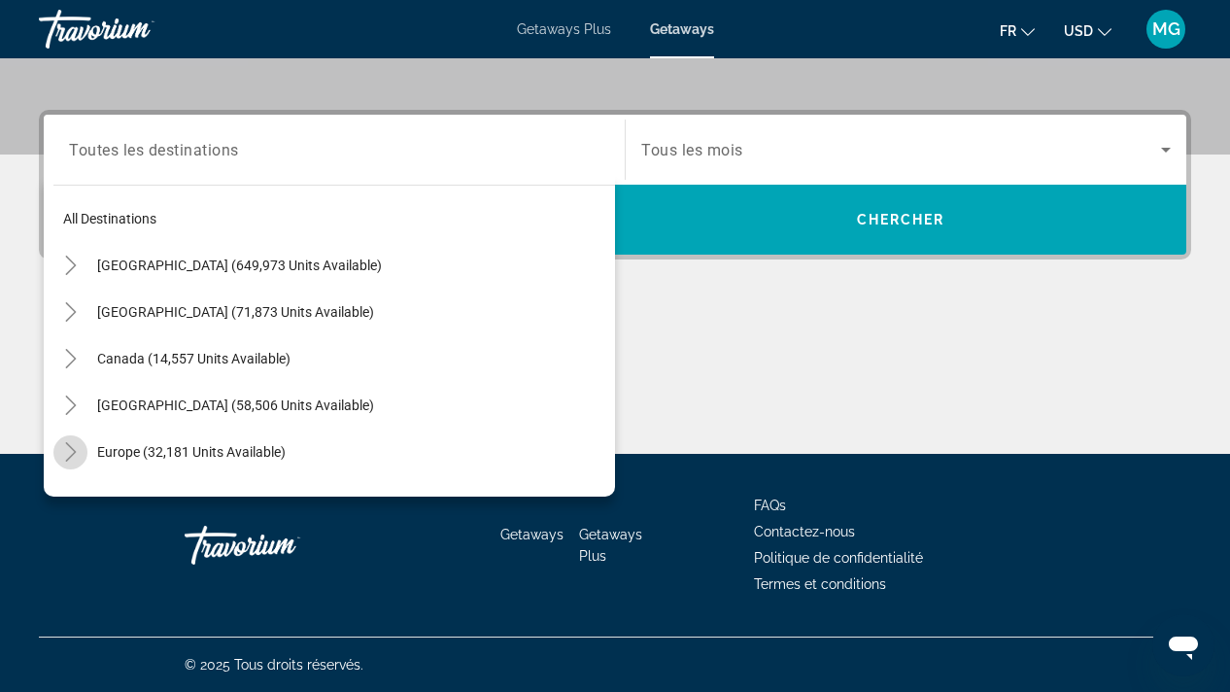
click at [79, 452] on icon "Toggle Europe (32,181 units available)" at bounding box center [70, 451] width 19 height 19
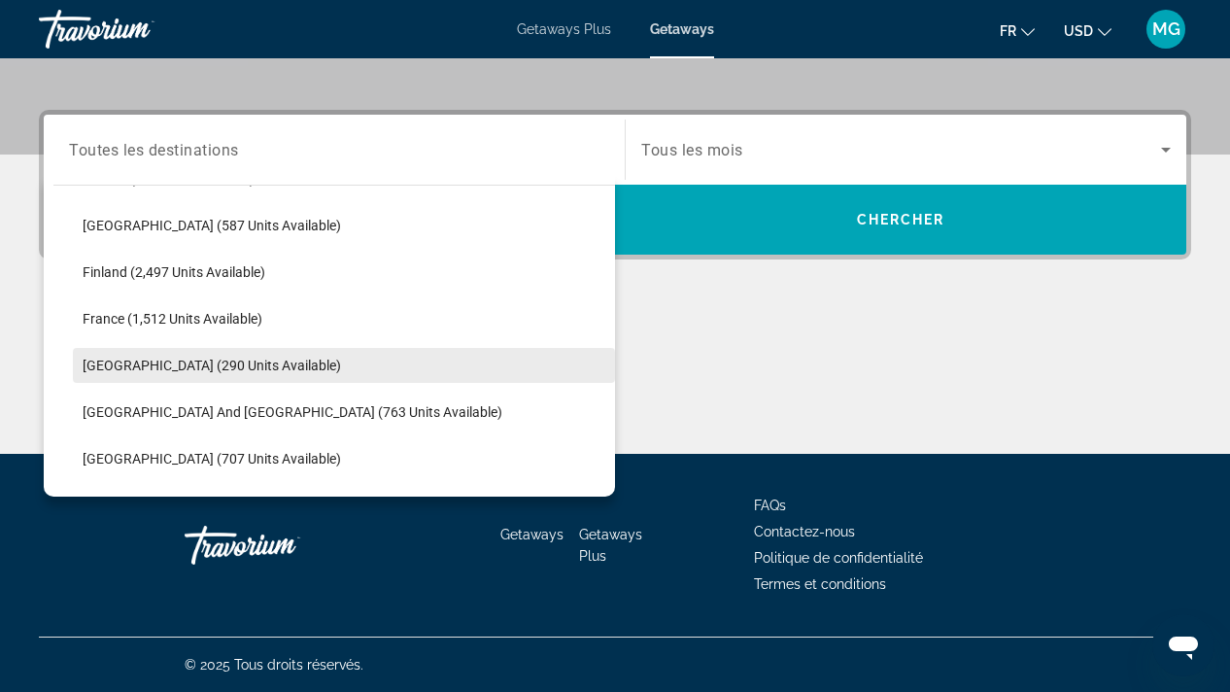
scroll to position [472, 0]
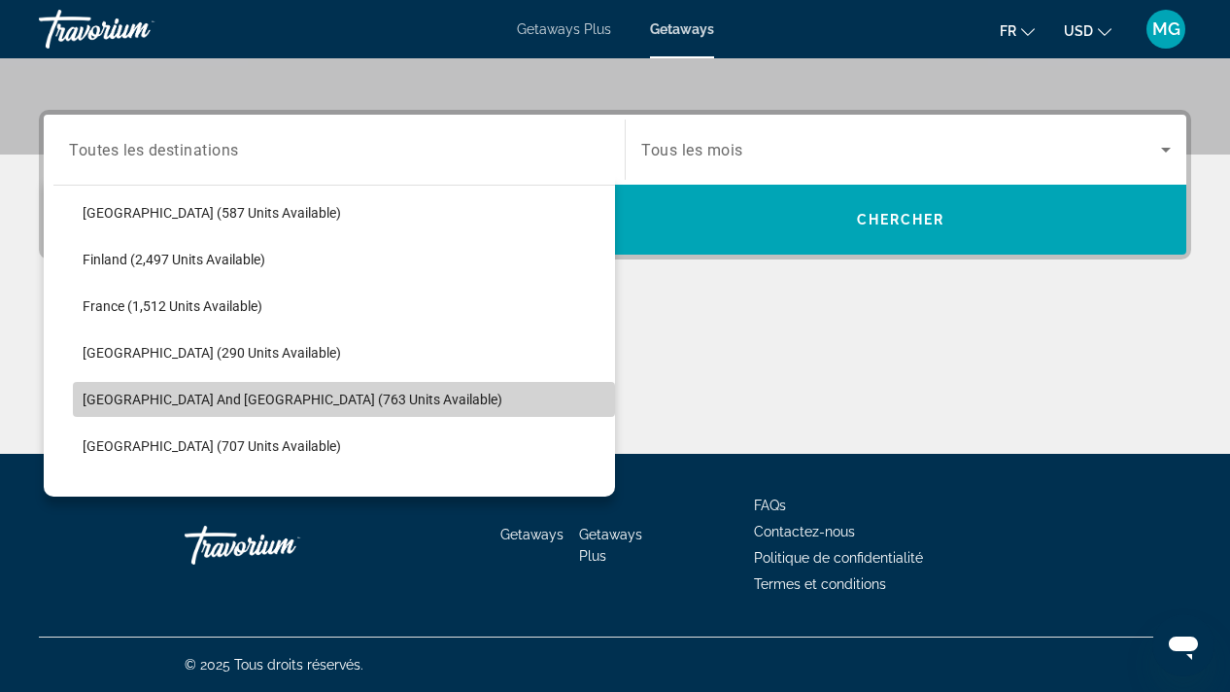
click at [184, 394] on span "[GEOGRAPHIC_DATA] and [GEOGRAPHIC_DATA] (763 units available)" at bounding box center [293, 399] width 420 height 16
type input "**********"
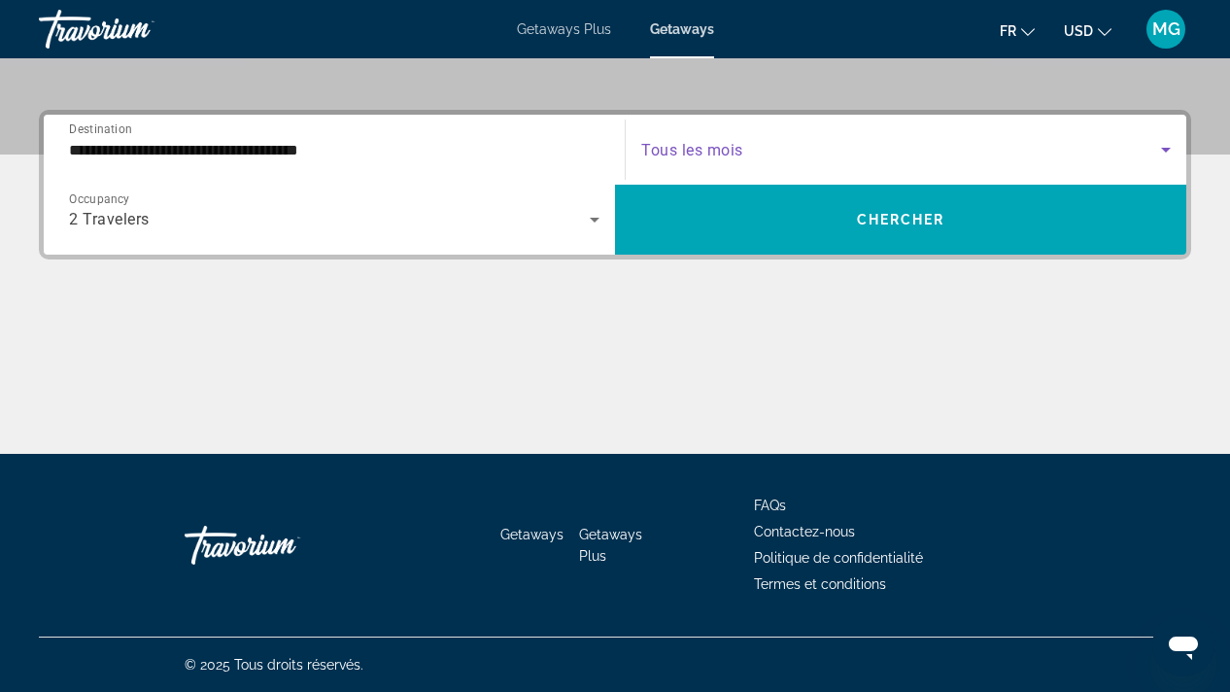
click at [1172, 146] on icon "Search widget" at bounding box center [1165, 149] width 23 height 23
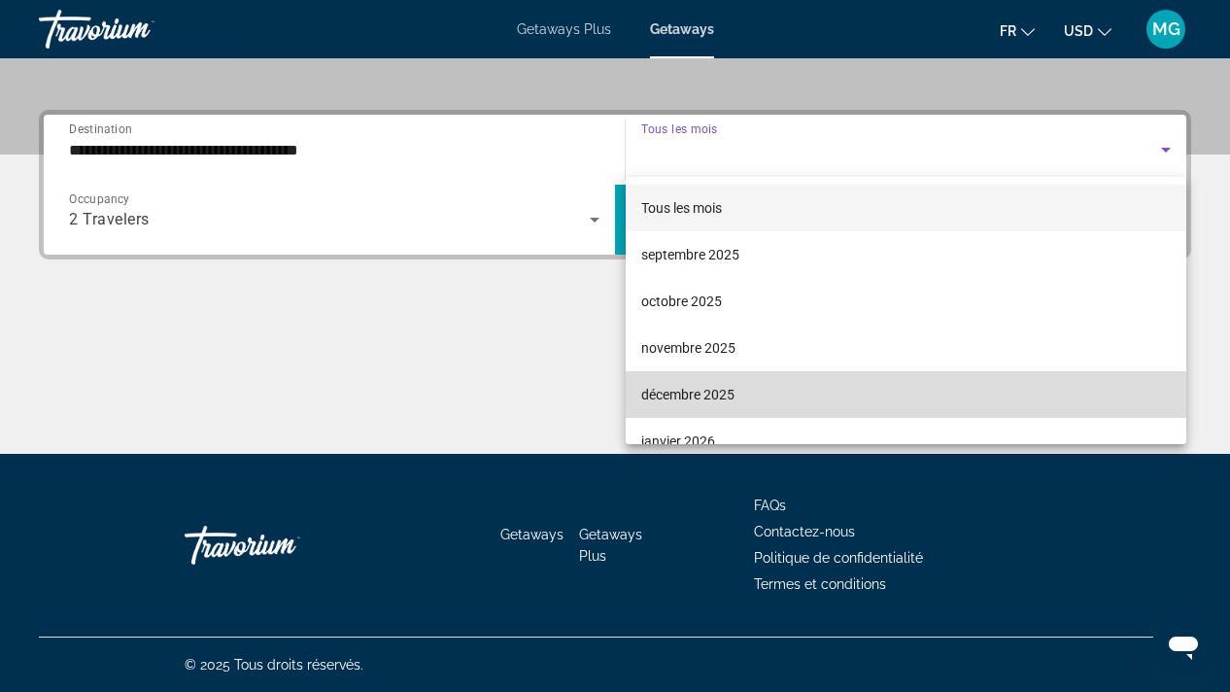
click at [713, 389] on span "décembre 2025" at bounding box center [687, 394] width 93 height 23
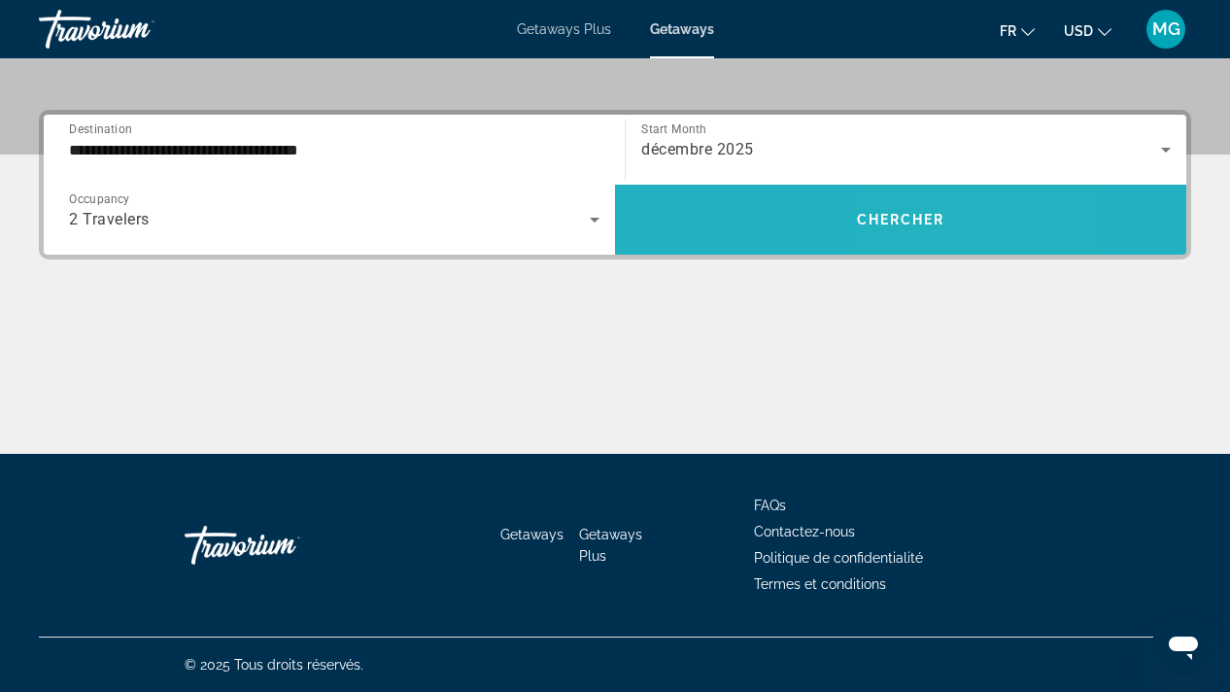
click at [898, 206] on span "Search widget" at bounding box center [900, 219] width 571 height 47
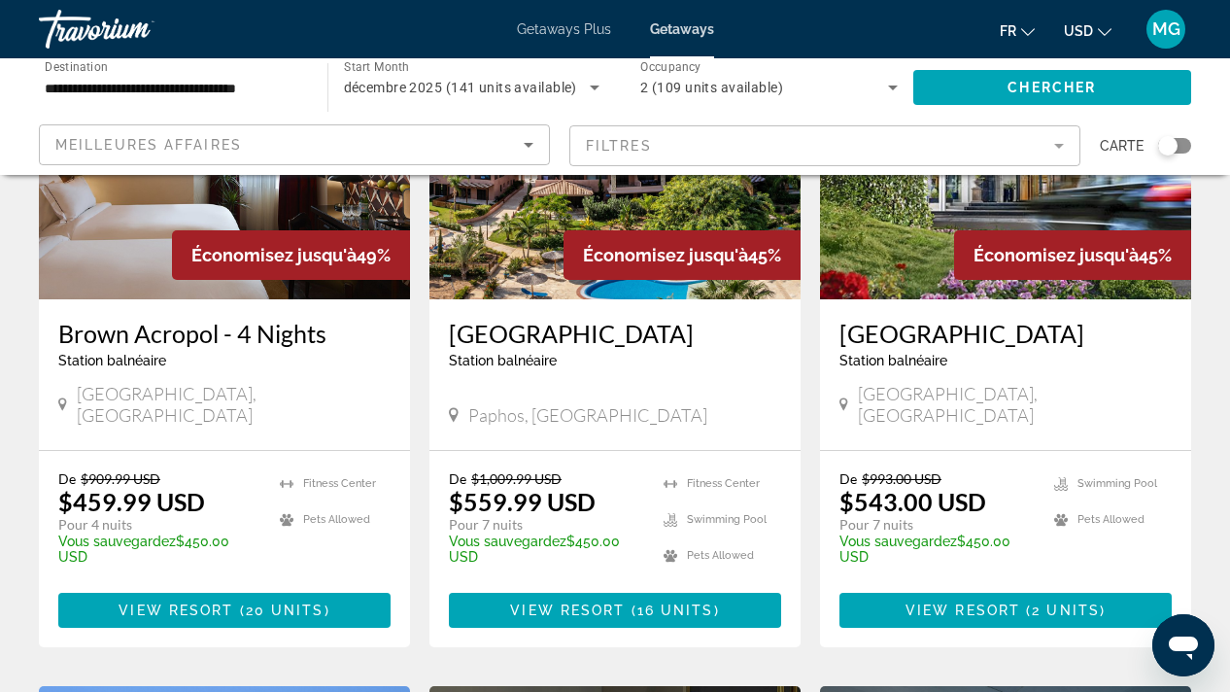
scroll to position [953, 0]
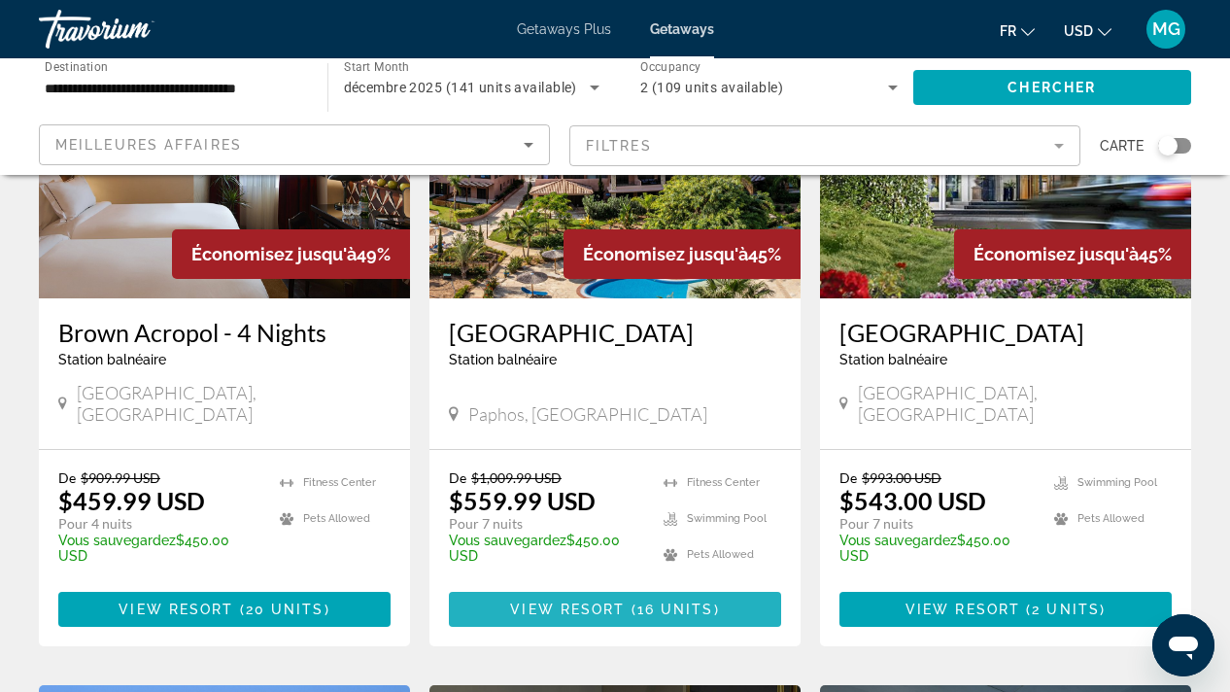
click at [609, 586] on span "Main content" at bounding box center [615, 609] width 332 height 47
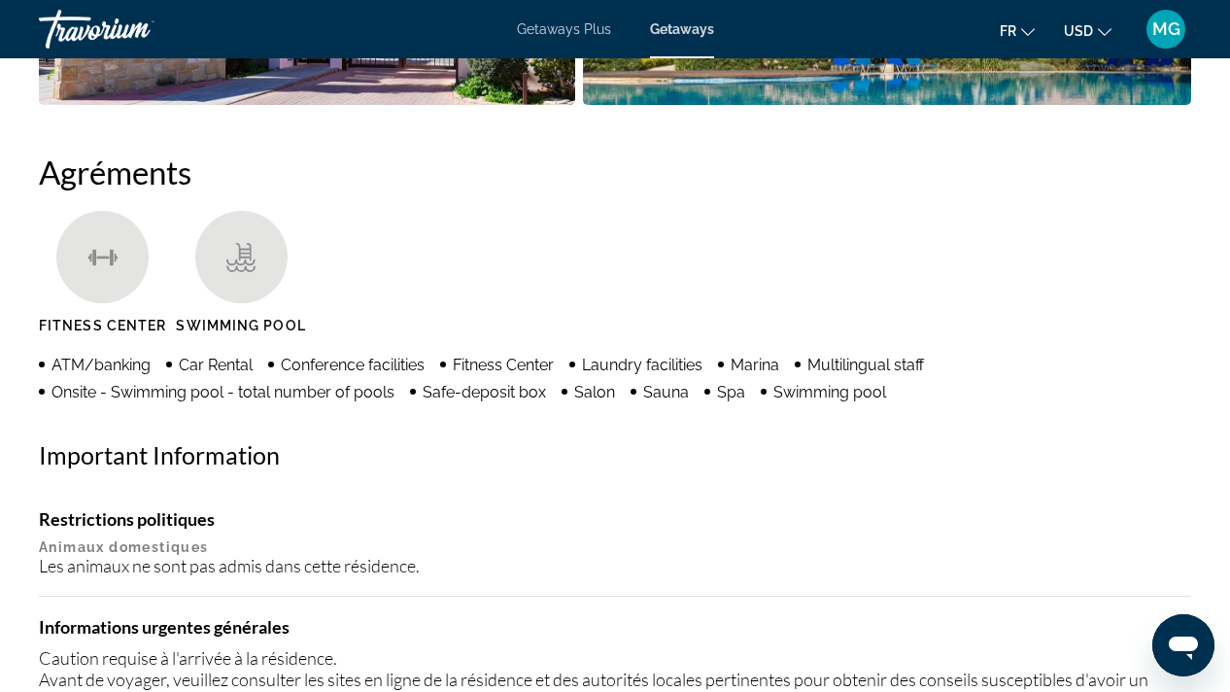
scroll to position [1763, 0]
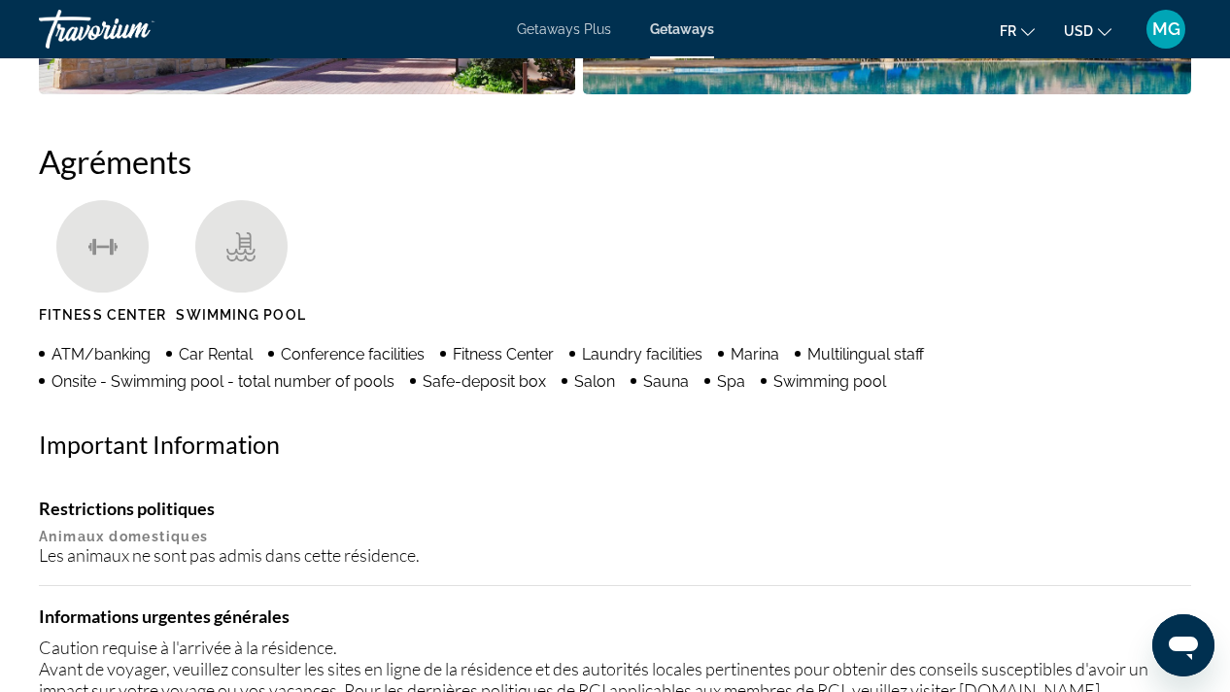
click at [1026, 28] on icon "Change language" at bounding box center [1028, 32] width 14 height 14
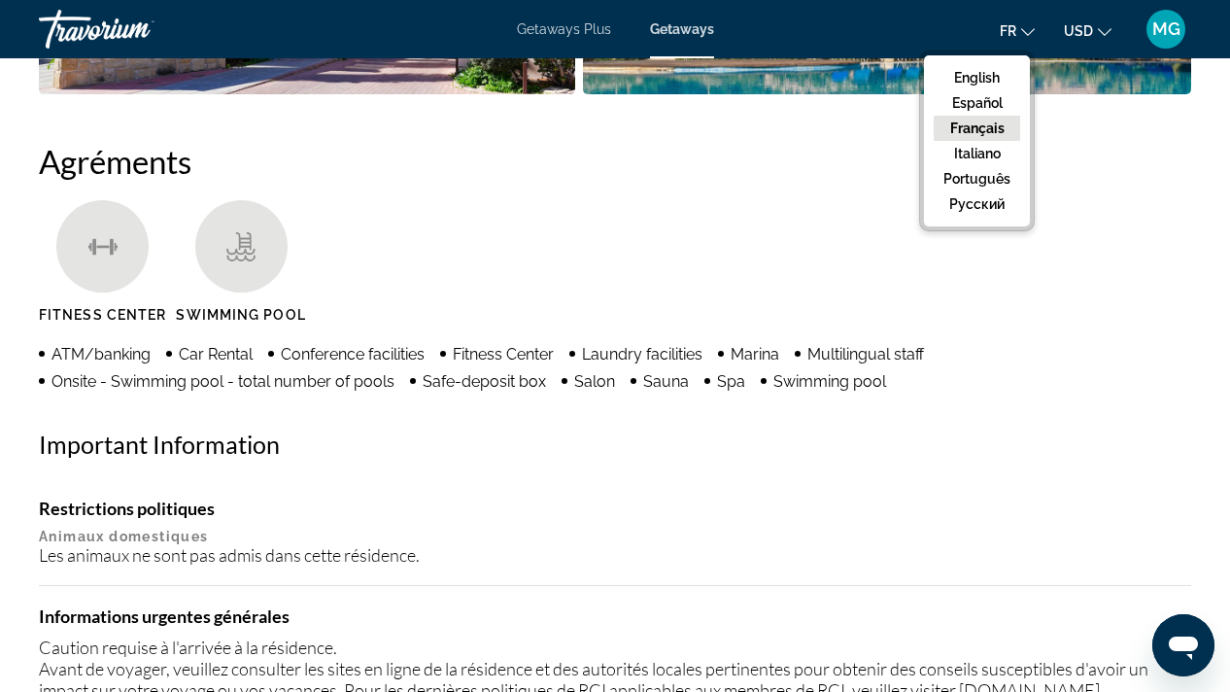
click at [983, 126] on button "Français" at bounding box center [976, 128] width 86 height 25
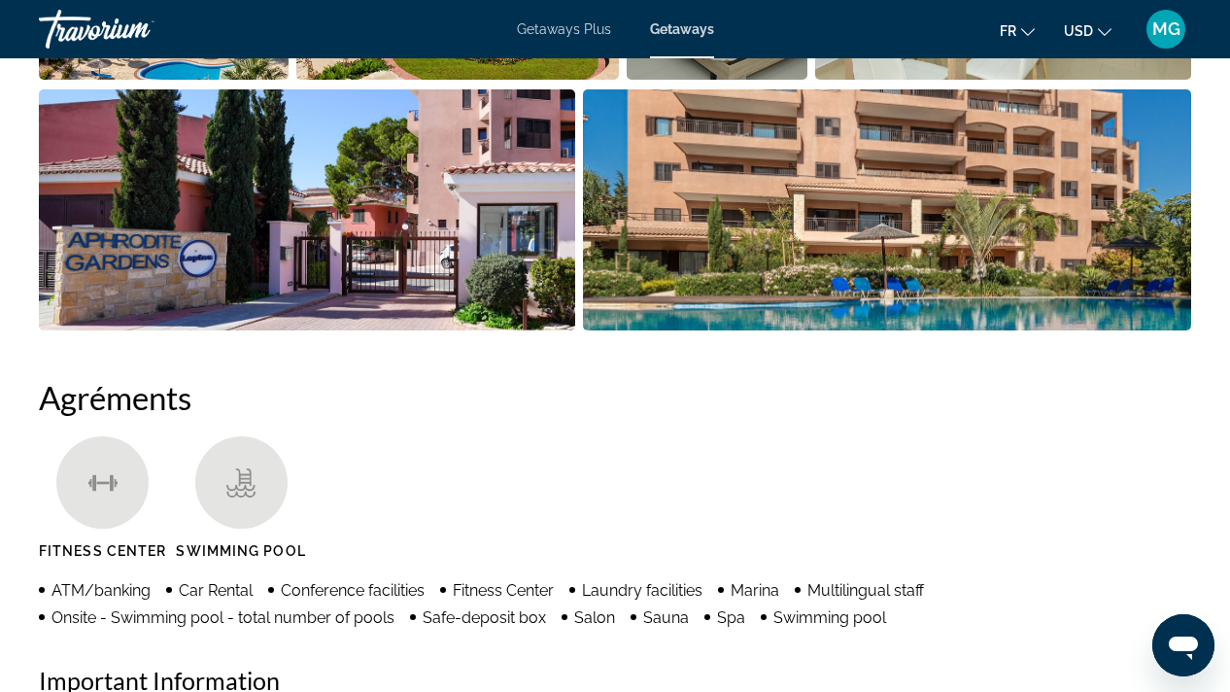
scroll to position [1526, 0]
